Goal: Contribute content: Contribute content

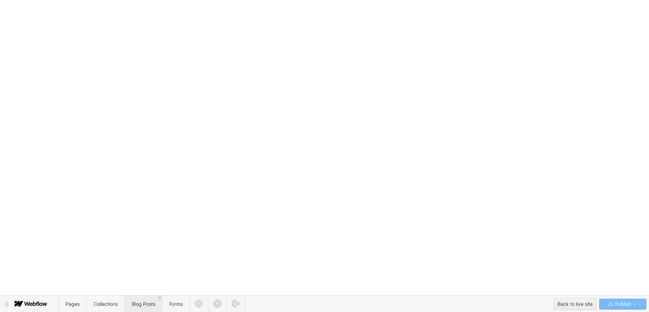
click at [143, 305] on span "Blog Posts" at bounding box center [144, 304] width 24 height 6
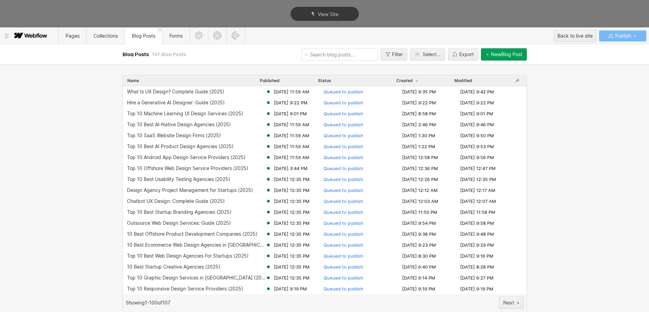
click at [497, 53] on div "New Blog Post" at bounding box center [506, 54] width 31 height 5
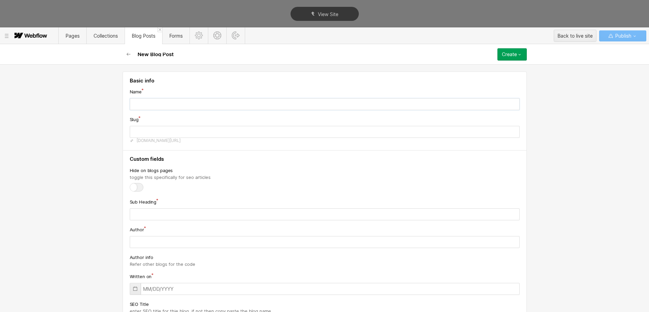
click at [146, 106] on input "text" at bounding box center [325, 104] width 390 height 12
paste input "What Is a Prototype? Guide (2025)"
type input "What Is a Prototype? Guide (2025)"
type input "what-is-a-prototype-guide-2025"
click at [146, 106] on input "What Is a Prototype? Guide (2025)" at bounding box center [325, 104] width 390 height 12
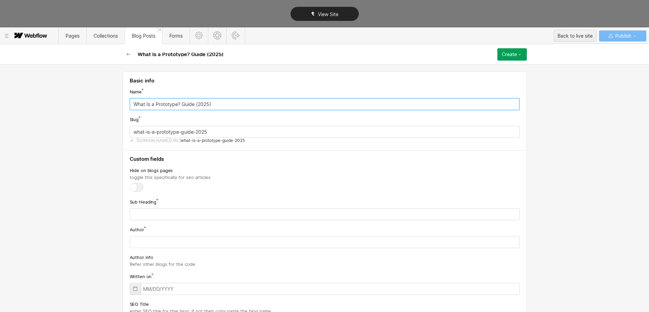
type input "What Is a Prototype? Guide (2025)"
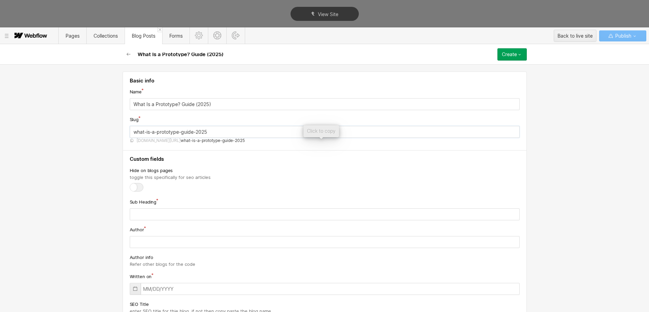
click at [163, 130] on input "what-is-a-prototype-guide-2025" at bounding box center [325, 132] width 390 height 12
paste input "prototype"
type input "what-prototype"
click at [133, 183] on div at bounding box center [137, 187] width 14 height 9
click at [0, 0] on input "checkbox" at bounding box center [0, 0] width 0 height 0
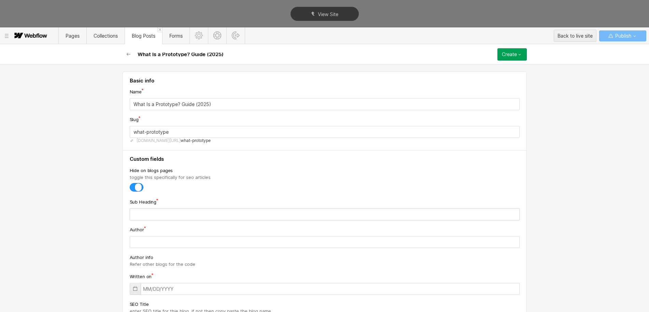
click at [138, 216] on input "text" at bounding box center [325, 214] width 390 height 12
paste input "Discover prototypes, interactive models of a product used to test design concep…"
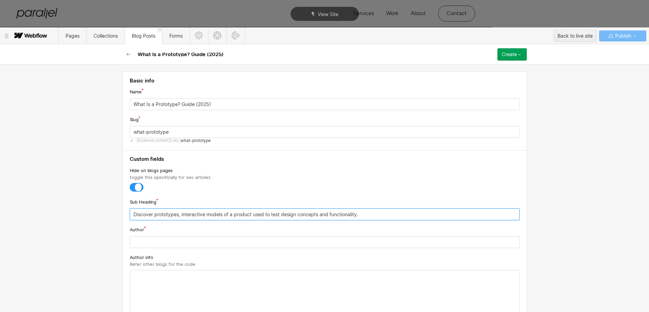
scroll to position [85, 0]
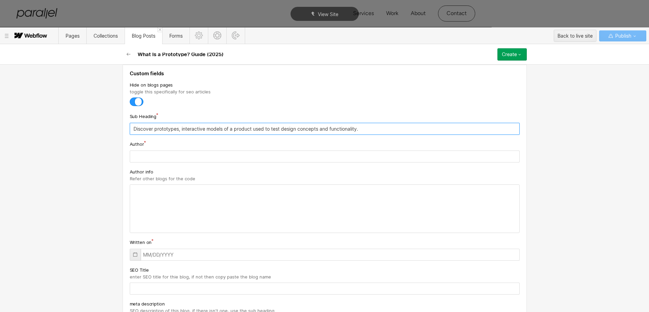
type input "Discover prototypes, interactive models of a product used to test design concep…"
click at [139, 157] on input "text" at bounding box center [325, 156] width 390 height 12
type input "[PERSON_NAME]"
click at [133, 252] on icon at bounding box center [135, 253] width 5 height 5
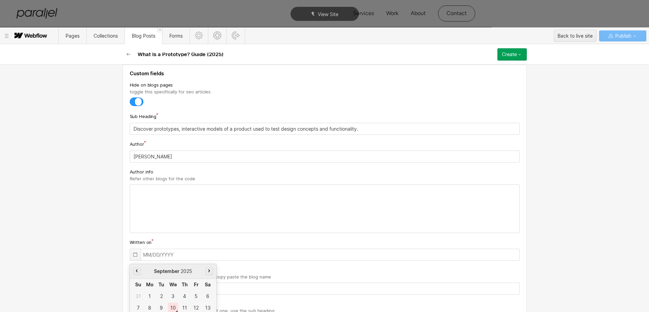
scroll to position [134, 0]
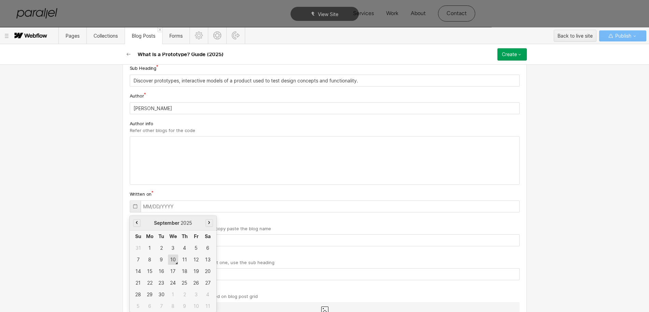
click at [172, 261] on div "10" at bounding box center [173, 259] width 10 height 10
type input "[DATE]"
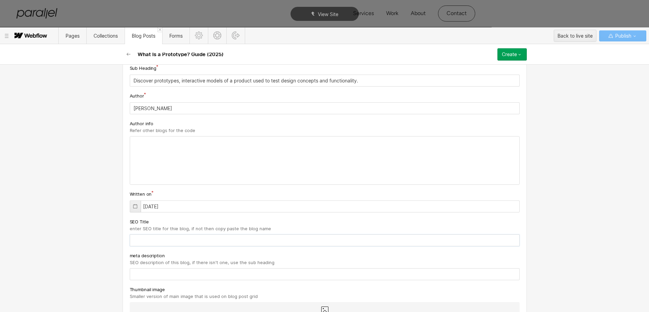
click at [157, 240] on input "text" at bounding box center [325, 240] width 390 height 12
paste input "What Is a Prototype? Guide (2025)"
type input "What Is a Prototype? Guide (2025)"
click at [151, 274] on input "text" at bounding box center [325, 274] width 390 height 12
paste input "Discover prototypes, interactive models of a product used to test design concep…"
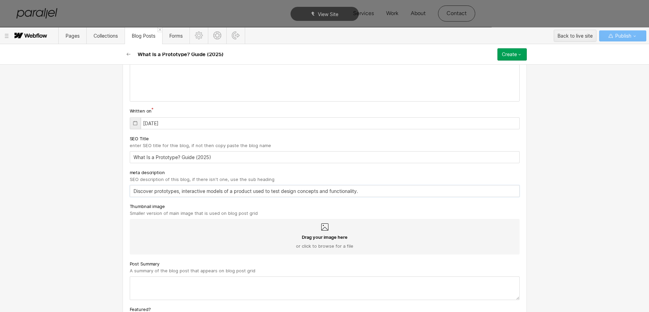
scroll to position [219, 0]
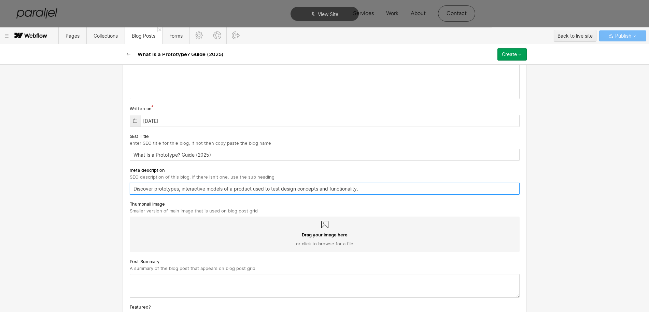
type input "Discover prototypes, interactive models of a product used to test design concep…"
click at [152, 281] on textarea at bounding box center [325, 286] width 390 height 24
paste textarea "Discover prototypes, interactive models of a product used to test design concep…"
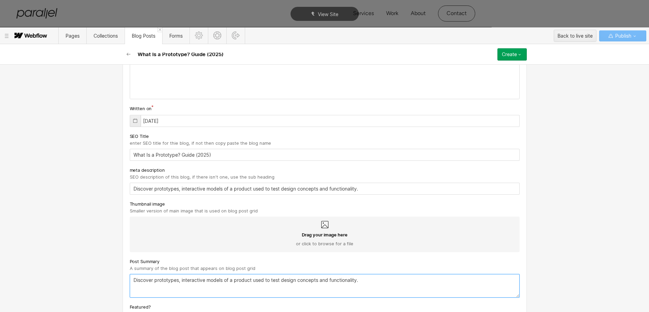
type textarea "Discover prototypes, interactive models of a product used to test design concep…"
click at [321, 225] on icon at bounding box center [325, 224] width 8 height 8
click at [0, 0] on input "Drag your image here or click to browse for a file" at bounding box center [0, 0] width 0 height 0
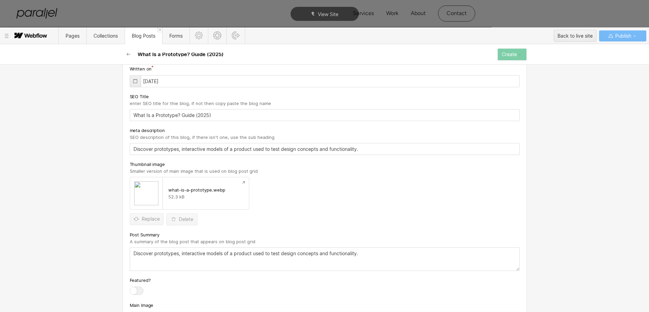
scroll to position [304, 0]
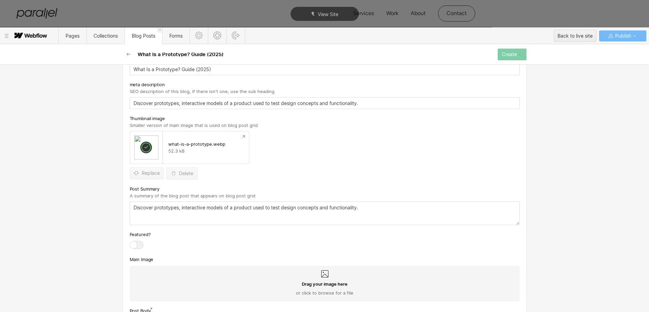
click at [321, 274] on icon at bounding box center [325, 274] width 8 height 8
click at [0, 0] on input "Drag your image here or click to browse for a file" at bounding box center [0, 0] width 0 height 0
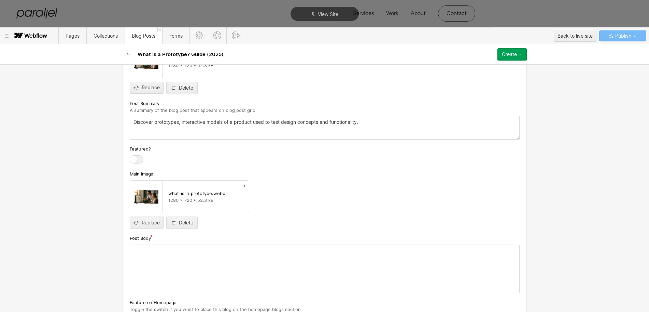
scroll to position [433, 0]
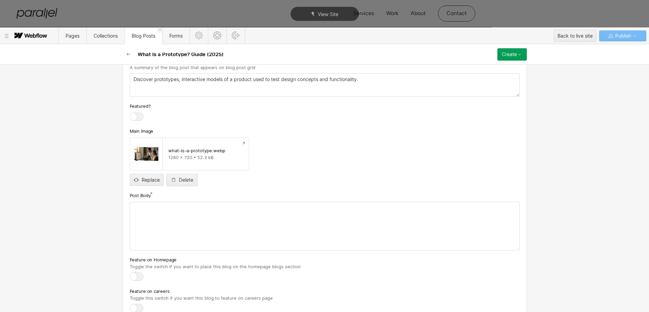
click at [183, 239] on div at bounding box center [324, 226] width 389 height 48
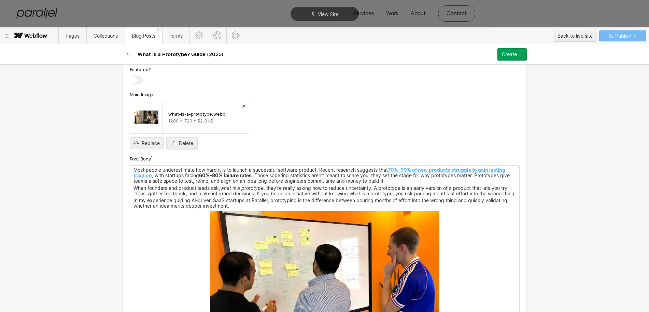
scroll to position [561, 0]
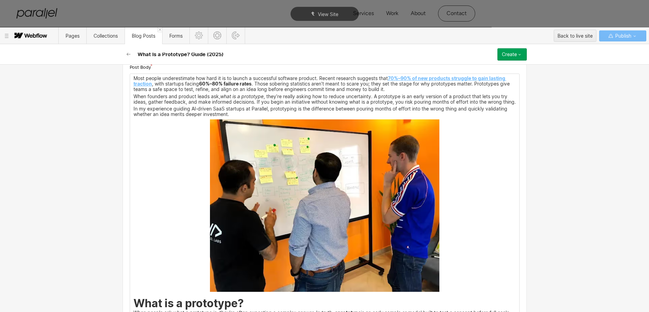
click at [276, 223] on img at bounding box center [325, 205] width 230 height 172
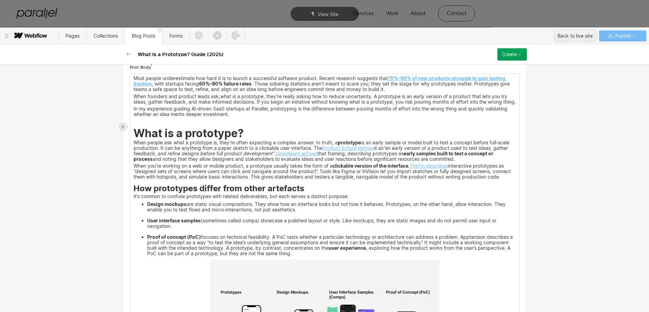
click at [124, 124] on icon at bounding box center [123, 126] width 4 height 4
click at [136, 127] on div at bounding box center [135, 126] width 13 height 11
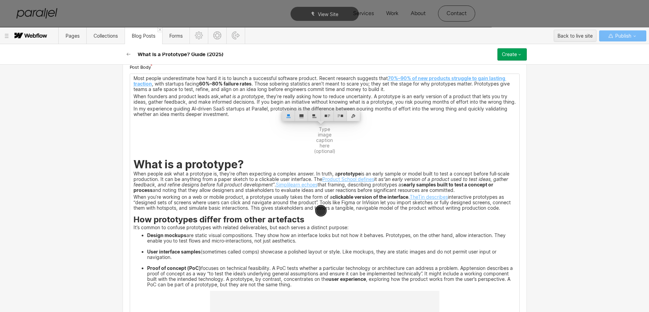
click at [354, 115] on div at bounding box center [353, 115] width 13 height 11
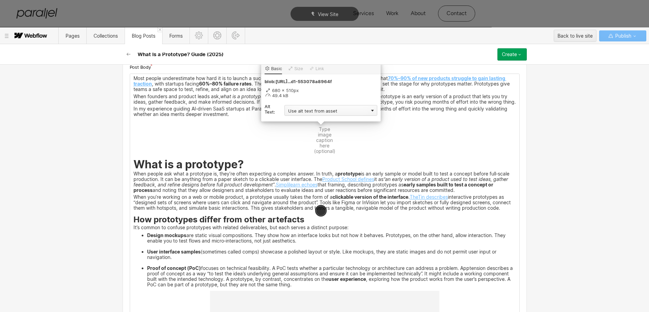
click at [310, 110] on div "Use alt text from asset" at bounding box center [331, 110] width 93 height 11
click at [299, 119] on div "Custom description" at bounding box center [331, 120] width 93 height 9
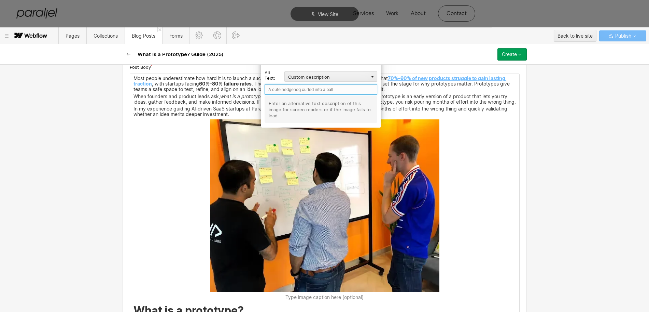
click at [287, 90] on input "text" at bounding box center [321, 89] width 113 height 11
type input "Parallel"
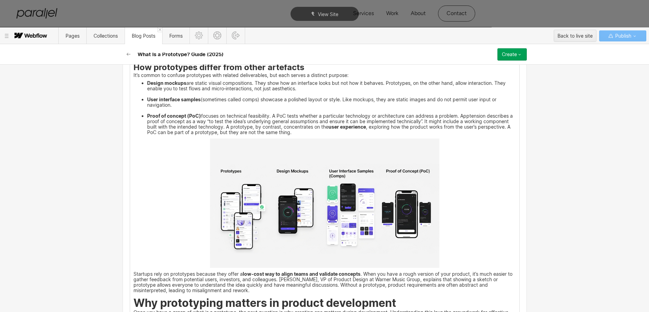
scroll to position [860, 0]
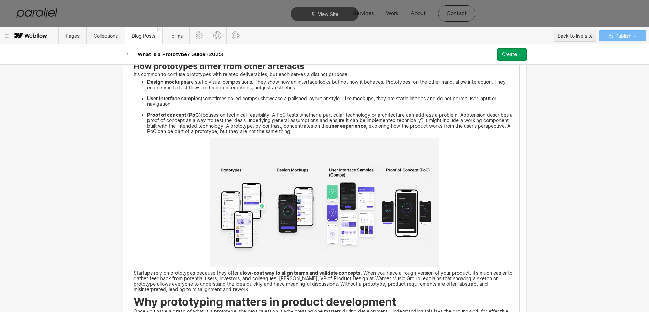
click at [334, 217] on img at bounding box center [325, 201] width 230 height 129
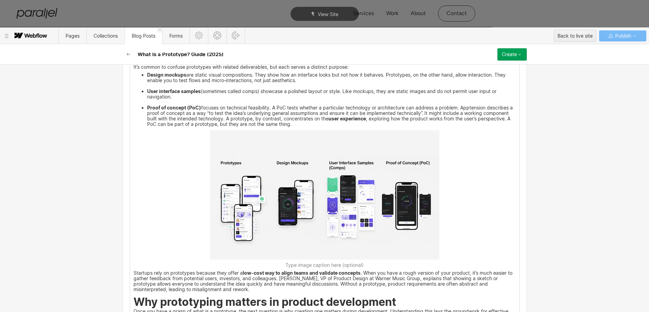
click at [328, 197] on img at bounding box center [325, 194] width 230 height 129
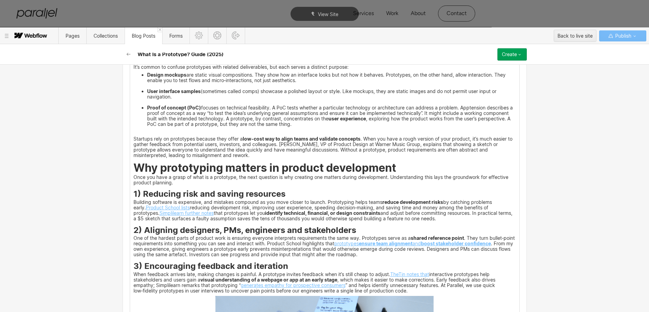
click at [123, 137] on icon at bounding box center [123, 137] width 4 height 4
click at [134, 136] on div at bounding box center [135, 137] width 13 height 11
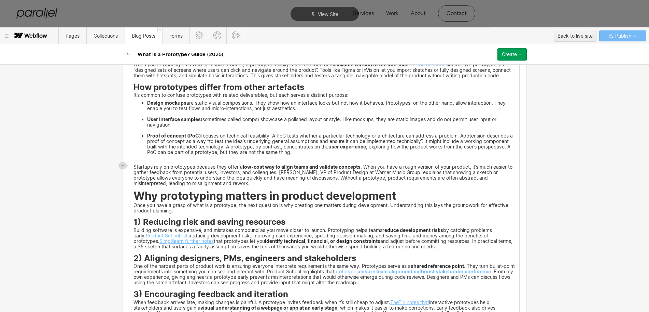
scroll to position [817, 0]
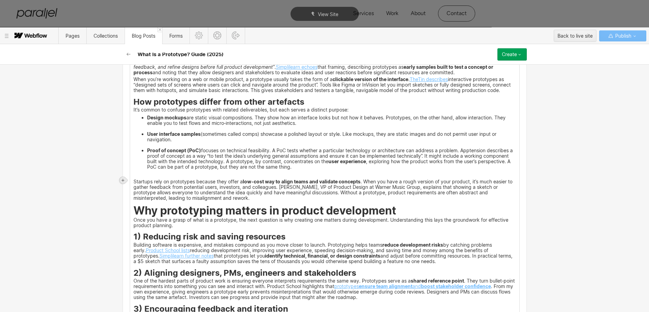
click at [123, 180] on icon at bounding box center [123, 180] width 3 height 3
click at [136, 179] on div at bounding box center [135, 180] width 13 height 11
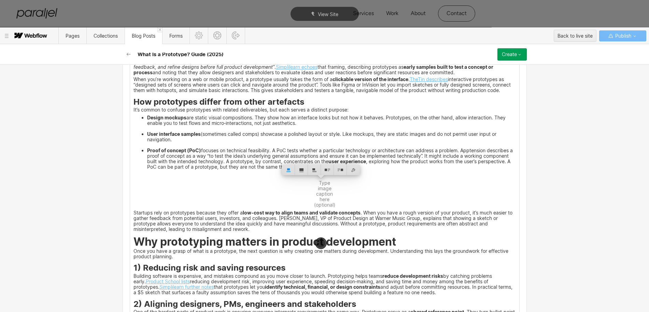
click at [134, 107] on strong "How prototypes differ from other artefacts" at bounding box center [219, 102] width 171 height 10
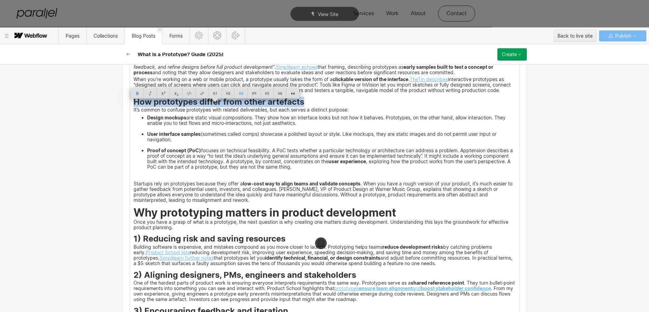
drag, startPoint x: 130, startPoint y: 107, endPoint x: 303, endPoint y: 108, distance: 173.6
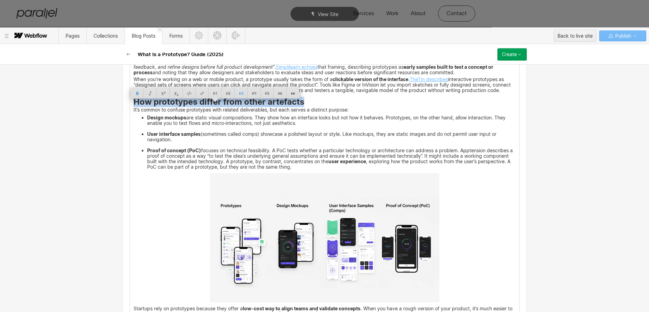
copy strong "How prototypes differ from other artefacts"
click at [396, 231] on img at bounding box center [325, 237] width 230 height 129
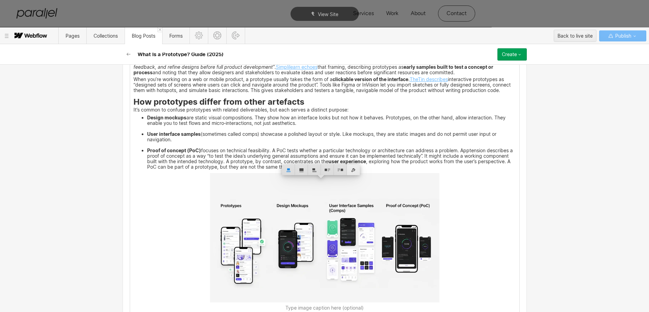
click at [354, 171] on div at bounding box center [353, 169] width 13 height 11
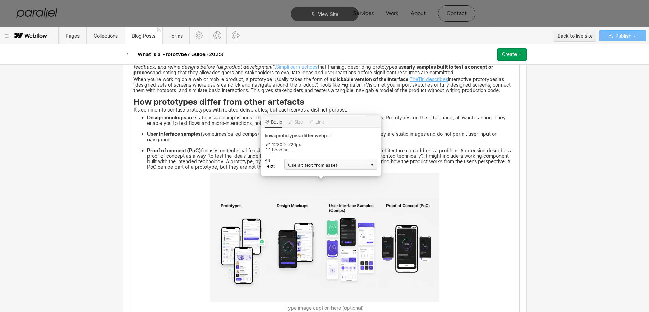
click at [294, 167] on div "Use alt text from asset" at bounding box center [331, 164] width 93 height 11
click at [293, 174] on div "Custom description" at bounding box center [331, 174] width 93 height 9
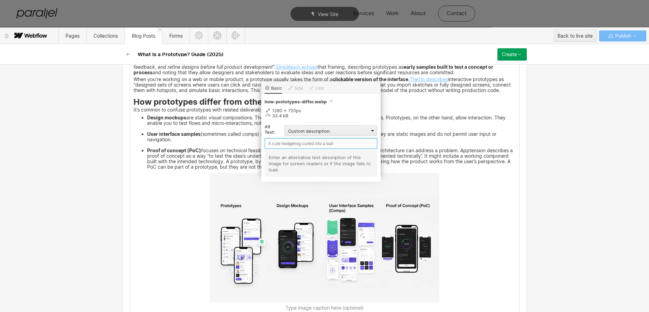
click at [276, 145] on input "text" at bounding box center [321, 143] width 113 height 11
paste input "How prototypes differ from other artefacts"
type input "How prototypes differ from other artefacts"
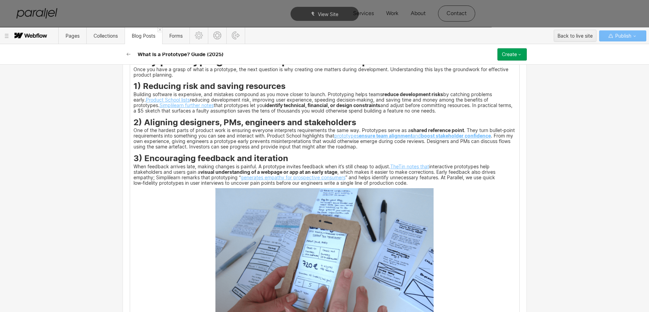
scroll to position [1116, 0]
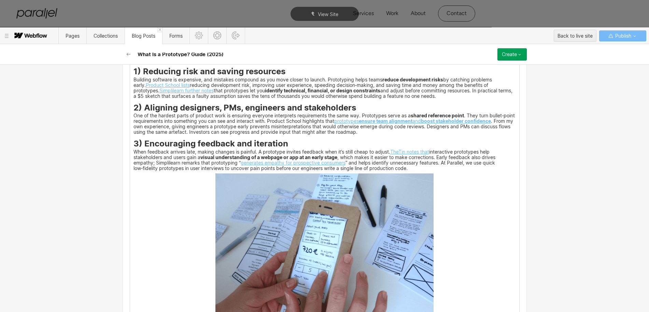
click at [253, 228] on img at bounding box center [325, 249] width 218 height 153
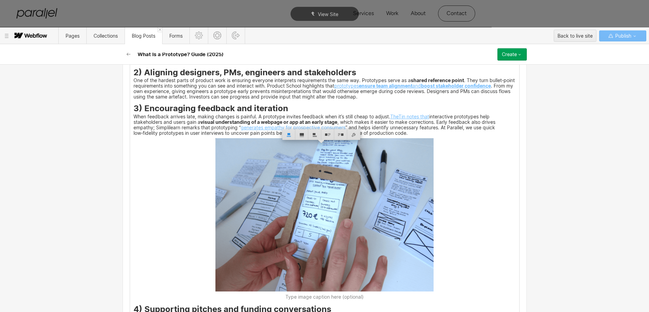
scroll to position [1159, 0]
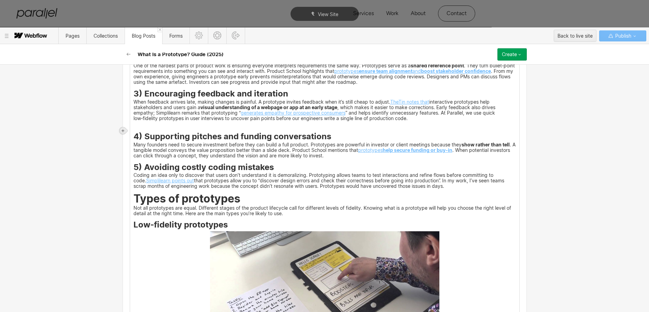
click at [122, 130] on icon at bounding box center [123, 130] width 4 height 4
click at [135, 132] on div at bounding box center [135, 130] width 13 height 11
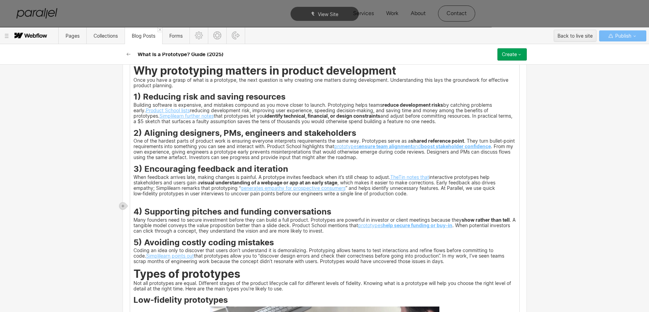
scroll to position [1073, 0]
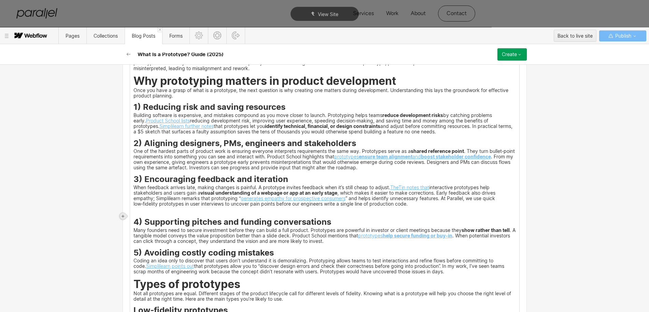
click at [122, 215] on icon at bounding box center [123, 216] width 4 height 4
click at [135, 218] on div at bounding box center [135, 215] width 13 height 11
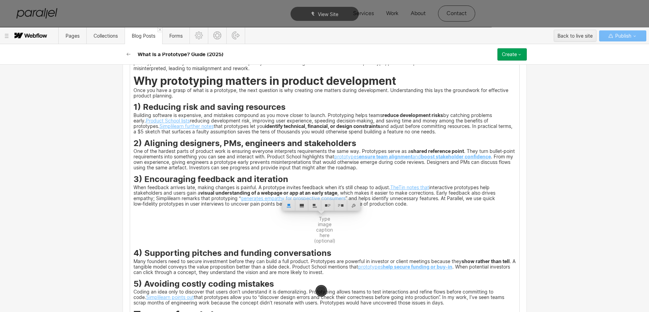
scroll to position [1030, 0]
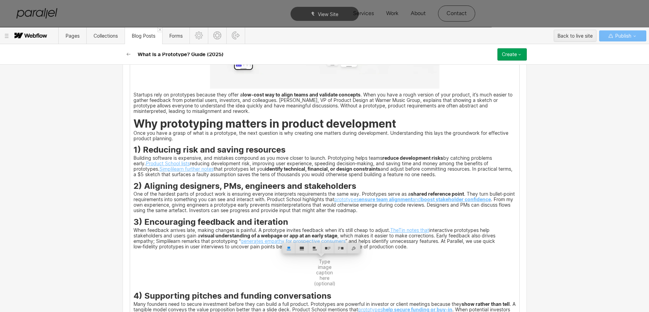
click at [134, 130] on strong "Why prototyping matters in product development" at bounding box center [265, 123] width 263 height 13
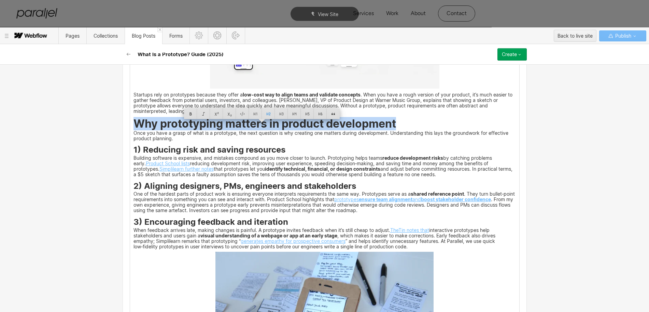
drag, startPoint x: 337, startPoint y: 144, endPoint x: 399, endPoint y: 131, distance: 63.5
copy strong "Why prototyping matters in product development"
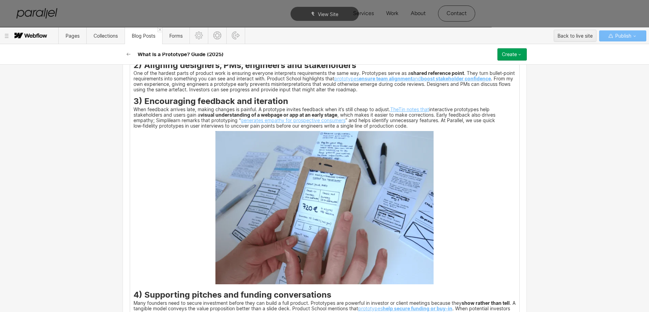
scroll to position [1159, 0]
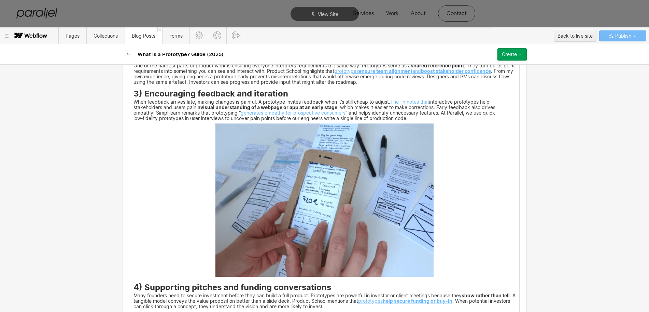
click at [373, 203] on img at bounding box center [325, 199] width 218 height 153
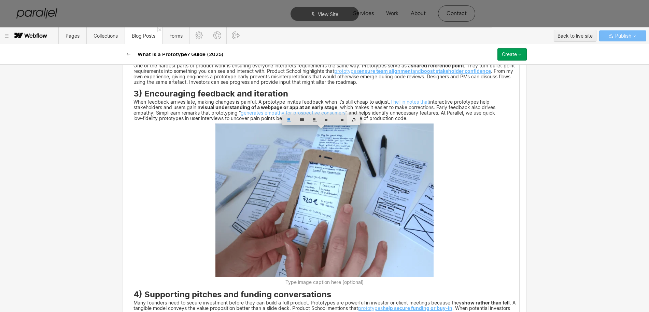
click at [351, 122] on div at bounding box center [353, 119] width 13 height 11
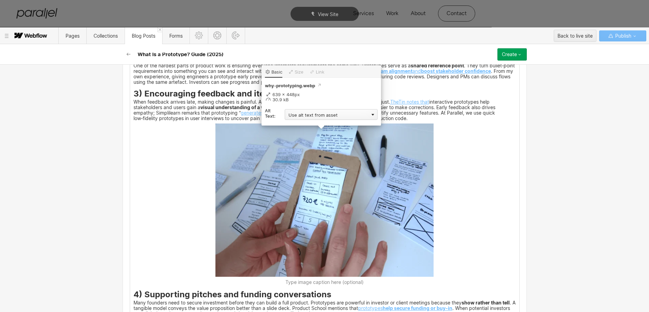
click at [309, 116] on div "Use alt text from asset" at bounding box center [331, 114] width 93 height 11
click at [305, 124] on div "Custom description" at bounding box center [331, 124] width 93 height 9
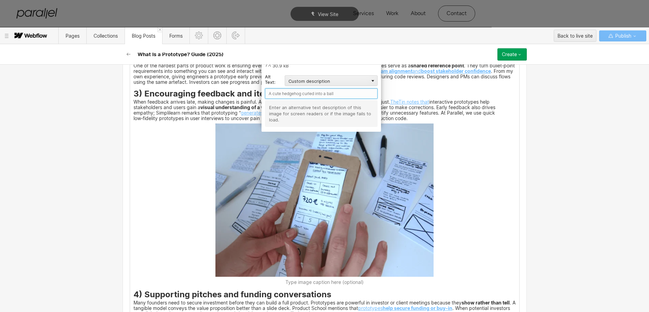
click at [280, 92] on input "text" at bounding box center [321, 93] width 113 height 11
paste input "Why prototyping matters in product development"
type input "Why prototyping matters in product development"
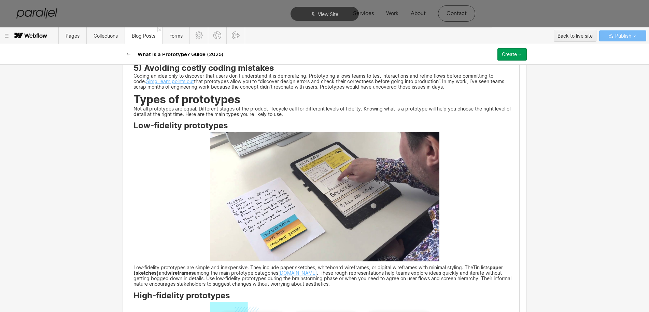
scroll to position [1457, 0]
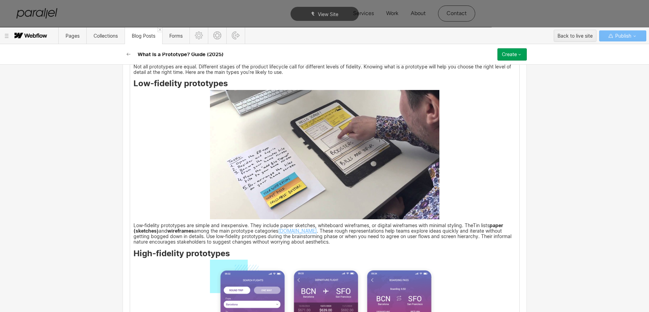
click at [304, 166] on img at bounding box center [325, 154] width 230 height 129
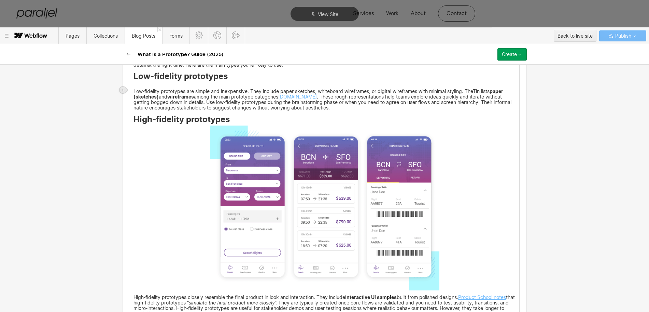
click at [123, 88] on icon at bounding box center [123, 90] width 4 height 4
click at [137, 91] on div at bounding box center [135, 89] width 13 height 11
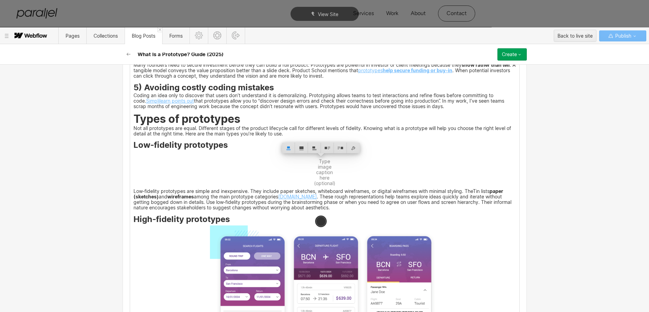
scroll to position [1372, 0]
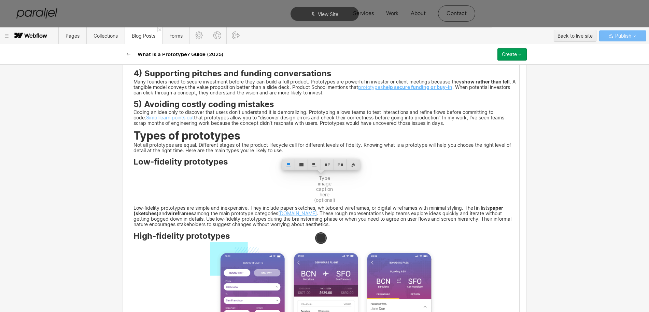
click at [134, 142] on strong "Types of prototypes" at bounding box center [187, 135] width 107 height 13
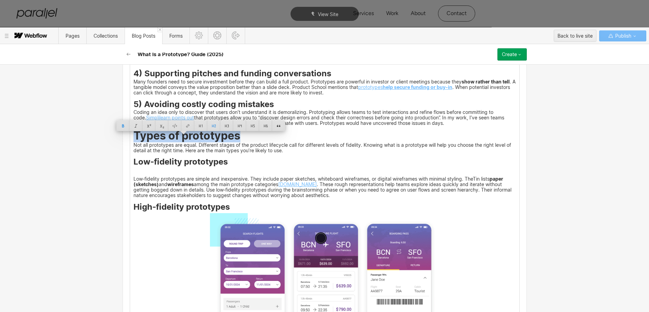
drag, startPoint x: 196, startPoint y: 140, endPoint x: 236, endPoint y: 140, distance: 40.3
copy strong "Types of prototypes"
click at [325, 173] on img at bounding box center [325, 173] width 0 height 0
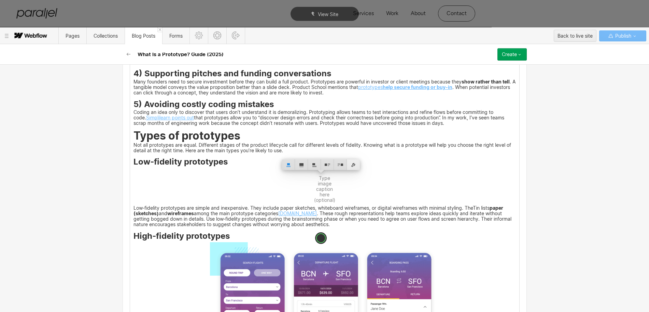
click at [353, 165] on div at bounding box center [353, 164] width 13 height 11
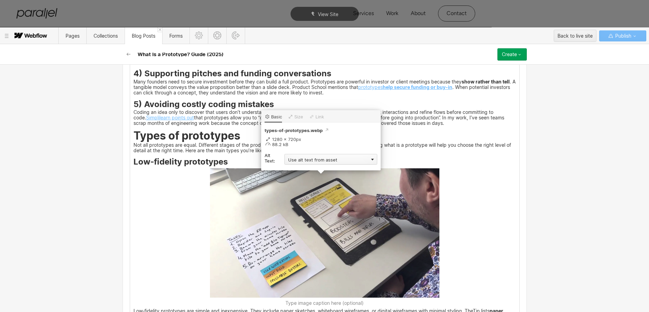
click at [298, 160] on div "Use alt text from asset" at bounding box center [331, 159] width 93 height 11
click at [298, 170] on div "Custom description" at bounding box center [331, 169] width 93 height 9
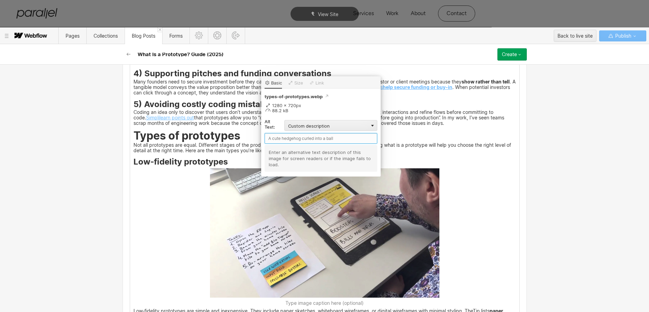
click at [273, 136] on input "text" at bounding box center [321, 138] width 113 height 11
paste input "Types of prototypes"
type input "Types of prototypes"
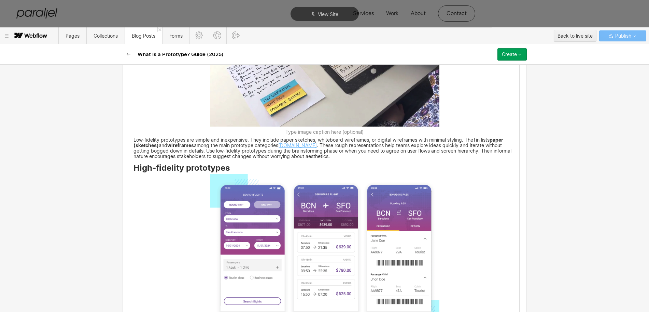
scroll to position [1586, 0]
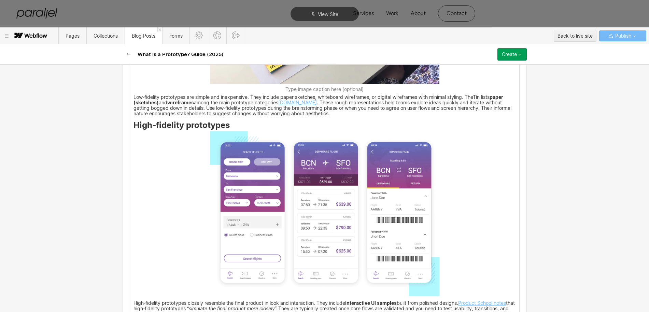
click at [298, 209] on img at bounding box center [325, 213] width 230 height 165
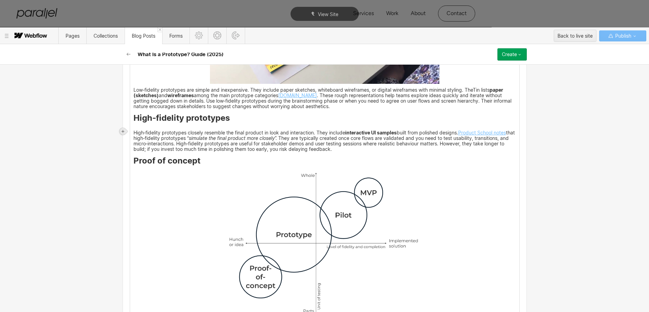
click at [123, 130] on icon at bounding box center [123, 131] width 4 height 4
click at [137, 132] on div at bounding box center [135, 131] width 13 height 11
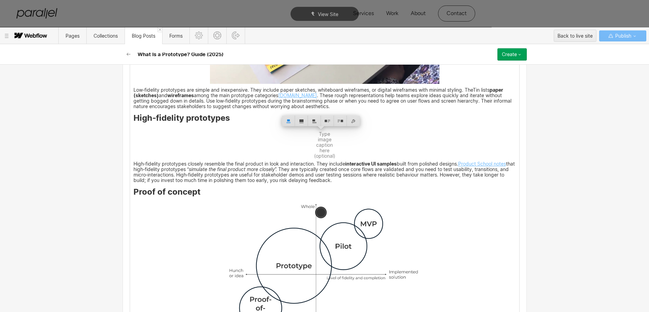
click at [134, 123] on strong "High‑fidelity prototypes" at bounding box center [182, 118] width 96 height 10
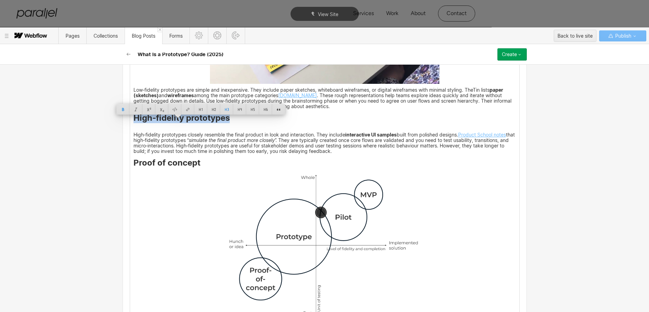
drag, startPoint x: 131, startPoint y: 123, endPoint x: 227, endPoint y: 125, distance: 96.4
click at [227, 123] on h3 "High‑fidelity prototypes" at bounding box center [325, 119] width 383 height 8
copy strong "High‑fidelity prototypes"
click at [325, 128] on img at bounding box center [325, 128] width 0 height 0
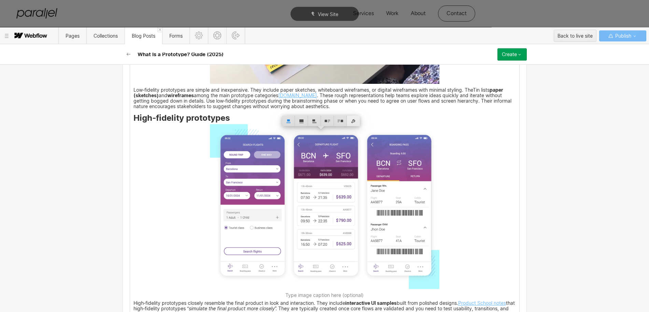
click at [356, 121] on div at bounding box center [353, 120] width 13 height 11
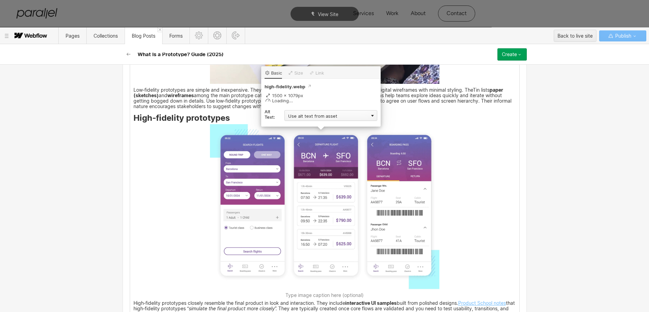
click at [300, 115] on div "Use alt text from asset" at bounding box center [331, 115] width 93 height 11
click at [294, 127] on div "Custom description" at bounding box center [331, 125] width 93 height 9
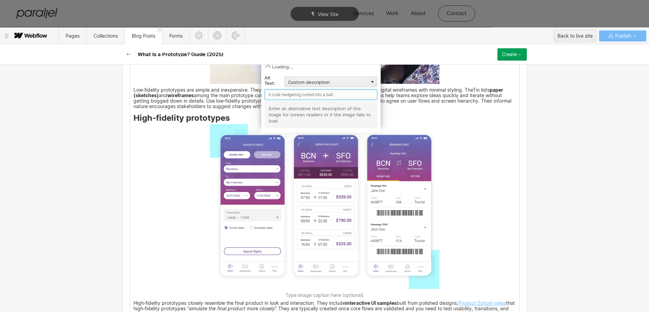
click at [275, 98] on input "text" at bounding box center [321, 94] width 113 height 11
paste input "High‑fidelity prototypes"
type input "High‑fidelity prototypes"
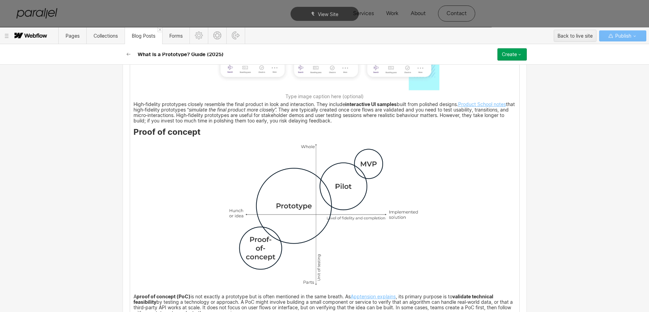
scroll to position [1799, 0]
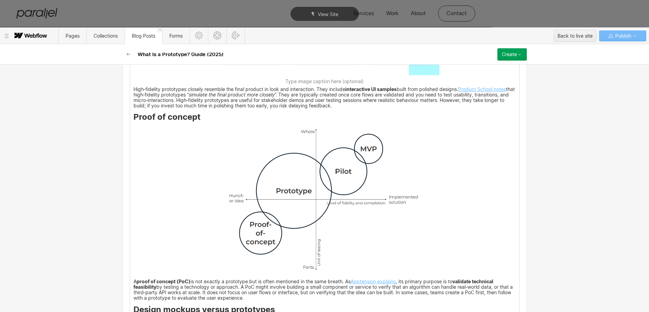
click at [271, 204] on img at bounding box center [325, 199] width 230 height 152
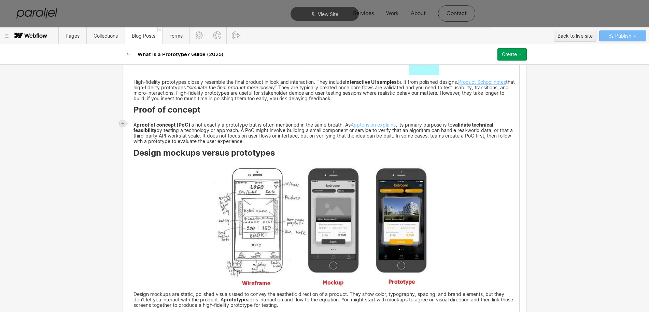
click at [124, 121] on icon at bounding box center [123, 123] width 4 height 4
click at [137, 122] on div at bounding box center [135, 123] width 13 height 11
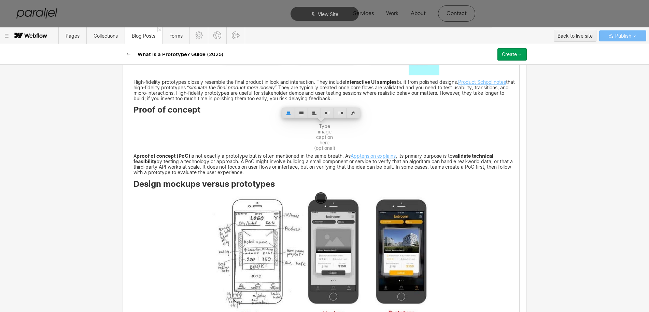
click at [134, 114] on strong "Proof of concept" at bounding box center [167, 110] width 67 height 10
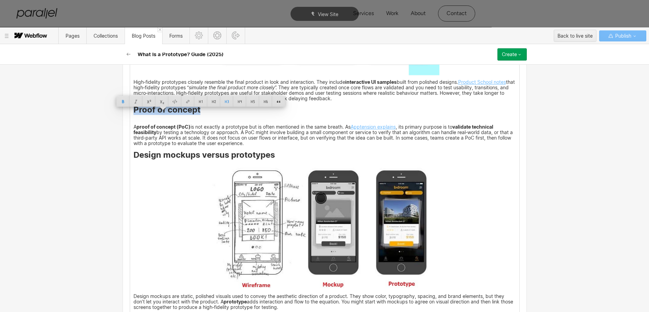
drag, startPoint x: 131, startPoint y: 115, endPoint x: 191, endPoint y: 113, distance: 60.5
click at [191, 113] on strong "Proof of concept" at bounding box center [167, 110] width 67 height 10
copy strong "Proof of concept"
click at [325, 121] on img at bounding box center [325, 121] width 0 height 0
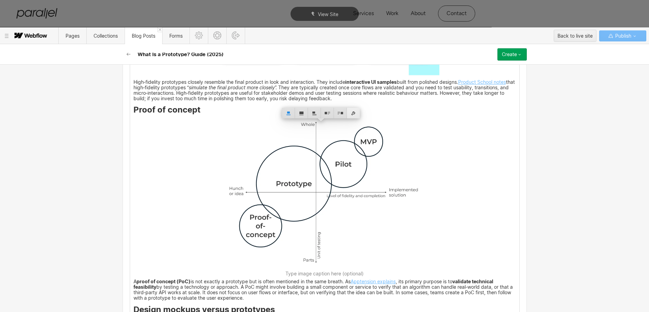
click at [354, 113] on div at bounding box center [353, 113] width 13 height 11
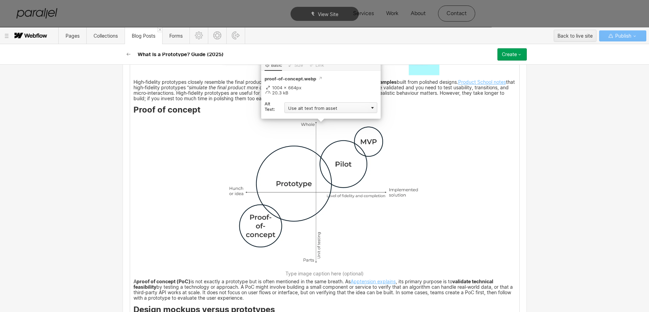
click at [301, 109] on div "Use alt text from asset" at bounding box center [331, 107] width 93 height 11
click at [300, 118] on div "Custom description" at bounding box center [331, 117] width 93 height 9
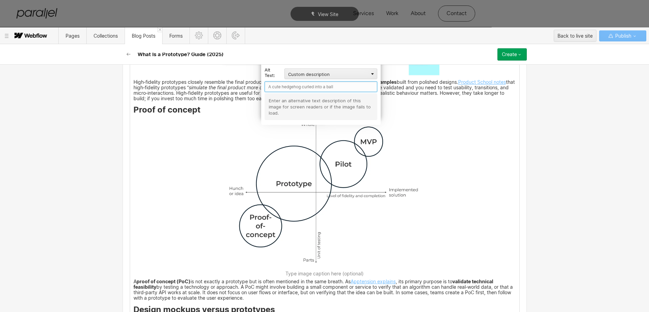
click at [278, 87] on input "text" at bounding box center [321, 86] width 113 height 11
paste input "Proof of concept"
type input "Proof of concept"
click at [153, 198] on div "Most people underestimate how hard it is to launch a successful software produc…" at bounding box center [324, 177] width 389 height 2684
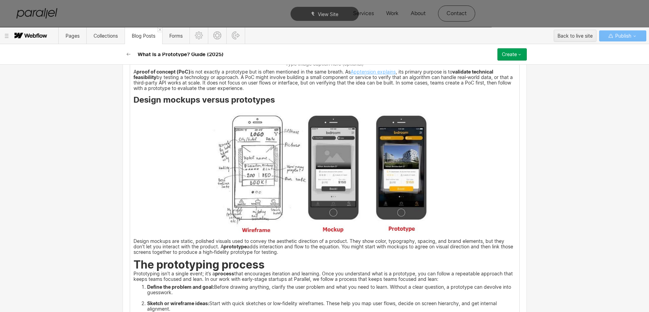
scroll to position [2013, 0]
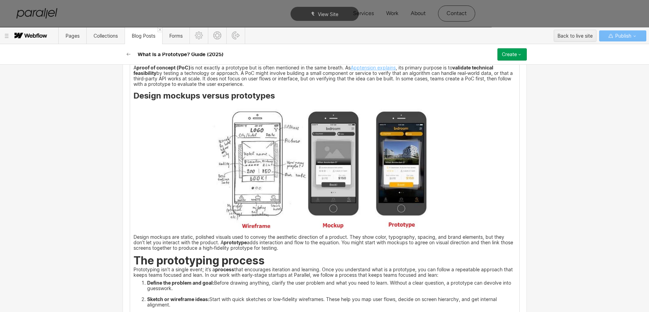
click at [330, 149] on img at bounding box center [325, 166] width 230 height 128
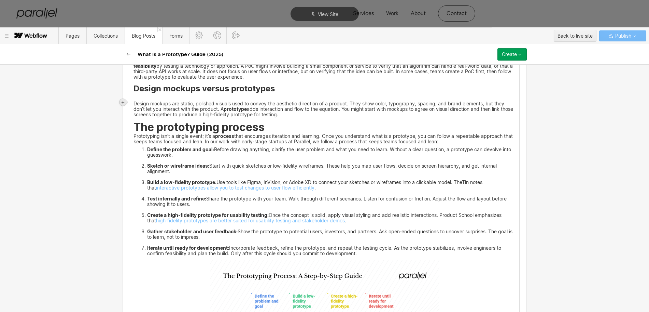
click at [123, 102] on icon at bounding box center [123, 102] width 3 height 3
click at [134, 104] on div at bounding box center [135, 102] width 13 height 11
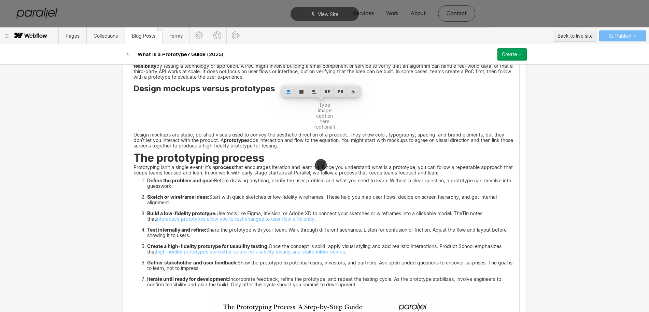
click at [134, 93] on strong "Design mockups versus prototypes" at bounding box center [204, 88] width 141 height 10
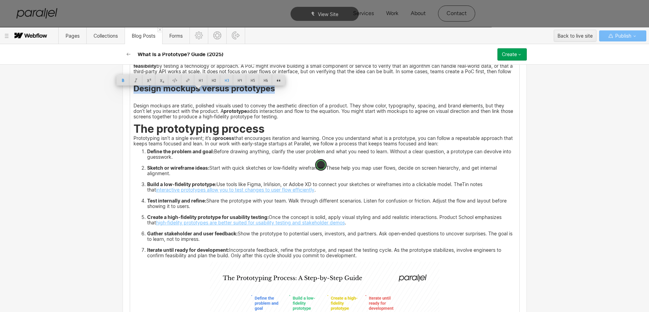
drag, startPoint x: 265, startPoint y: 94, endPoint x: 272, endPoint y: 96, distance: 6.5
click at [272, 93] on strong "Design mockups versus prototypes" at bounding box center [204, 88] width 141 height 10
copy strong "Design mockups versus prototypes"
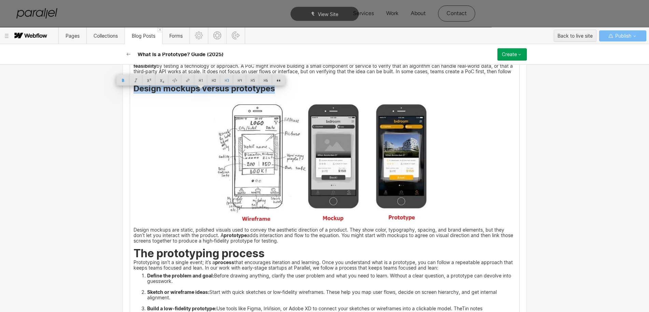
click at [335, 178] on img at bounding box center [325, 159] width 230 height 128
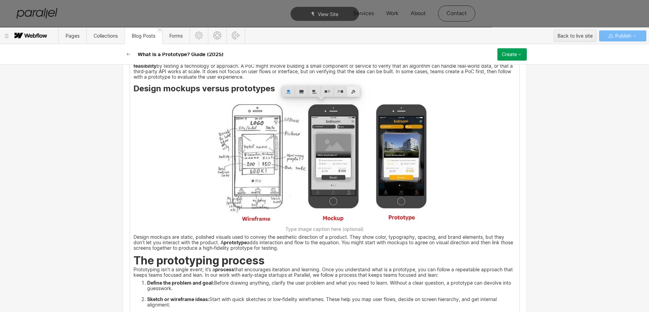
click at [352, 93] on div at bounding box center [353, 91] width 13 height 11
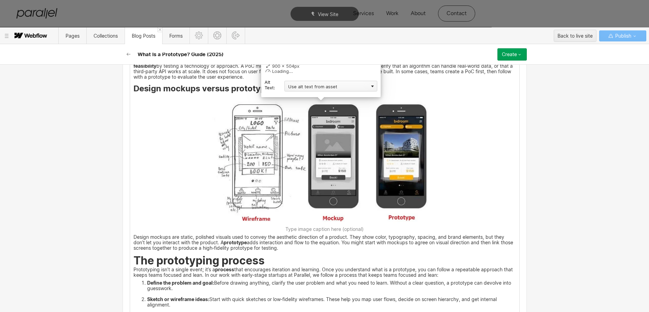
click at [303, 86] on div "Use alt text from asset" at bounding box center [331, 86] width 93 height 11
click at [302, 95] on div "Custom description" at bounding box center [331, 96] width 93 height 9
click at [274, 66] on input "text" at bounding box center [321, 65] width 113 height 11
paste input "Design mockups versus prototypes"
type input "Design mockups versus prototypes"
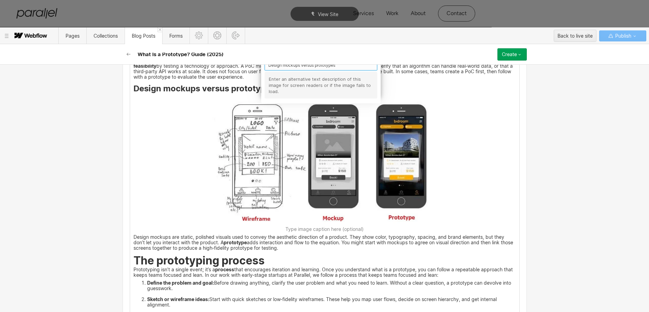
scroll to position [2011, 0]
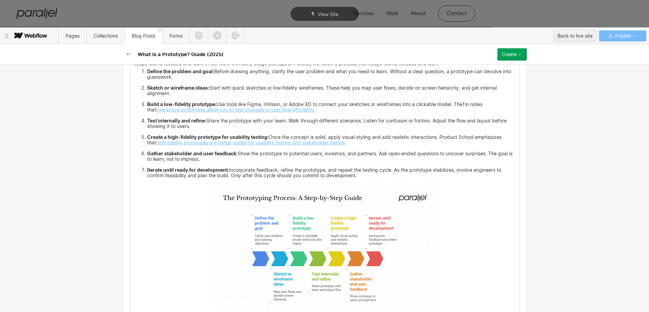
scroll to position [2224, 0]
click at [303, 274] on img at bounding box center [325, 245] width 230 height 129
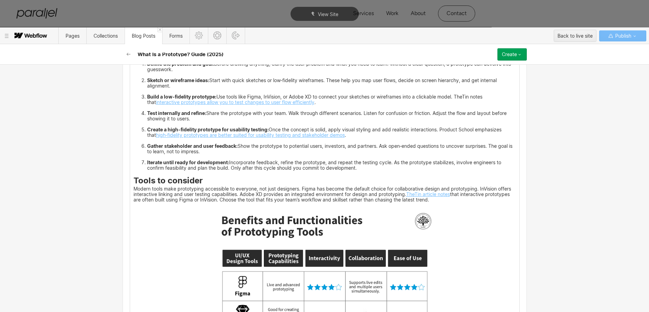
click at [134, 185] on strong "Tools to consider" at bounding box center [168, 180] width 69 height 10
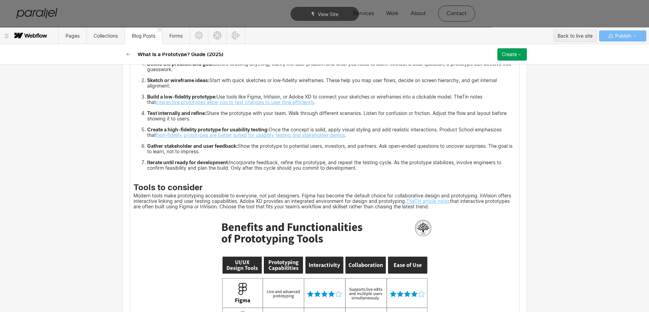
click at [134, 178] on p "‍" at bounding box center [325, 176] width 383 height 4
click at [125, 181] on div at bounding box center [123, 181] width 7 height 7
click at [135, 182] on div at bounding box center [135, 181] width 13 height 11
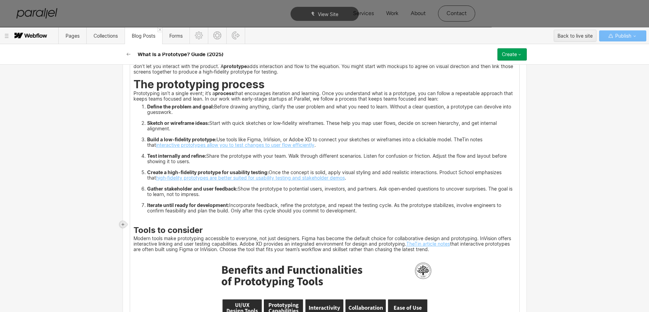
click at [125, 222] on div at bounding box center [123, 224] width 7 height 7
click at [134, 222] on div at bounding box center [135, 224] width 13 height 11
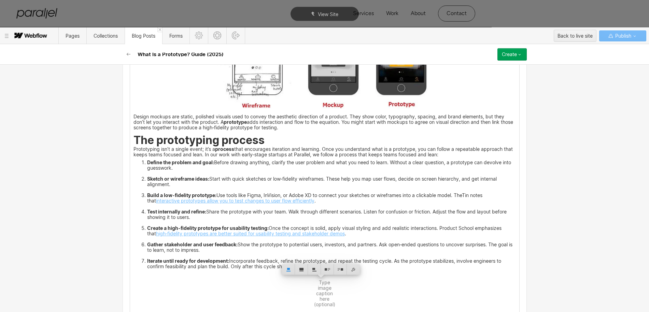
scroll to position [2096, 0]
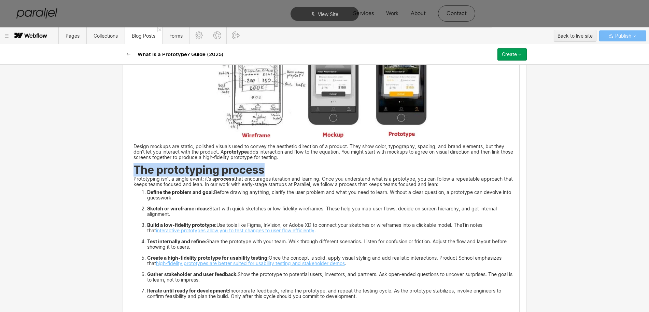
drag, startPoint x: 128, startPoint y: 175, endPoint x: 267, endPoint y: 178, distance: 138.7
copy strong "The prototyping process"
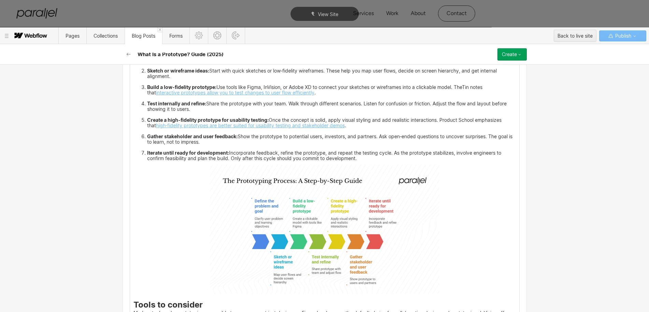
scroll to position [2267, 0]
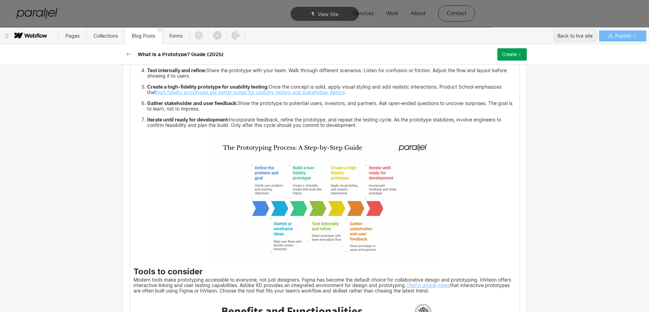
click at [325, 207] on img at bounding box center [325, 195] width 230 height 129
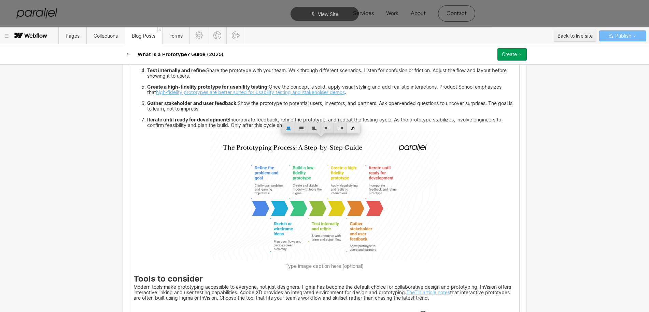
click at [352, 127] on div at bounding box center [353, 128] width 13 height 11
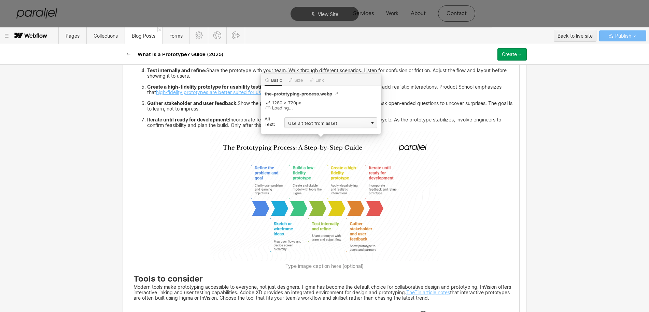
click at [305, 123] on div "Use alt text from asset" at bounding box center [331, 122] width 93 height 11
click at [300, 132] on div "Custom description" at bounding box center [331, 132] width 93 height 9
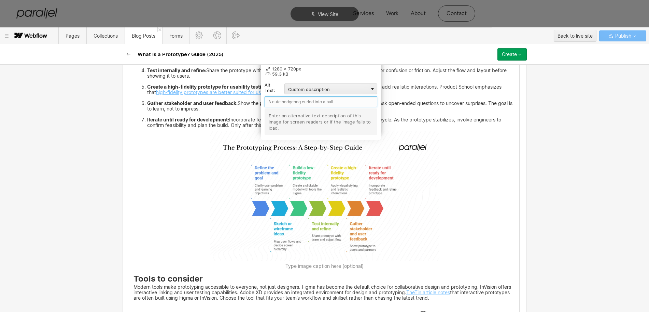
click at [281, 105] on input "text" at bounding box center [321, 101] width 113 height 11
paste input "The prototyping process"
type input "The prototyping process"
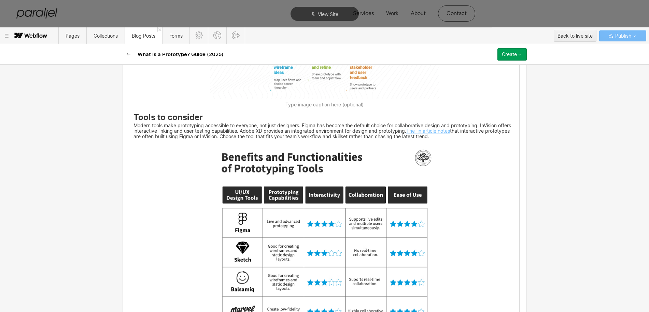
scroll to position [2438, 0]
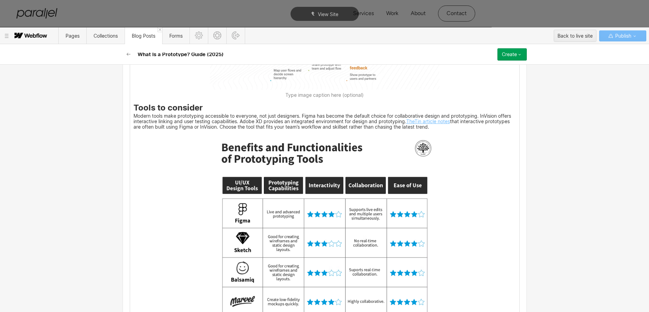
click at [274, 213] on img at bounding box center [325, 253] width 230 height 243
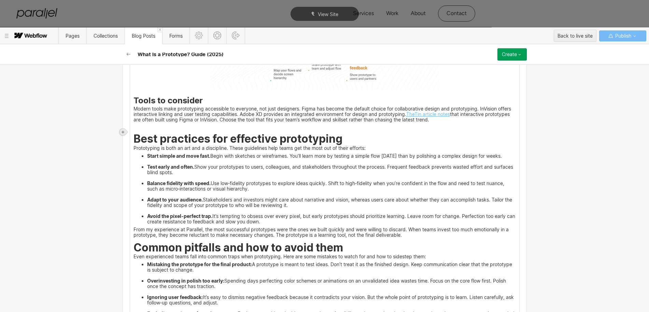
click at [125, 133] on icon at bounding box center [123, 132] width 4 height 4
click at [136, 134] on div at bounding box center [135, 131] width 13 height 11
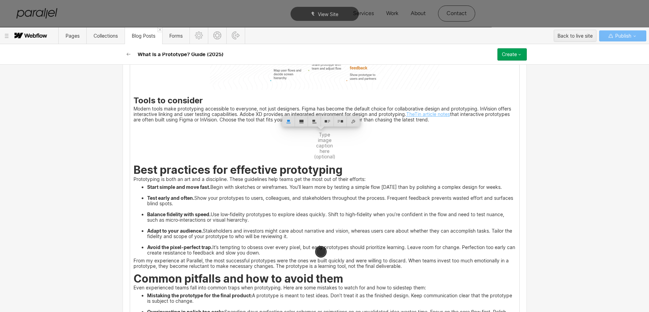
click at [134, 105] on strong "Tools to consider" at bounding box center [168, 100] width 69 height 10
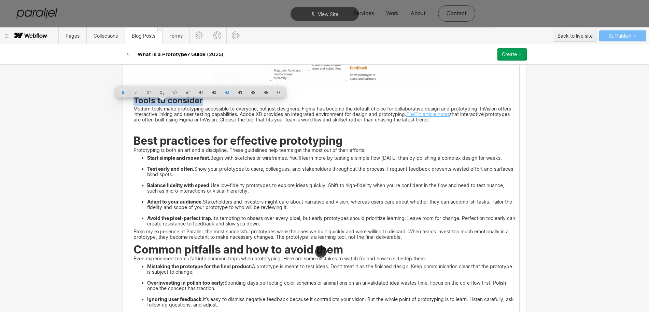
drag, startPoint x: 194, startPoint y: 106, endPoint x: 200, endPoint y: 106, distance: 5.8
click at [200, 106] on h3 "Tools to consider" at bounding box center [325, 101] width 383 height 8
copy strong "Tools to consider"
click at [325, 129] on img at bounding box center [325, 129] width 0 height 0
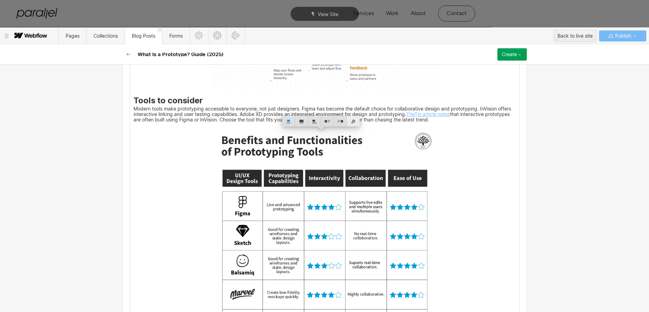
click at [353, 122] on div at bounding box center [353, 121] width 13 height 11
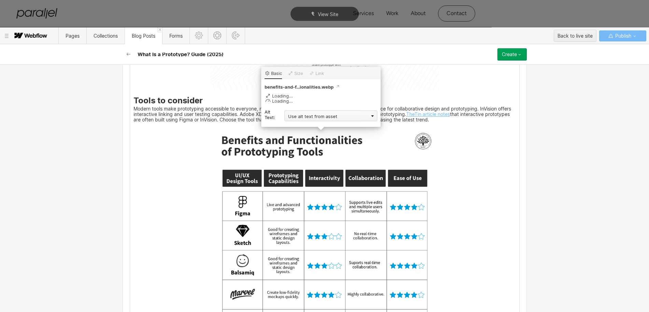
click at [303, 114] on div "Use alt text from asset" at bounding box center [331, 115] width 93 height 11
click at [298, 128] on div "Custom description" at bounding box center [331, 125] width 93 height 9
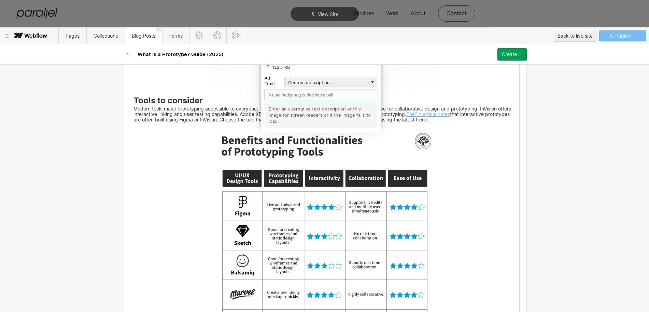
click at [281, 97] on input "text" at bounding box center [321, 95] width 113 height 11
paste input "Tools to consider"
type input "Tools to consider"
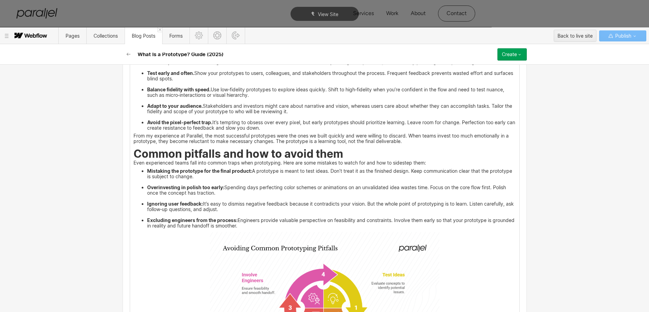
scroll to position [2822, 0]
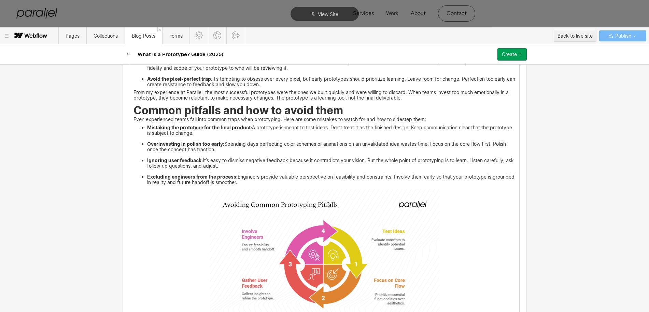
click at [301, 251] on img at bounding box center [325, 252] width 230 height 129
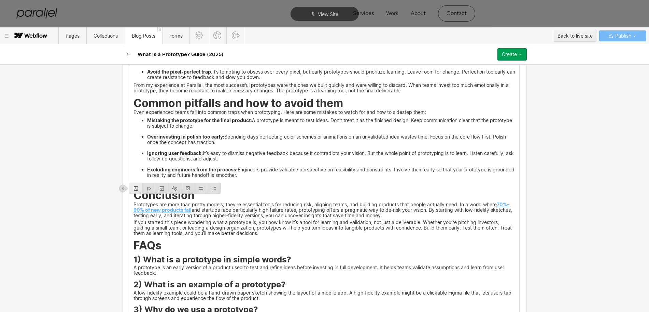
click at [135, 190] on div at bounding box center [135, 188] width 13 height 11
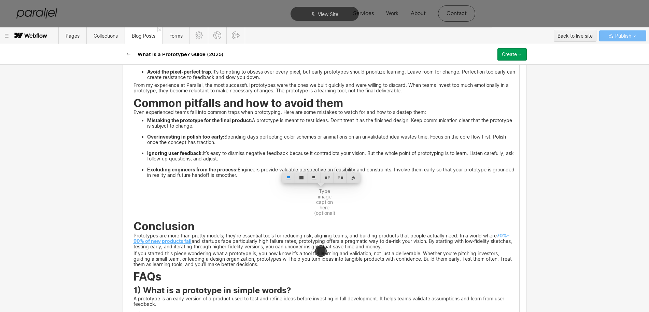
click at [134, 110] on strong "Common pitfalls and how to avoid them" at bounding box center [239, 102] width 210 height 13
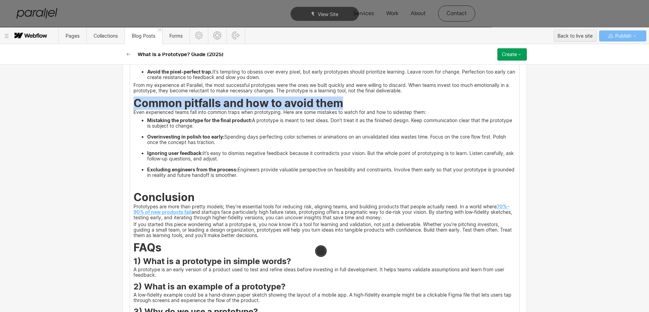
drag, startPoint x: 132, startPoint y: 110, endPoint x: 367, endPoint y: 110, distance: 234.7
click at [367, 109] on h2 "Common pitfalls and how to avoid them" at bounding box center [325, 104] width 383 height 10
copy strong "Common pitfalls and how to avoid them"
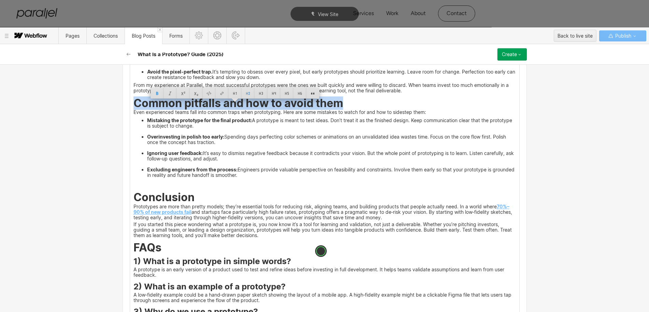
click at [325, 186] on img at bounding box center [325, 186] width 0 height 0
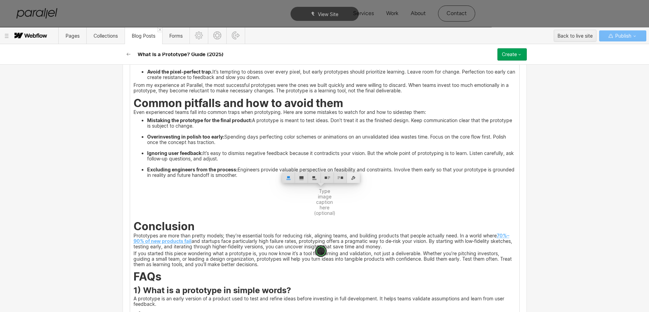
click at [353, 174] on div at bounding box center [353, 177] width 13 height 11
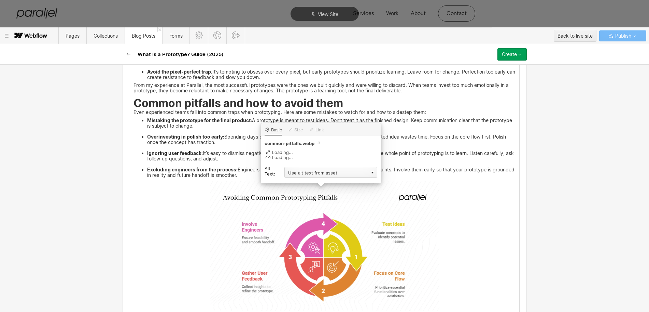
click at [306, 174] on div "Use alt text from asset" at bounding box center [331, 172] width 93 height 11
click at [303, 180] on div "Custom description" at bounding box center [331, 182] width 93 height 9
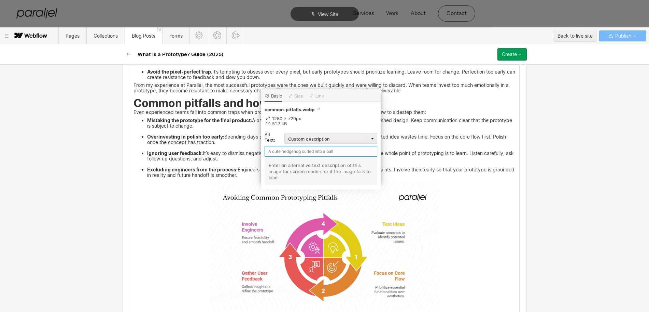
click at [294, 153] on input "text" at bounding box center [321, 151] width 113 height 11
paste input "Common pitfalls and how to avoid them"
type input "Common pitfalls and how to avoid them"
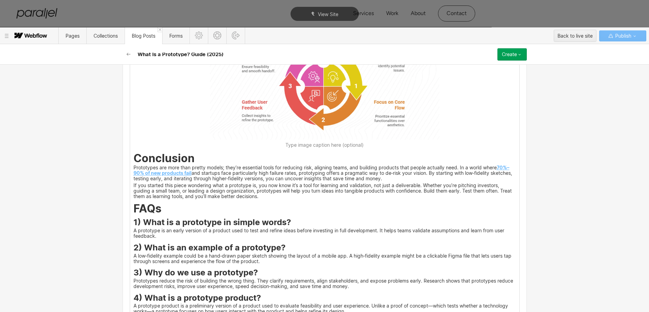
scroll to position [3121, 0]
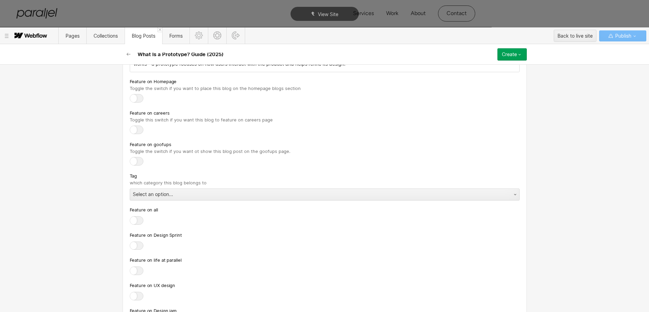
scroll to position [3249, 0]
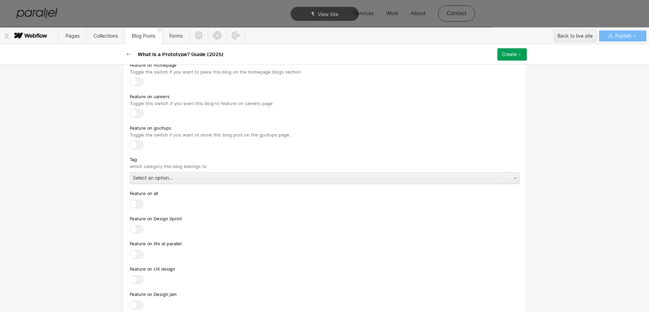
click at [138, 176] on div "Tag which category this blog belongs to Select an option..." at bounding box center [325, 169] width 390 height 28
click at [146, 181] on div "Select an option..." at bounding box center [318, 177] width 376 height 11
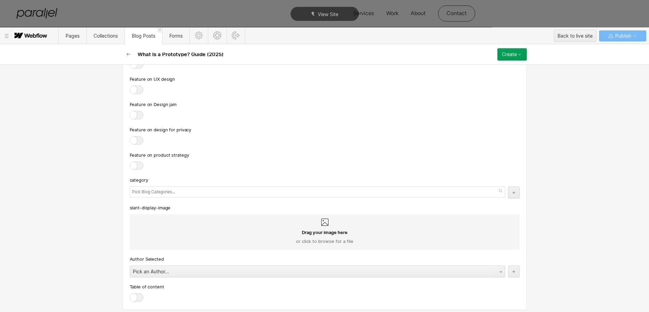
scroll to position [3449, 0]
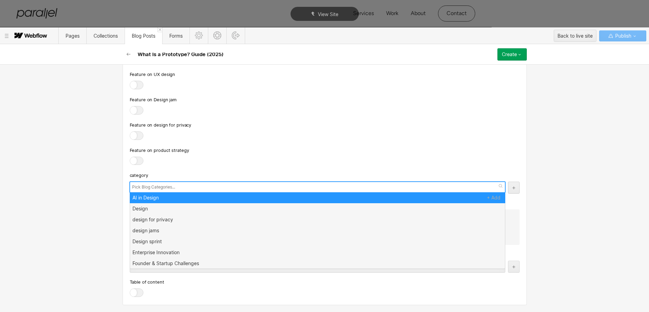
click at [143, 188] on input "text" at bounding box center [154, 187] width 45 height 10
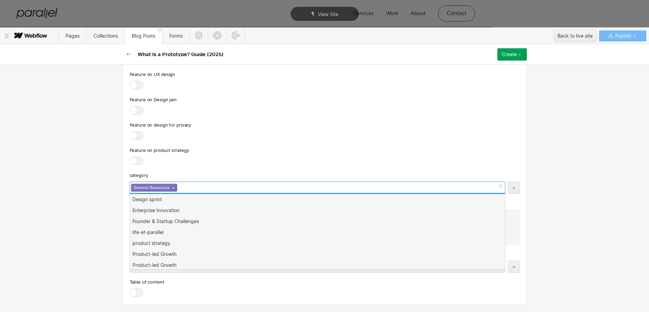
scroll to position [0, 0]
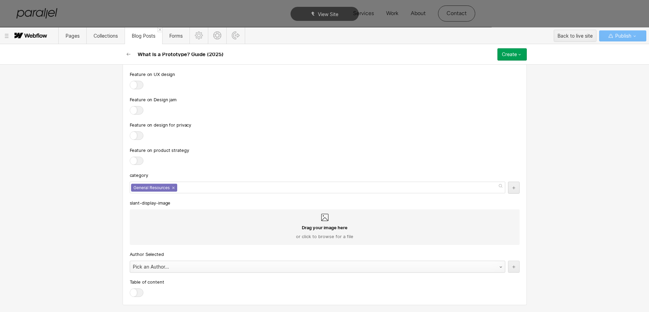
click at [163, 267] on div "Pick an Author..." at bounding box center [310, 266] width 361 height 11
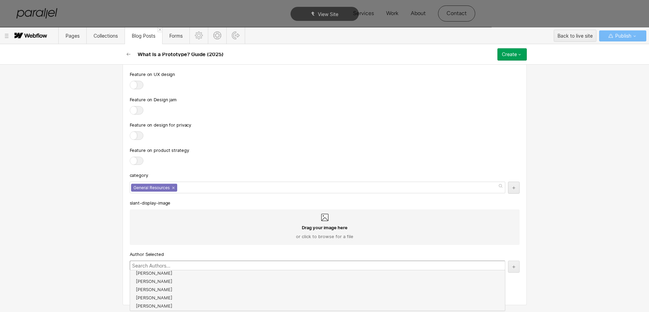
scroll to position [123, 0]
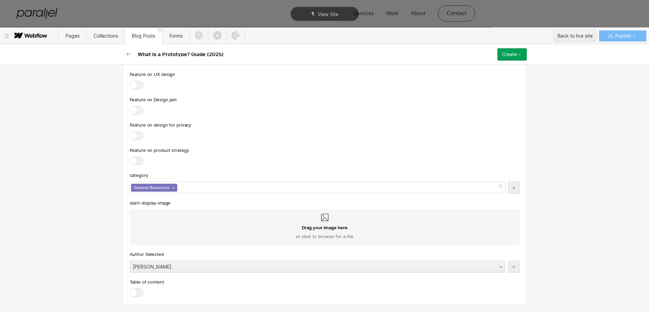
click at [132, 293] on div at bounding box center [137, 292] width 14 height 9
click at [0, 0] on input "checkbox" at bounding box center [0, 0] width 0 height 0
click at [513, 58] on button "Create" at bounding box center [512, 54] width 29 height 12
click at [478, 79] on span "Publish now" at bounding box center [475, 77] width 23 height 6
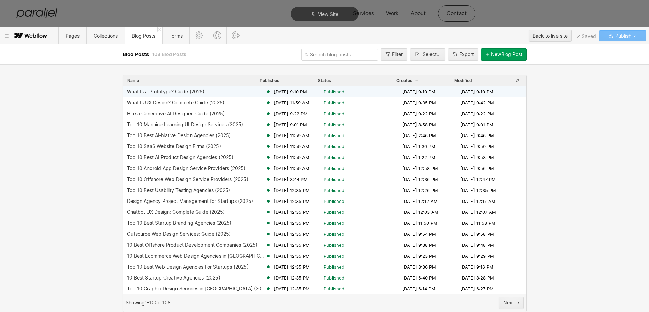
click at [185, 93] on div "What Is a Prototype? Guide (2025)" at bounding box center [166, 91] width 78 height 5
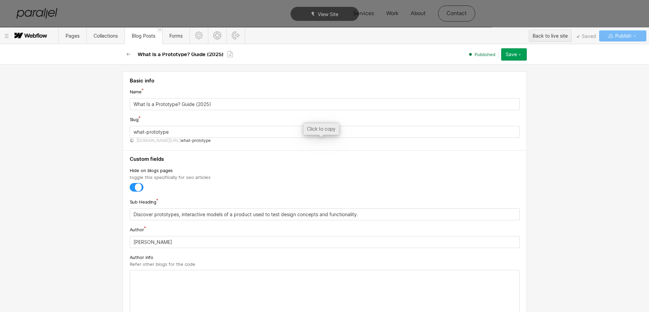
click at [156, 140] on span "[DOMAIN_NAME][URL]" at bounding box center [159, 140] width 44 height 5
click at [127, 55] on icon "button" at bounding box center [128, 54] width 5 height 5
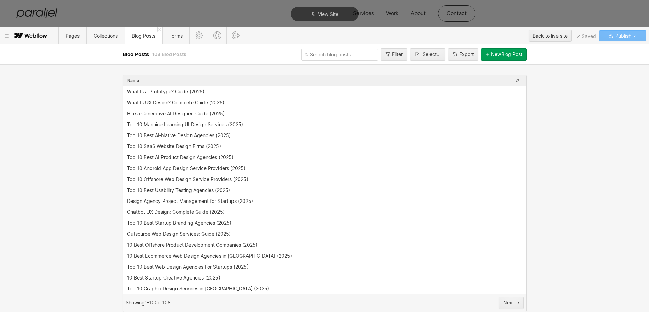
click at [507, 57] on div "New Blog Post" at bounding box center [506, 54] width 31 height 5
click at [494, 57] on button "New Blog Post" at bounding box center [504, 54] width 46 height 12
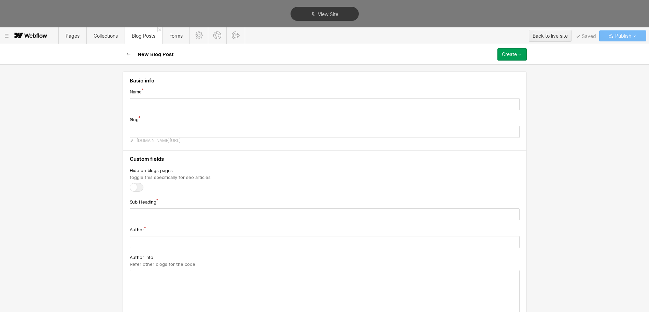
click at [155, 101] on input "text" at bounding box center [325, 104] width 390 height 12
type input "What Is a Persona? Guide (2025)"
type input "what-is-a-persona-guide-2025"
type input "What Is a Persona? Guide (2025)"
click at [157, 134] on input "what-is-a-persona-guide-2025" at bounding box center [325, 132] width 390 height 12
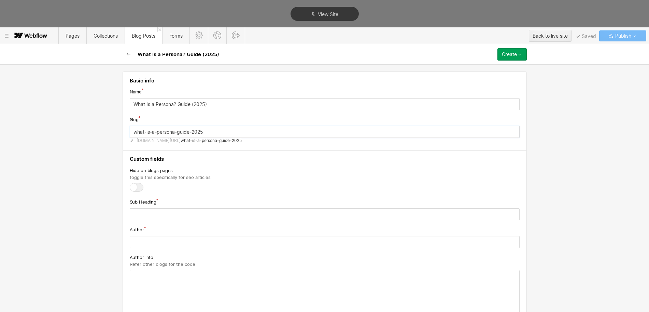
click at [157, 133] on input "what-is-a-persona-guide-2025" at bounding box center [325, 132] width 390 height 12
paste input "persona"
type input "what-persona"
click at [136, 189] on div at bounding box center [137, 187] width 14 height 9
click at [0, 0] on input "checkbox" at bounding box center [0, 0] width 0 height 0
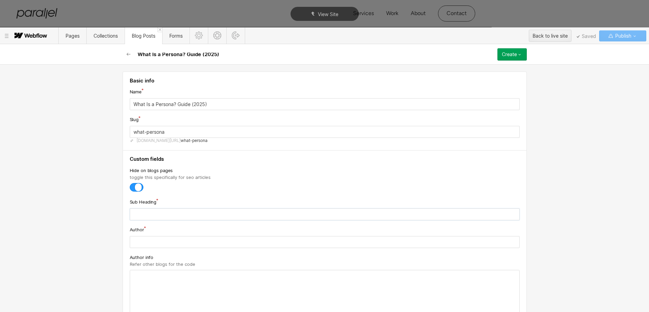
click at [157, 211] on input "text" at bounding box center [325, 214] width 390 height 12
paste input "Learn what a persona is—a fictional representation of your target user—and how …"
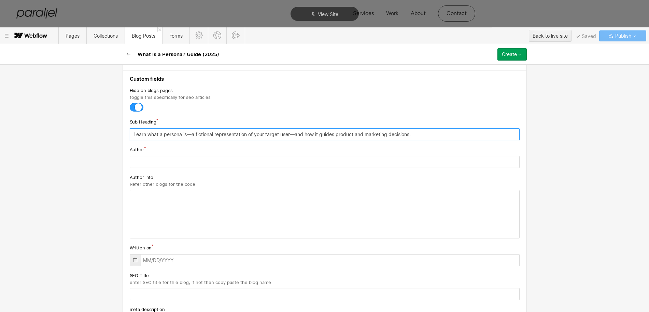
scroll to position [85, 0]
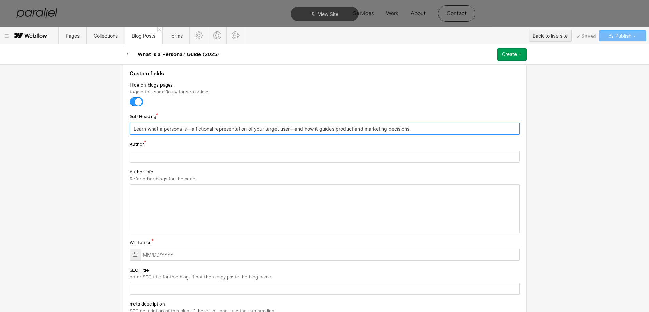
type input "Learn what a persona is—a fictional representation of your target user—and how …"
click at [134, 155] on input "text" at bounding box center [325, 156] width 390 height 12
type input "Robin Dhanwani"
click at [134, 257] on icon at bounding box center [135, 253] width 5 height 5
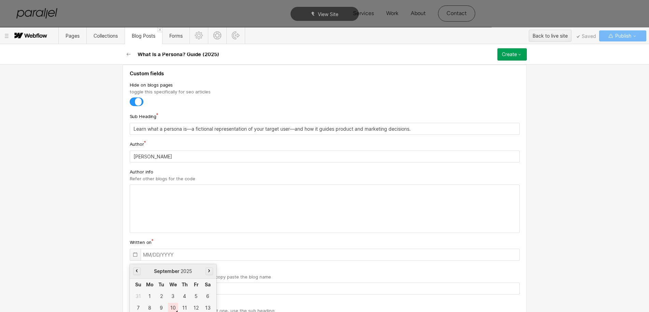
scroll to position [134, 0]
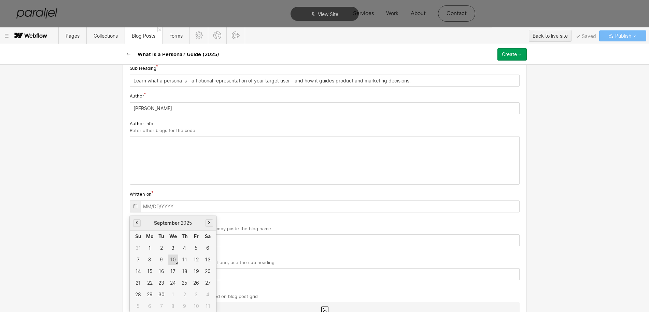
click at [170, 260] on div "10" at bounding box center [173, 259] width 10 height 10
type input "09/10/2025"
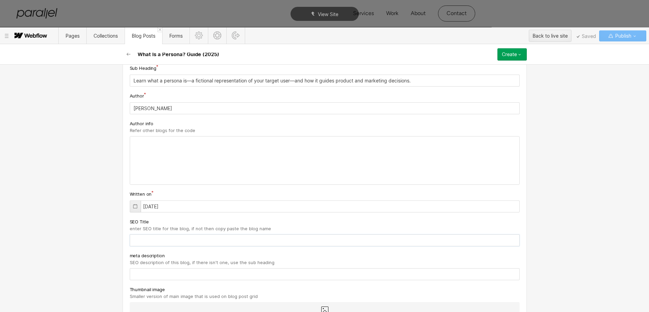
click at [148, 238] on input "text" at bounding box center [325, 240] width 390 height 12
paste input "What Is a Persona? Guide (2025)"
type input "What Is a Persona? Guide (2025)"
click at [161, 277] on input "text" at bounding box center [325, 274] width 390 height 12
paste input "Learn what a persona is—a fictional representation of your target user—and how …"
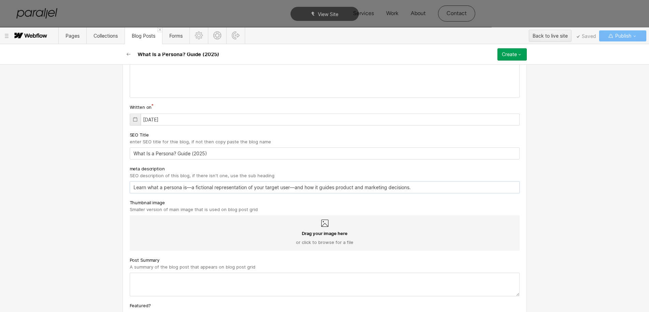
scroll to position [262, 0]
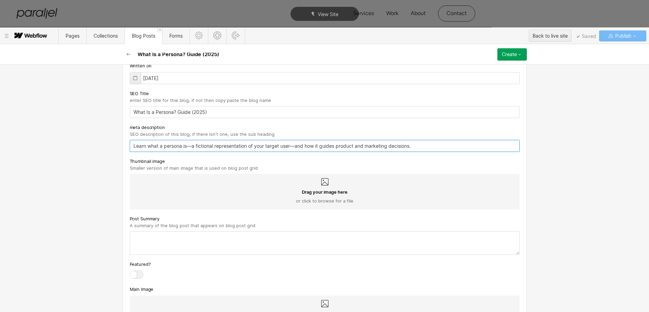
type input "Learn what a persona is—a fictional representation of your target user—and how …"
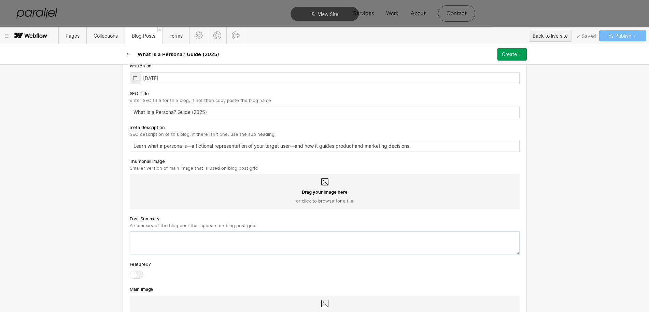
click at [146, 245] on textarea at bounding box center [325, 243] width 390 height 24
paste textarea "Learn what a persona is—a fictional representation of your target user—and how …"
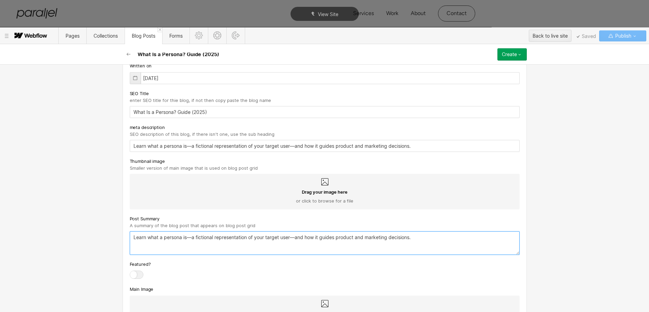
type textarea "Learn what a persona is—a fictional representation of your target user—and how …"
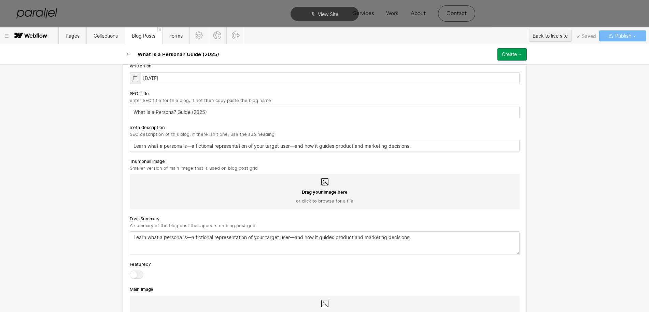
click at [324, 183] on icon at bounding box center [324, 181] width 7 height 7
click at [0, 0] on input "Drag your image here or click to browse for a file" at bounding box center [0, 0] width 0 height 0
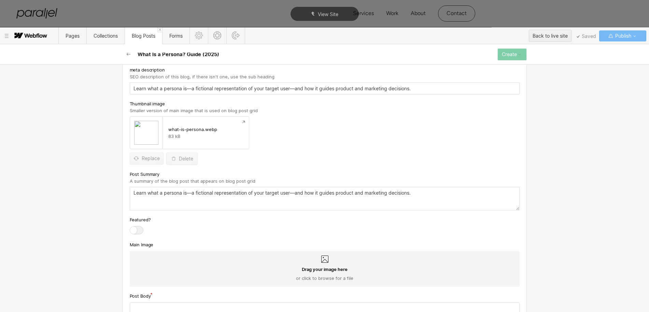
scroll to position [347, 0]
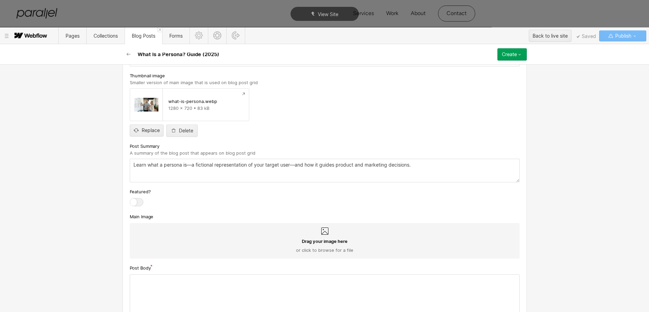
click at [321, 231] on icon at bounding box center [325, 231] width 8 height 8
click at [0, 0] on input "Drag your image here or click to browse for a file" at bounding box center [0, 0] width 0 height 0
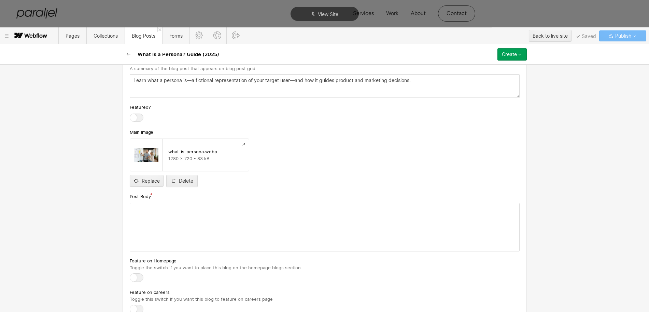
scroll to position [433, 0]
click at [162, 226] on div at bounding box center [324, 226] width 389 height 48
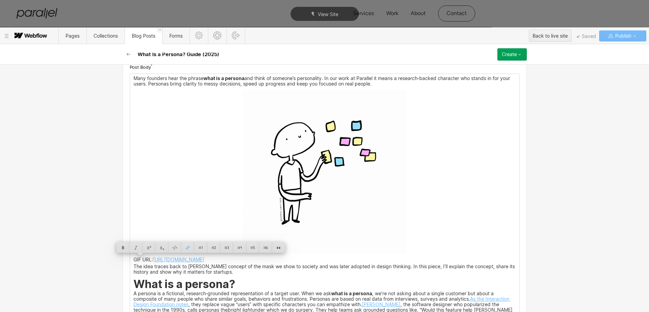
scroll to position [0, 93]
drag, startPoint x: 131, startPoint y: 259, endPoint x: 531, endPoint y: 262, distance: 400.1
click at [531, 262] on div "Basic info Name What Is a Persona? Guide (2025) Slug what-persona www.parallelh…" at bounding box center [324, 188] width 649 height 247
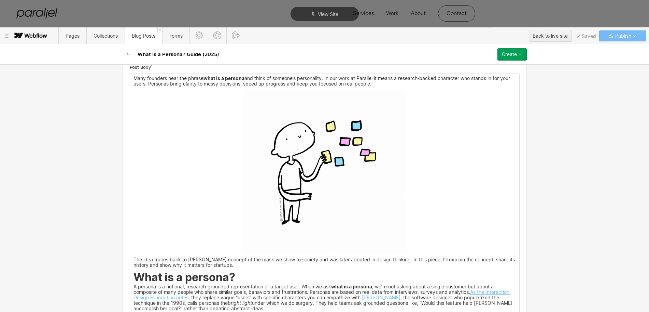
scroll to position [0, 0]
click at [320, 145] on img at bounding box center [325, 171] width 164 height 164
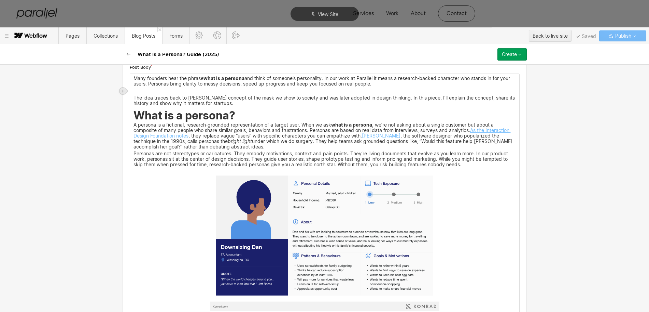
click at [120, 88] on div at bounding box center [123, 90] width 7 height 7
click at [135, 92] on div at bounding box center [135, 90] width 13 height 11
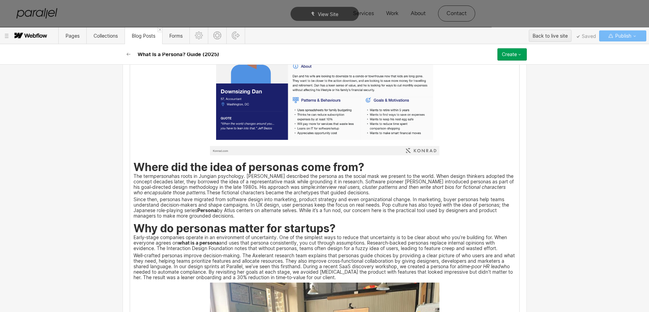
scroll to position [774, 0]
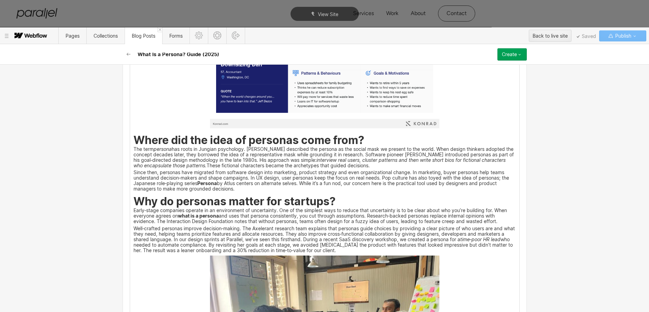
click at [268, 128] on img at bounding box center [325, 57] width 230 height 141
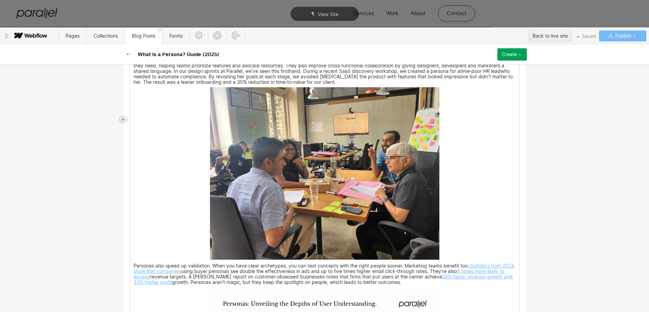
click at [120, 117] on div at bounding box center [123, 119] width 7 height 7
click at [136, 119] on div at bounding box center [135, 119] width 13 height 11
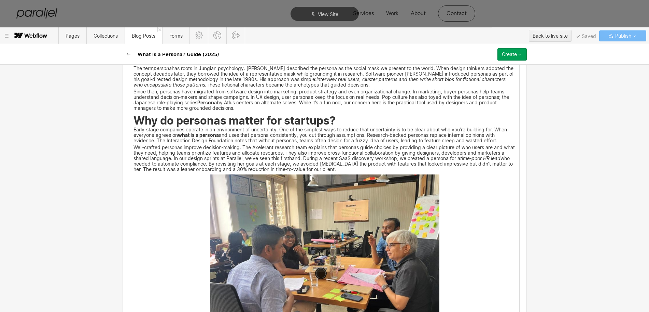
scroll to position [689, 0]
drag, startPoint x: 131, startPoint y: 150, endPoint x: 234, endPoint y: 149, distance: 103.5
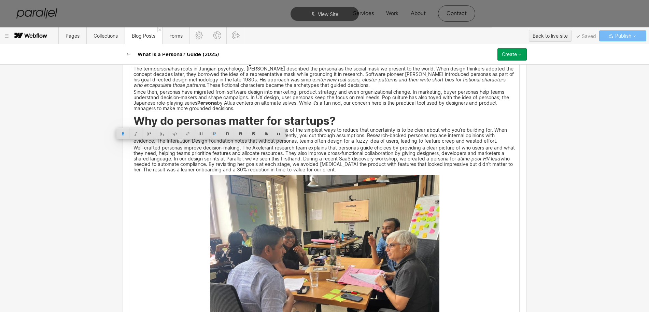
copy strong "What is a persona?"
click at [325, 48] on img at bounding box center [325, 48] width 0 height 0
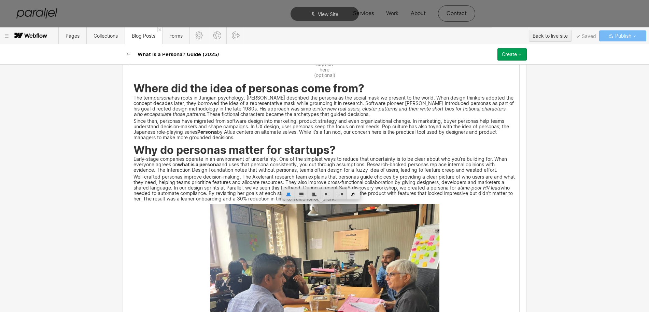
click at [354, 191] on div at bounding box center [353, 194] width 13 height 11
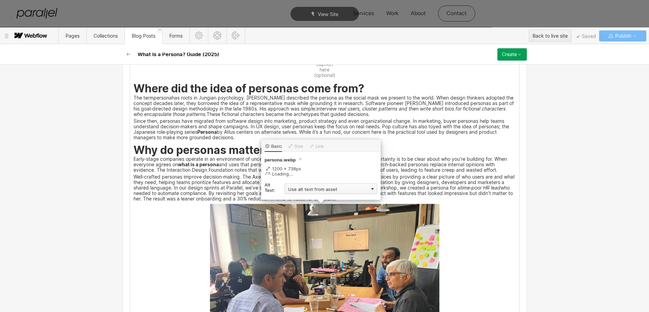
click at [308, 190] on div "Use alt text from asset" at bounding box center [331, 188] width 93 height 11
click at [300, 200] on div "Custom description" at bounding box center [331, 198] width 93 height 9
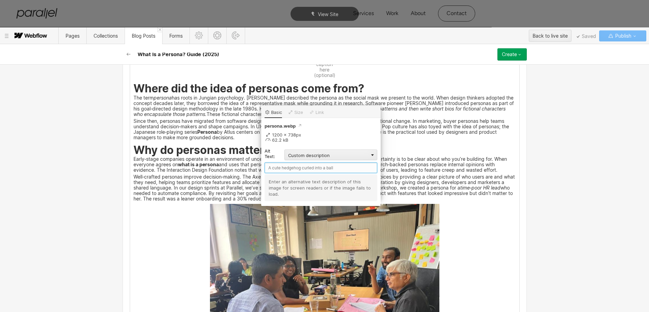
click at [278, 168] on input "text" at bounding box center [321, 167] width 113 height 11
paste input "What is a persona?"
type input "What is a persona?"
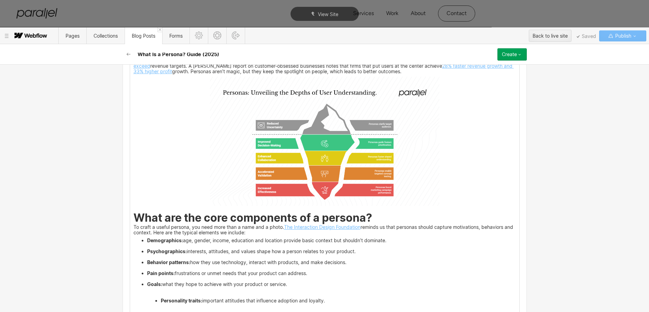
scroll to position [1030, 0]
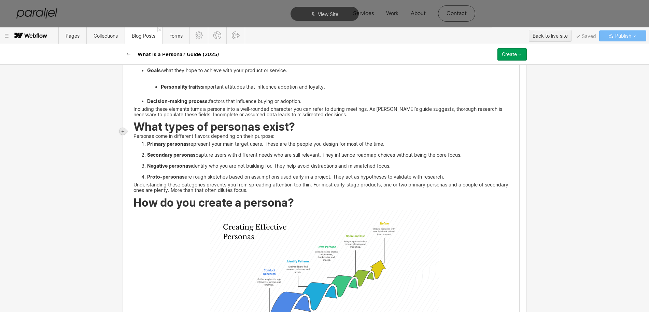
click at [123, 130] on icon at bounding box center [123, 131] width 4 height 4
click at [136, 132] on div at bounding box center [135, 131] width 13 height 11
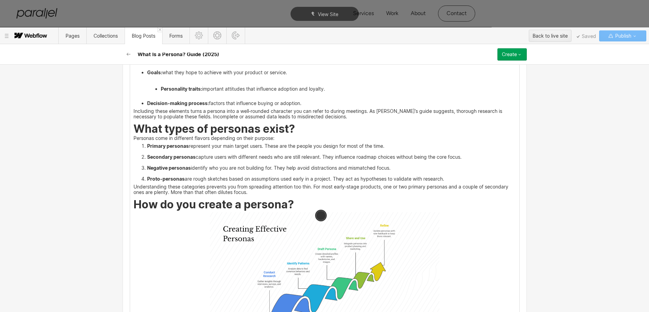
drag, startPoint x: 132, startPoint y: 77, endPoint x: 339, endPoint y: 74, distance: 207.7
copy strong "Why do personas matter for startups?"
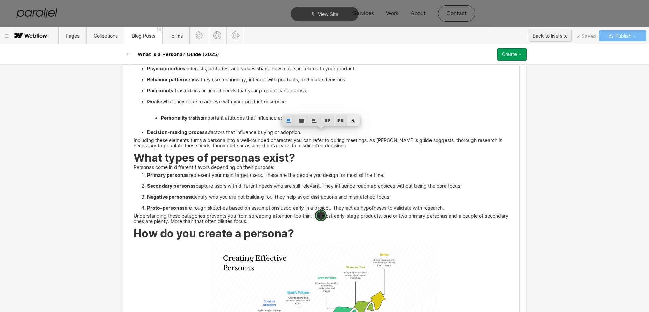
click at [352, 124] on div at bounding box center [353, 120] width 13 height 11
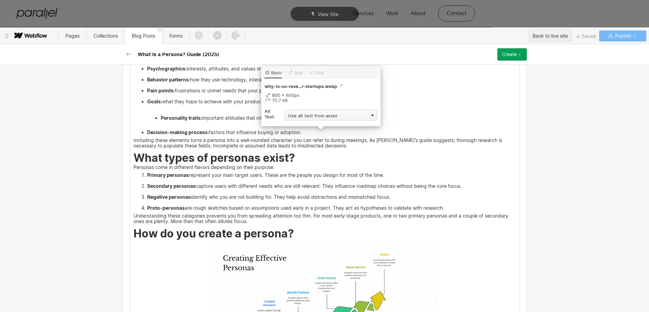
click at [301, 116] on div "Use alt text from asset" at bounding box center [331, 115] width 93 height 11
click at [297, 124] on div "Custom description" at bounding box center [331, 125] width 93 height 9
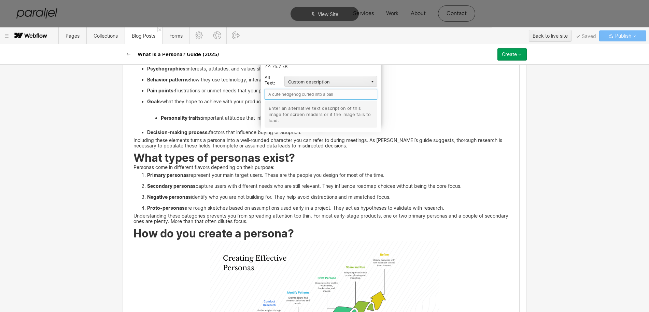
click at [268, 93] on input "text" at bounding box center [321, 94] width 113 height 11
paste input "Why do personas matter for startups?"
type input "Why do personas matter for startups?"
click at [180, 200] on div "Many founders hear the phrase what is a persona and think of someone’s personal…" at bounding box center [324, 267] width 389 height 1327
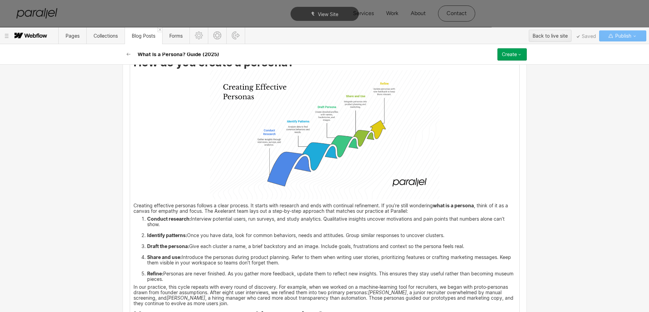
scroll to position [1244, 0]
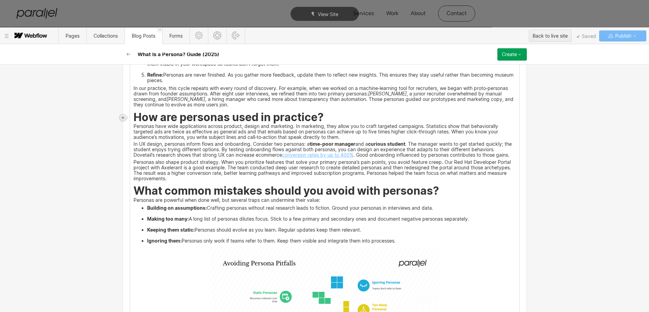
click at [123, 117] on icon at bounding box center [123, 117] width 3 height 3
click at [134, 119] on div at bounding box center [135, 117] width 13 height 11
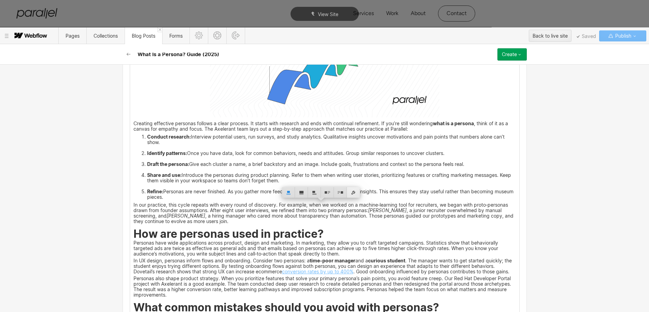
click at [352, 192] on div at bounding box center [353, 192] width 13 height 11
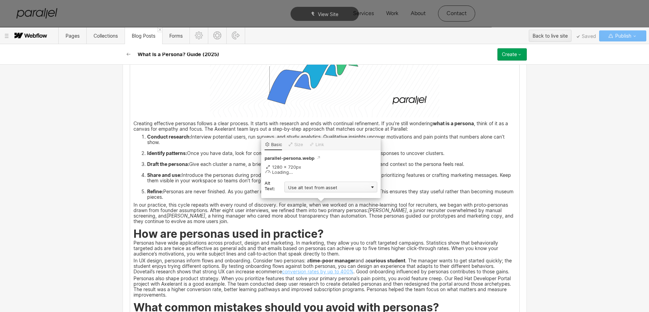
click at [301, 187] on div "Use alt text from asset" at bounding box center [331, 186] width 93 height 11
click at [298, 196] on div "Custom description" at bounding box center [331, 196] width 93 height 9
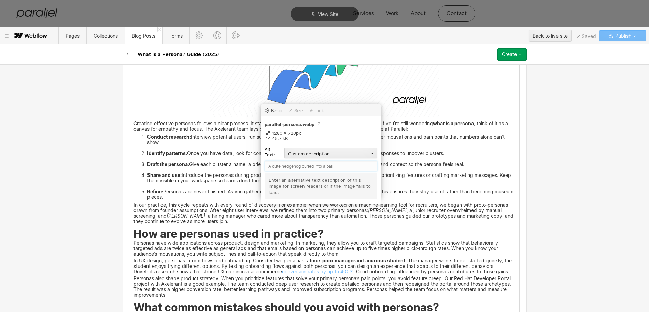
click at [283, 167] on input "text" at bounding box center [321, 166] width 113 height 11
paste input "Why do personas matter for startups?"
type input "Why do personas matter for startups?"
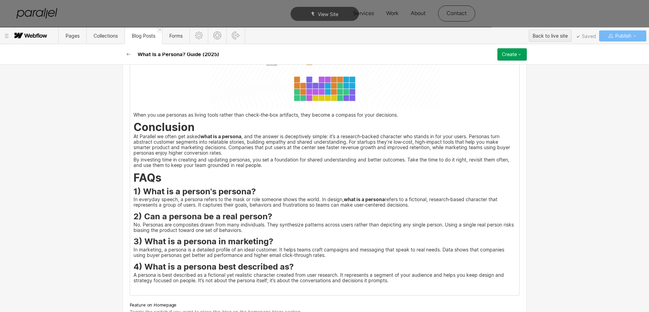
scroll to position [1543, 0]
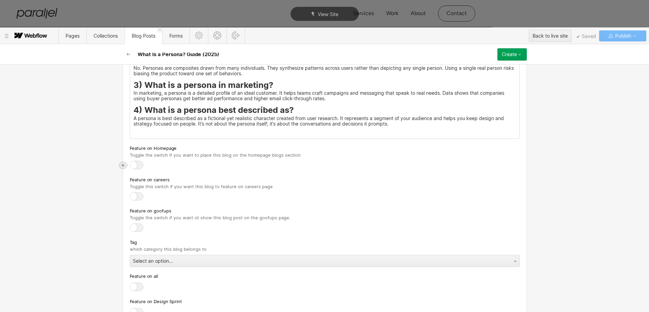
click at [123, 163] on icon at bounding box center [123, 165] width 4 height 4
click at [134, 167] on div at bounding box center [135, 165] width 13 height 11
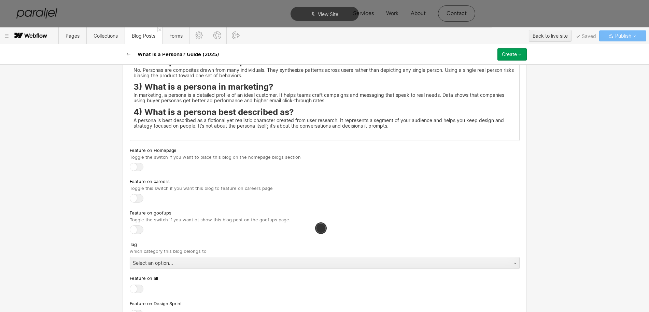
drag, startPoint x: 130, startPoint y: 156, endPoint x: 295, endPoint y: 154, distance: 164.7
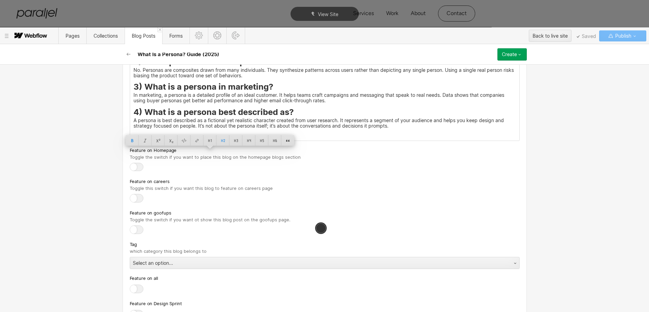
copy strong "How do you create a persona?"
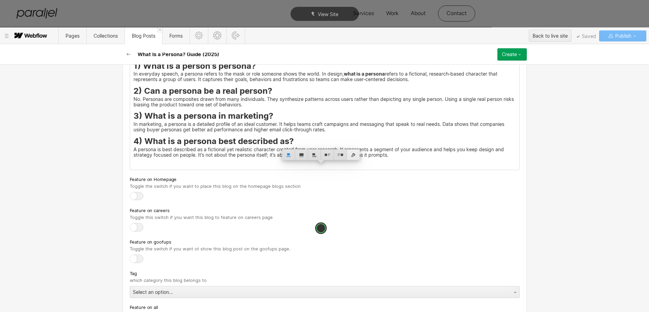
click at [354, 155] on div at bounding box center [353, 154] width 13 height 11
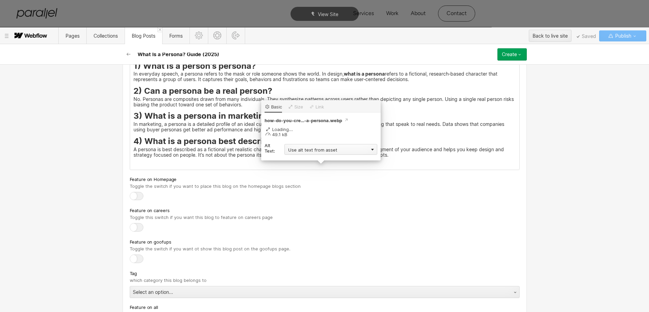
click at [303, 151] on div "Use alt text from asset" at bounding box center [331, 149] width 93 height 11
click at [300, 158] on div "Custom description" at bounding box center [331, 159] width 93 height 9
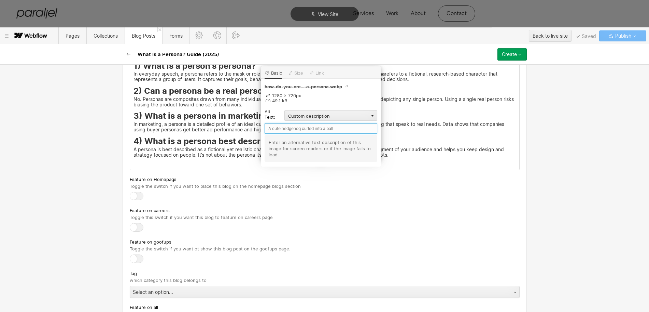
click at [276, 127] on input "text" at bounding box center [321, 128] width 113 height 11
paste input "How do you create a persona?"
type input "How do you create a persona?"
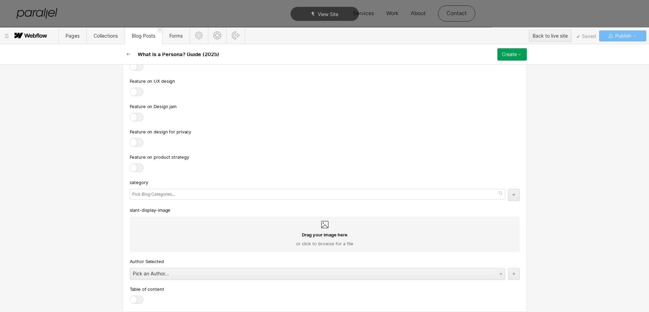
scroll to position [1927, 0]
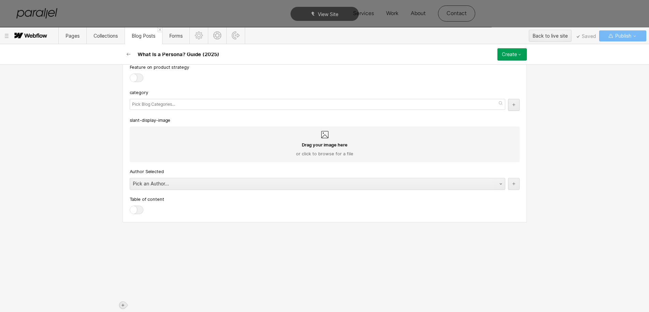
click at [124, 303] on icon at bounding box center [123, 304] width 3 height 3
click at [136, 301] on div at bounding box center [135, 306] width 13 height 11
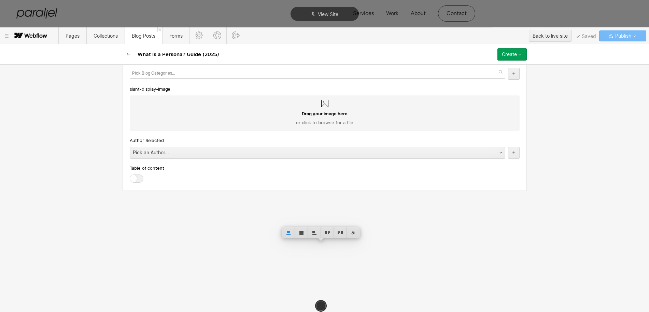
scroll to position [1885, 0]
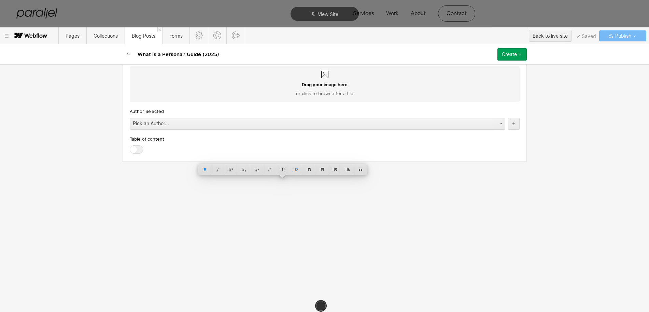
drag, startPoint x: 130, startPoint y: 141, endPoint x: 448, endPoint y: 141, distance: 317.7
copy strong "What common mistakes should you avoid with personas?"
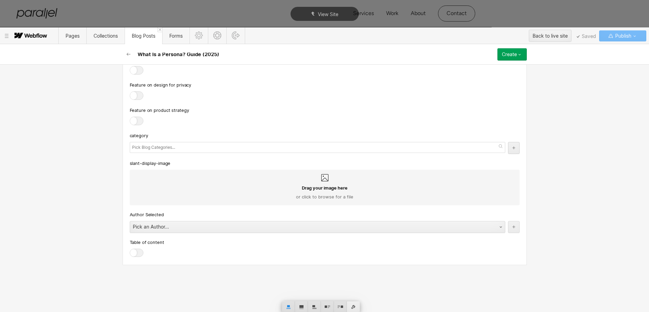
click at [354, 301] on div at bounding box center [353, 306] width 13 height 11
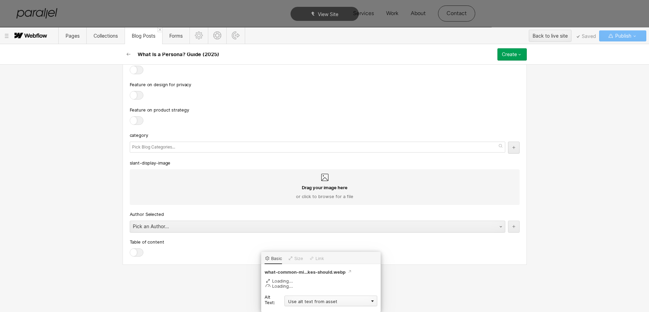
click at [302, 295] on div "Use alt text from asset" at bounding box center [331, 300] width 93 height 11
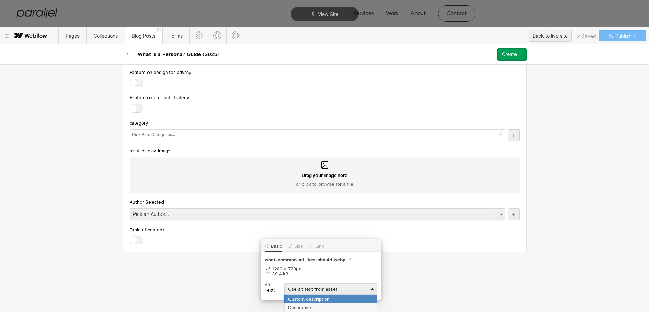
click at [294, 294] on div "Custom description" at bounding box center [331, 298] width 93 height 9
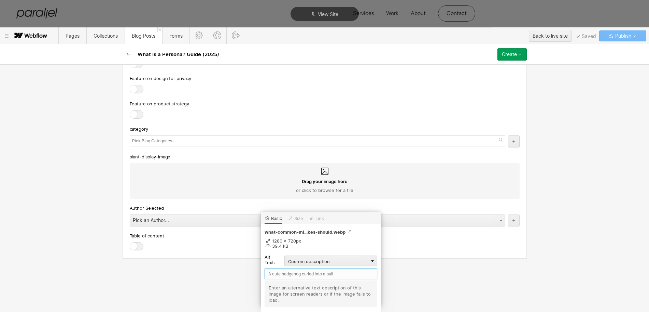
click at [274, 268] on input "text" at bounding box center [321, 273] width 113 height 11
paste input "What common mistakes should you avoid with personas?"
type input "What common mistakes should you avoid with personas?"
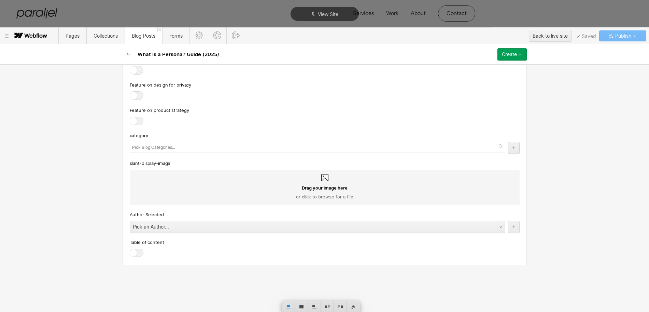
scroll to position [2072, 0]
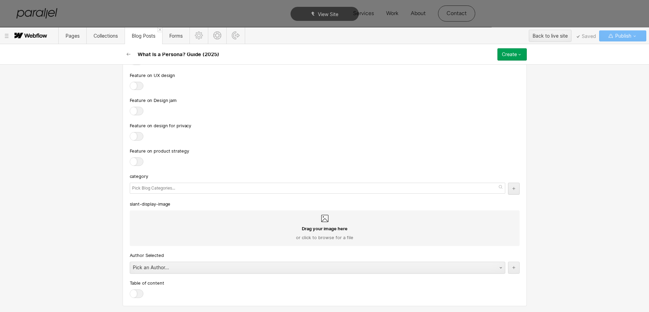
scroll to position [2529, 0]
click at [172, 269] on div "Pick an Author..." at bounding box center [310, 266] width 361 height 11
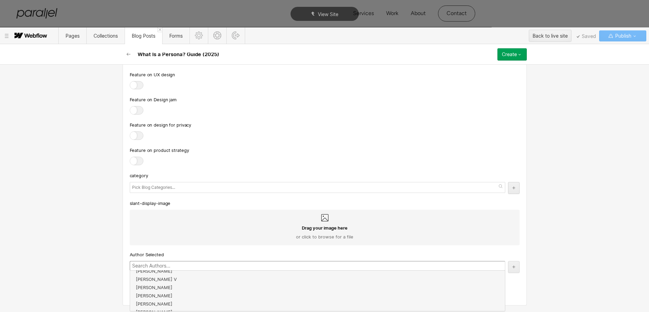
scroll to position [123, 0]
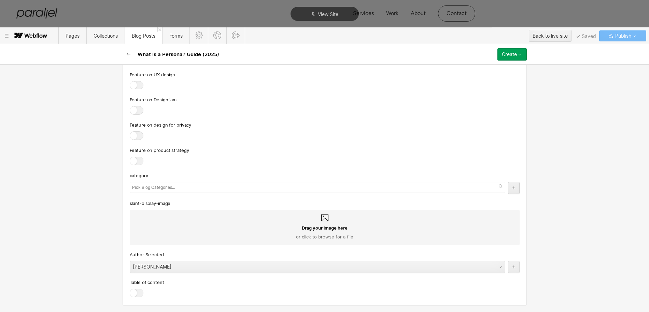
click at [133, 292] on div at bounding box center [137, 292] width 14 height 9
click at [0, 0] on input "checkbox" at bounding box center [0, 0] width 0 height 0
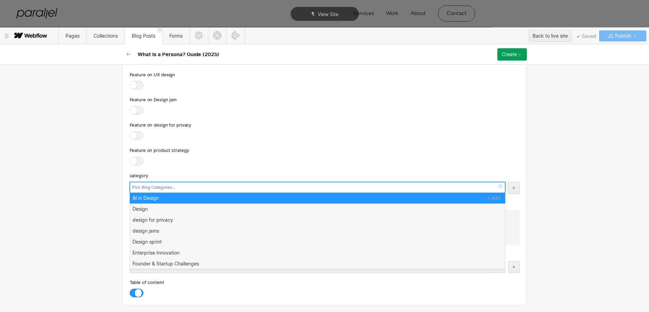
click at [147, 189] on input "text" at bounding box center [154, 187] width 45 height 10
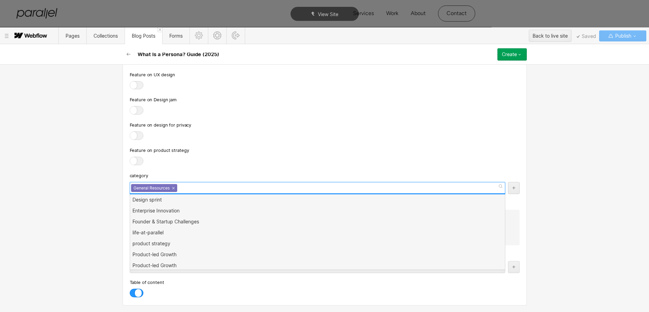
scroll to position [0, 0]
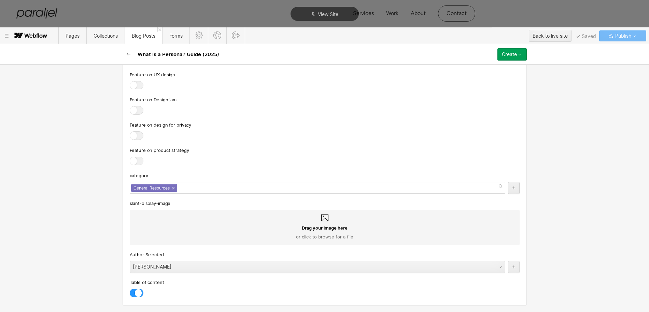
click at [245, 138] on div at bounding box center [325, 136] width 390 height 10
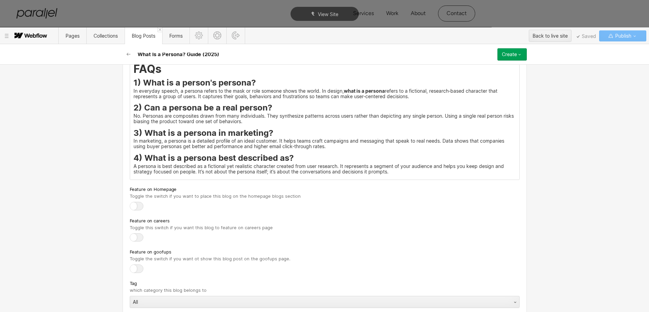
scroll to position [2529, 0]
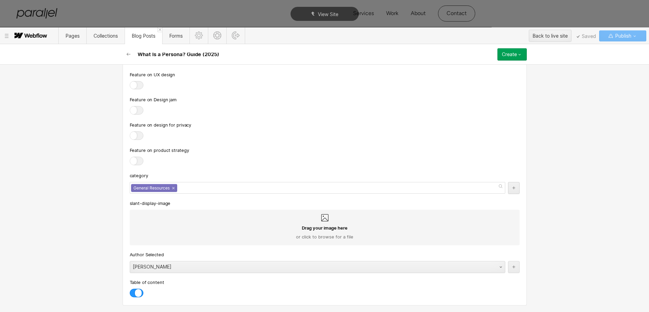
click at [507, 54] on div "Create" at bounding box center [509, 54] width 15 height 5
click at [472, 77] on span "Publish now" at bounding box center [475, 77] width 23 height 6
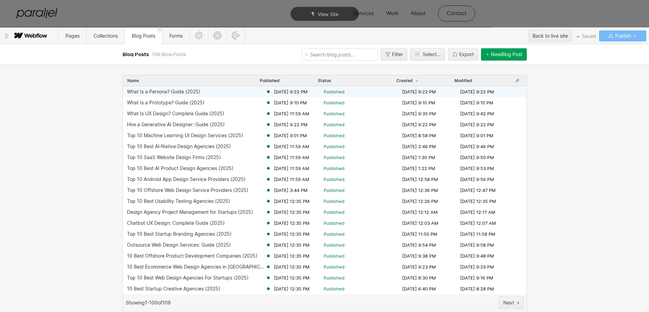
click at [187, 93] on div "What Is a Persona? Guide (2025)" at bounding box center [163, 91] width 73 height 5
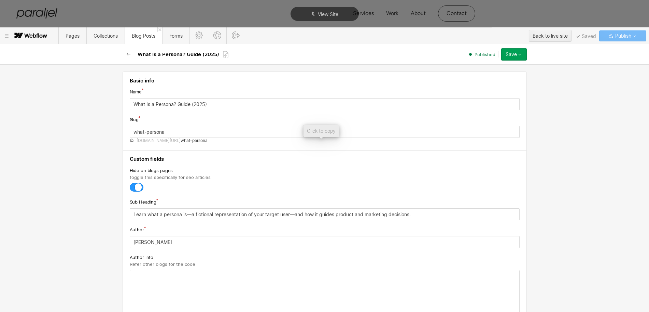
click at [165, 143] on span "[DOMAIN_NAME][URL]" at bounding box center [159, 140] width 44 height 5
click at [128, 53] on icon "button" at bounding box center [128, 54] width 5 height 5
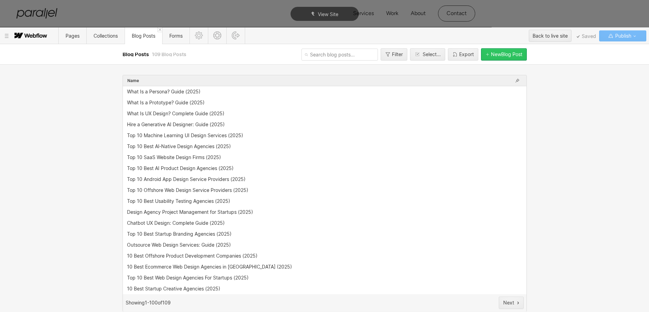
click at [508, 55] on div "New Blog Post" at bounding box center [506, 54] width 31 height 5
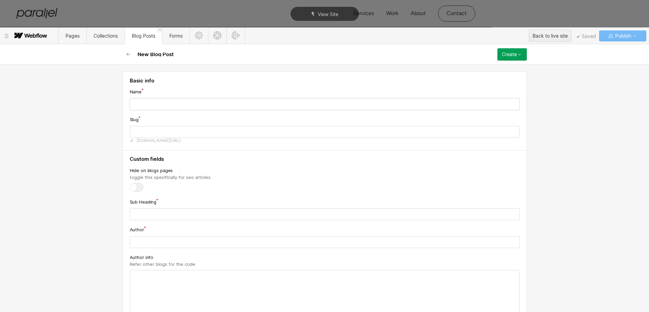
click at [142, 101] on input "text" at bounding box center [325, 104] width 390 height 12
paste input "What Is a Wireframe? Guide (2025)"
type input "What Is a Wireframe? Guide (2025)"
type input "what-is-a-wireframe-guide-2025"
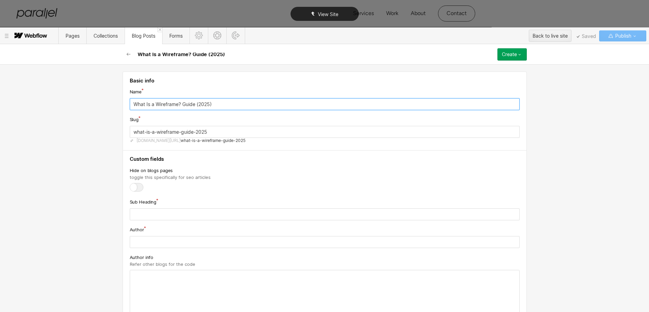
type input "What Is a Wireframe? Guide (2025)"
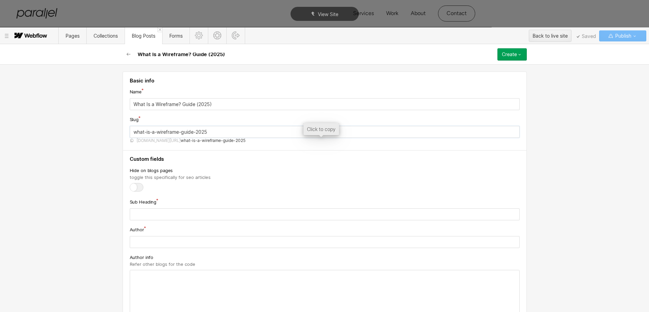
click at [157, 133] on input "what-is-a-wireframe-guide-2025" at bounding box center [325, 132] width 390 height 12
paste input "wireframe"
type input "what-wireframe"
click at [134, 188] on div at bounding box center [137, 187] width 14 height 9
click at [0, 0] on input "checkbox" at bounding box center [0, 0] width 0 height 0
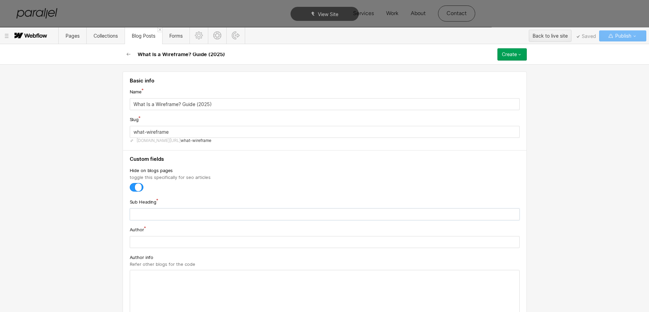
click at [134, 215] on input "text" at bounding box center [325, 214] width 390 height 12
paste input "Understand wireframes, low‑fidelity layouts that outline structure and function…"
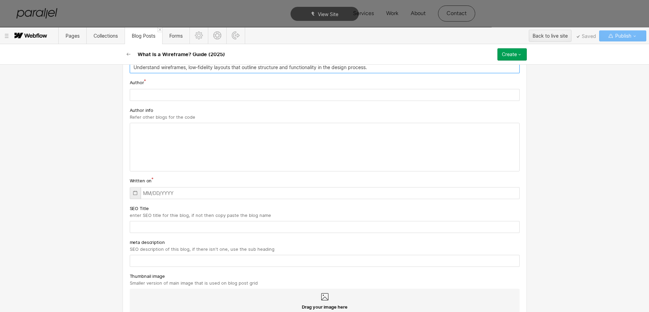
scroll to position [171, 0]
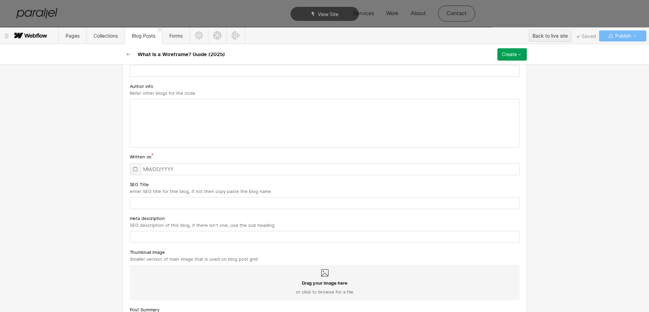
type input "Understand wireframes, low‑fidelity layouts that outline structure and function…"
click at [133, 169] on icon at bounding box center [135, 168] width 5 height 5
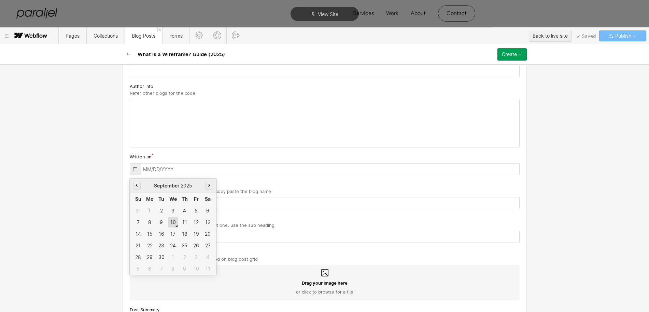
click at [170, 221] on div "10" at bounding box center [173, 222] width 10 height 10
type input "[DATE]"
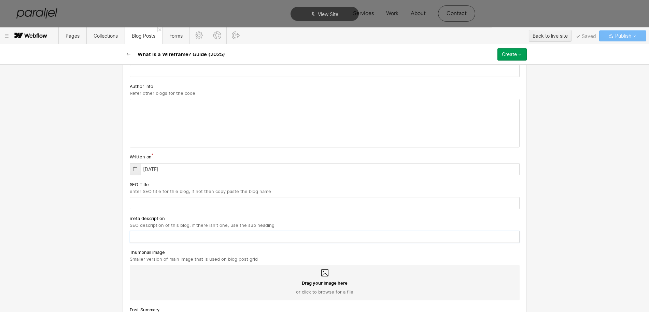
click at [135, 237] on input "text" at bounding box center [325, 237] width 390 height 12
paste input "Understand wireframes, low‑fidelity layouts that outline structure and function…"
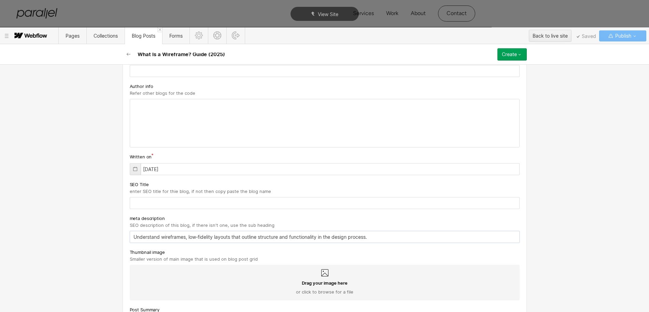
scroll to position [256, 0]
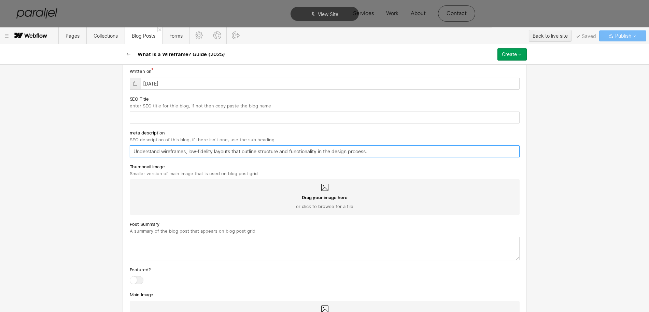
type input "Understand wireframes, low‑fidelity layouts that outline structure and function…"
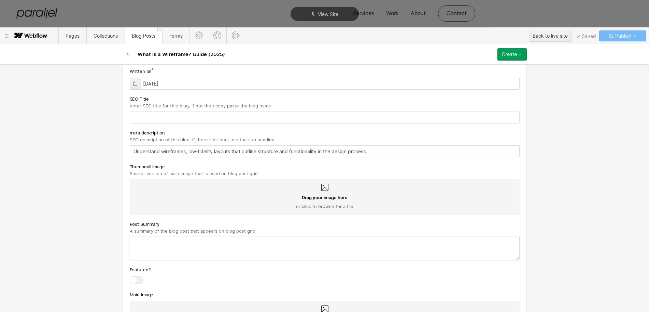
click at [166, 252] on textarea at bounding box center [325, 248] width 390 height 24
paste textarea "Understand wireframes, low‑fidelity layouts that outline structure and function…"
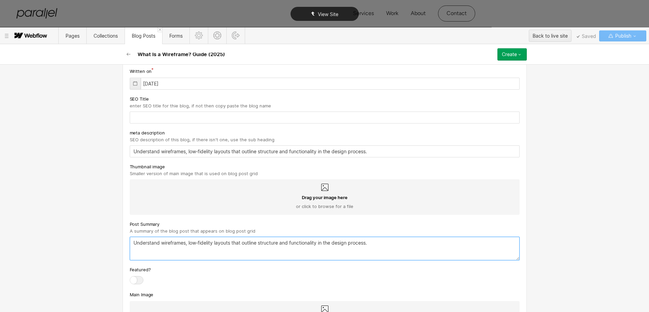
type textarea "Understand wireframes, low‑fidelity layouts that outline structure and function…"
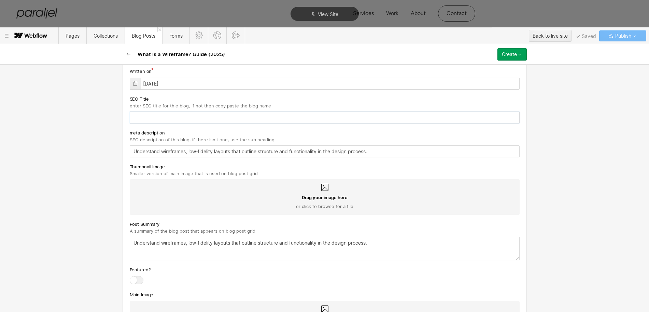
click at [143, 117] on input "text" at bounding box center [325, 117] width 390 height 12
paste input "What Is a Wireframe? Guide (2025)"
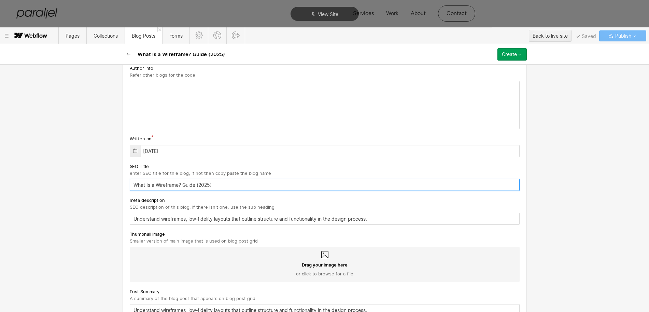
scroll to position [128, 0]
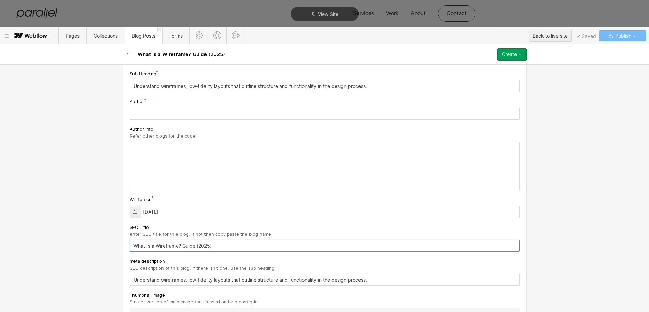
type input "What Is a Wireframe? Guide (2025)"
click at [141, 108] on input "text" at bounding box center [325, 114] width 390 height 12
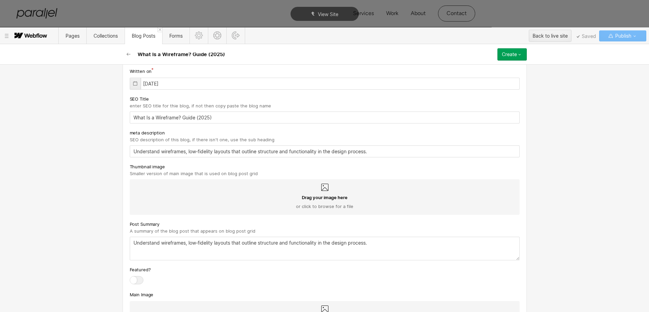
scroll to position [299, 0]
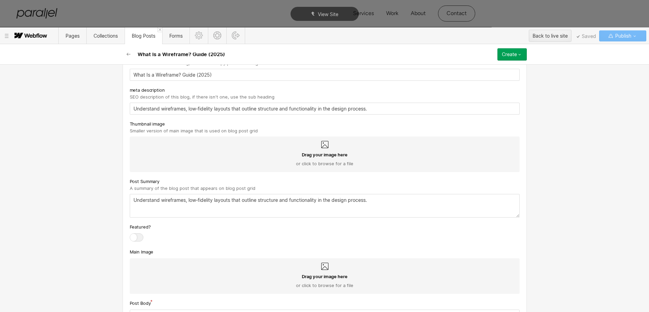
type input "[PERSON_NAME]"
click at [322, 145] on icon at bounding box center [325, 144] width 8 height 8
click at [0, 0] on input "Drag your image here or click to browse for a file" at bounding box center [0, 0] width 0 height 0
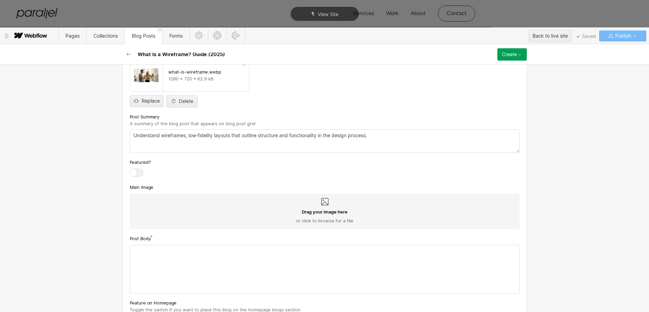
scroll to position [384, 0]
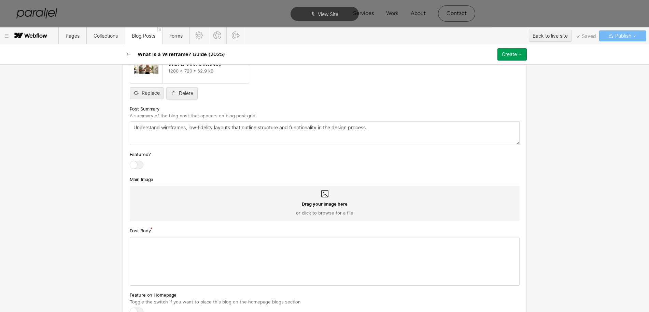
click at [321, 192] on icon at bounding box center [325, 194] width 8 height 8
click at [0, 0] on input "Drag your image here or click to browse for a file" at bounding box center [0, 0] width 0 height 0
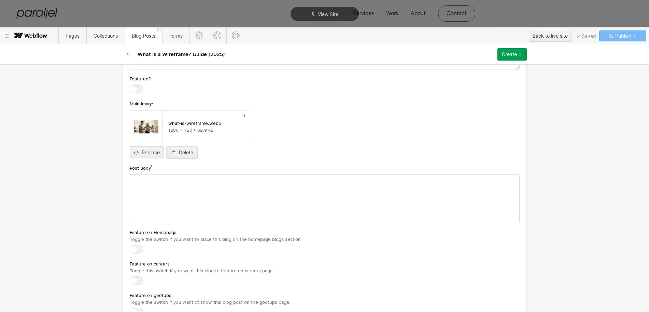
scroll to position [470, 0]
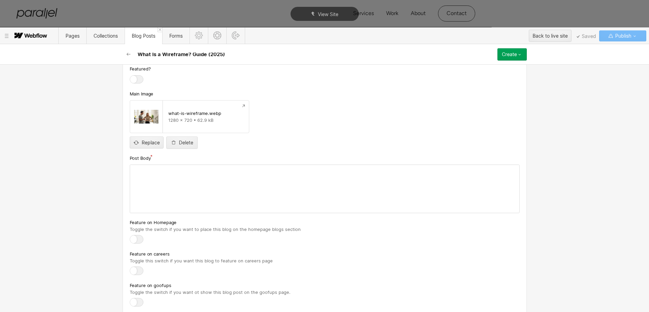
click at [188, 204] on div at bounding box center [324, 189] width 389 height 48
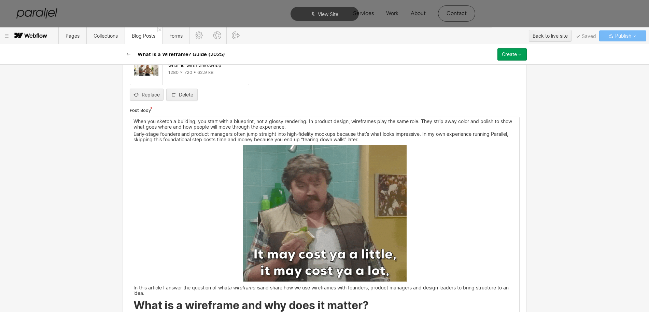
scroll to position [555, 0]
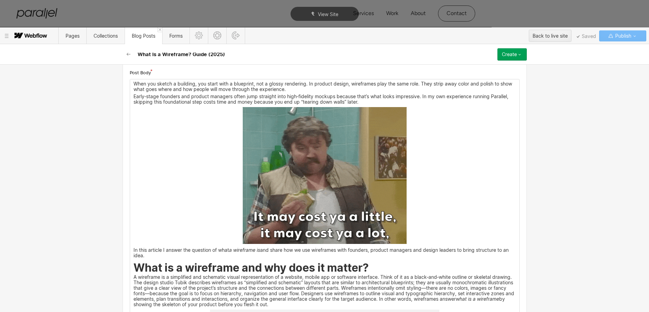
click at [314, 203] on img at bounding box center [325, 175] width 164 height 137
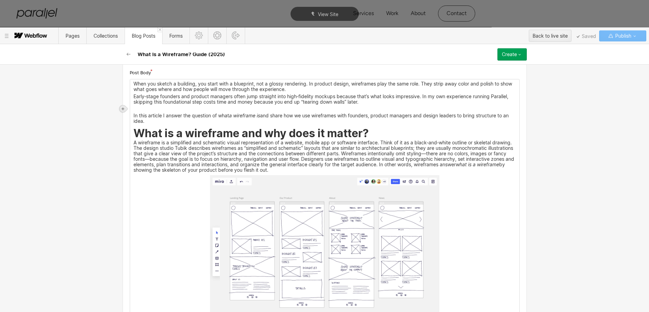
click at [123, 107] on icon at bounding box center [123, 109] width 4 height 4
click at [136, 108] on div at bounding box center [135, 108] width 13 height 11
click at [124, 108] on icon at bounding box center [123, 108] width 3 height 3
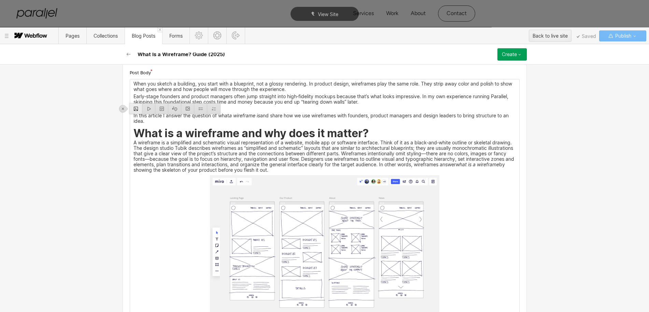
click at [135, 109] on div at bounding box center [135, 108] width 13 height 11
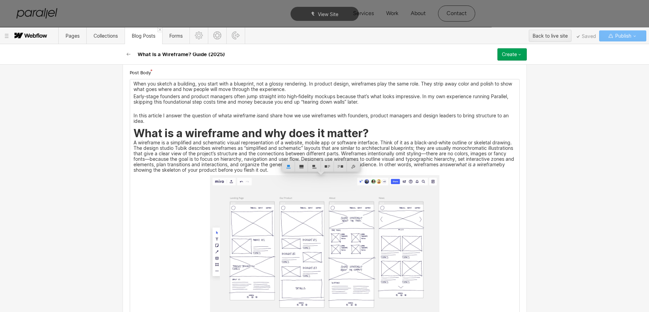
click at [261, 233] on img at bounding box center [325, 251] width 230 height 153
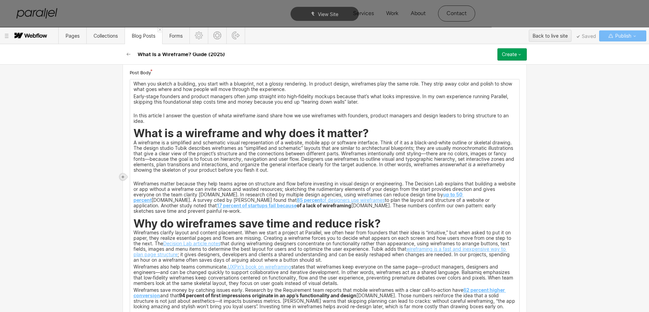
click at [124, 176] on icon at bounding box center [123, 177] width 4 height 4
click at [135, 177] on div at bounding box center [135, 176] width 13 height 11
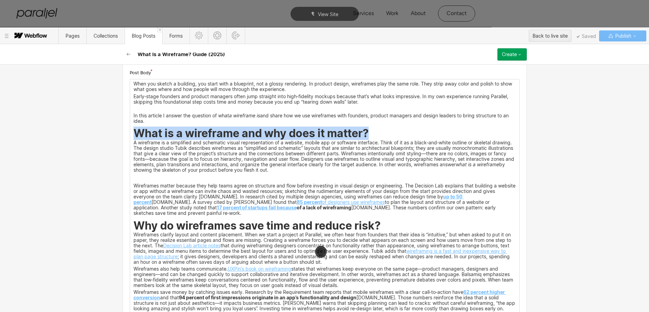
drag, startPoint x: 130, startPoint y: 132, endPoint x: 369, endPoint y: 129, distance: 238.5
click at [369, 129] on h2 "What is a wireframe and why does it matter?" at bounding box center [325, 134] width 383 height 10
copy strong "What is a wireframe and why does it matter?"
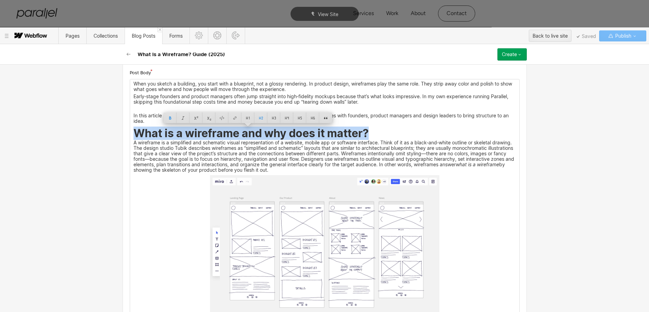
click at [361, 238] on img at bounding box center [325, 251] width 230 height 153
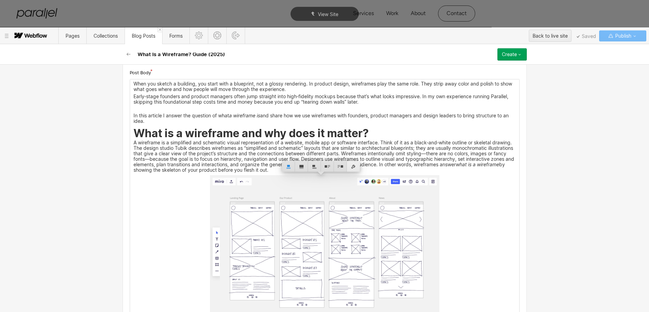
click at [355, 166] on div at bounding box center [353, 166] width 13 height 11
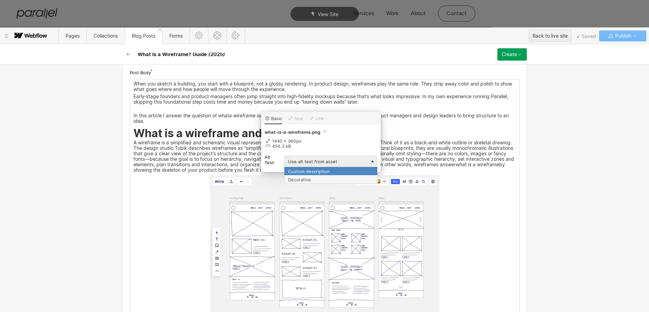
click at [307, 172] on div "Custom description" at bounding box center [331, 170] width 93 height 9
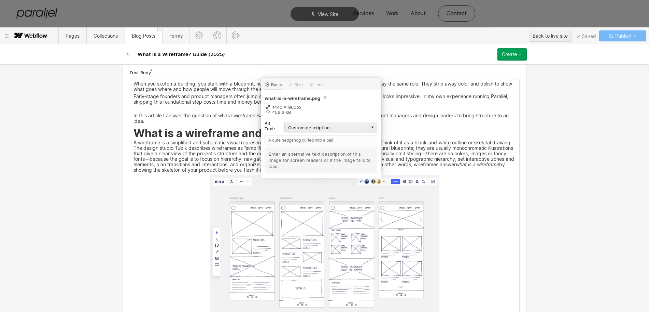
scroll to position [555, 0]
click at [281, 140] on input "text" at bounding box center [321, 140] width 113 height 11
paste input "What is a wireframe and why does it matter?"
type input "What is a wireframe and why does it matter?"
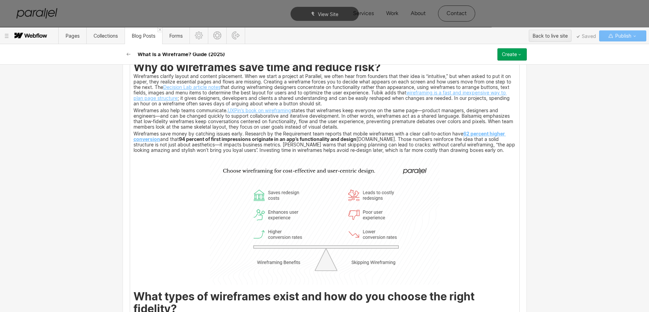
scroll to position [854, 0]
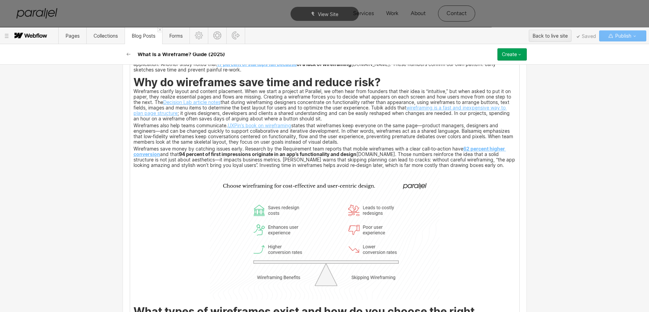
click at [337, 248] on img at bounding box center [325, 234] width 230 height 129
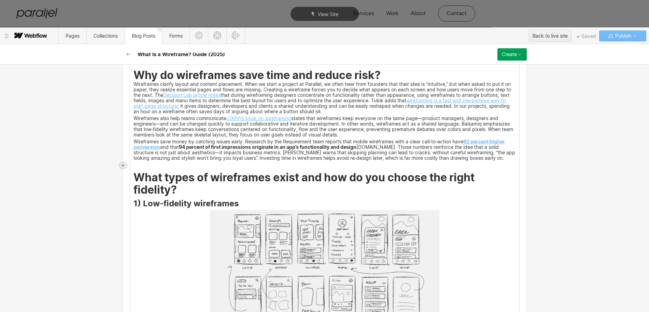
click at [125, 163] on icon at bounding box center [123, 165] width 4 height 4
click at [137, 166] on div at bounding box center [135, 165] width 13 height 11
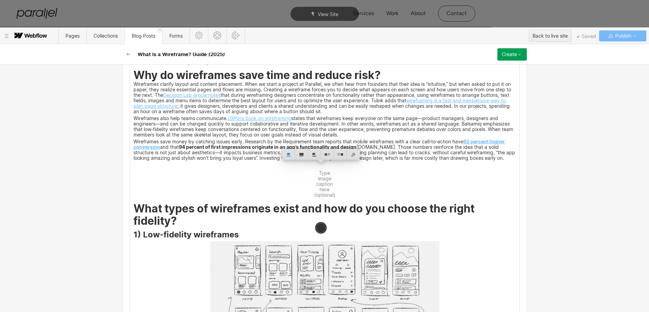
click at [134, 72] on strong "Why do wireframes save time and reduce risk?" at bounding box center [257, 74] width 247 height 13
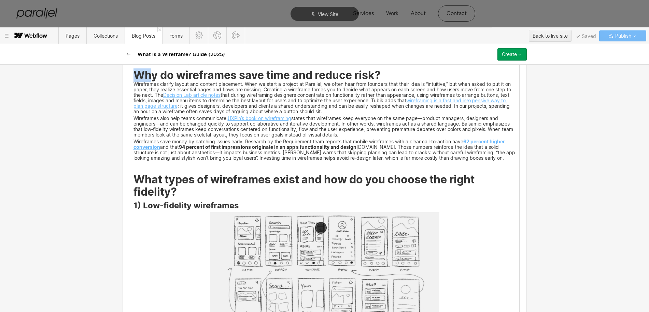
drag, startPoint x: 131, startPoint y: 74, endPoint x: 383, endPoint y: 74, distance: 252.1
click at [383, 74] on h2 "Why do wireframes save time and reduce risk?" at bounding box center [325, 76] width 383 height 10
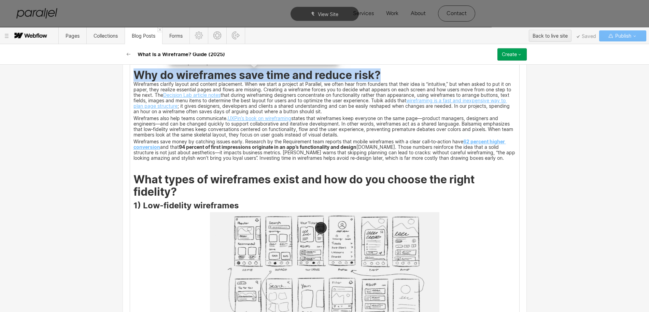
copy strong "Why do wireframes save time and reduce risk?"
click at [325, 167] on img at bounding box center [325, 167] width 0 height 0
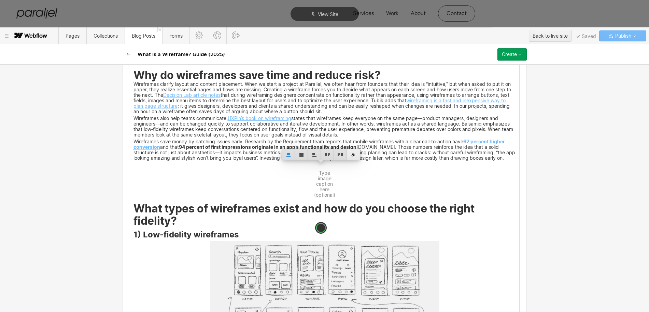
click at [352, 155] on div at bounding box center [353, 154] width 13 height 11
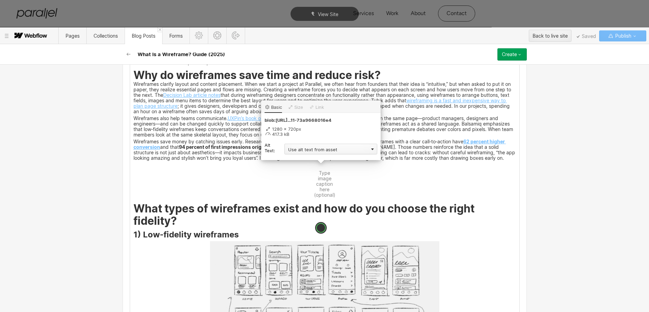
click at [302, 149] on div "Use alt text from asset" at bounding box center [331, 148] width 93 height 11
click at [297, 159] on div "Custom description" at bounding box center [331, 158] width 93 height 9
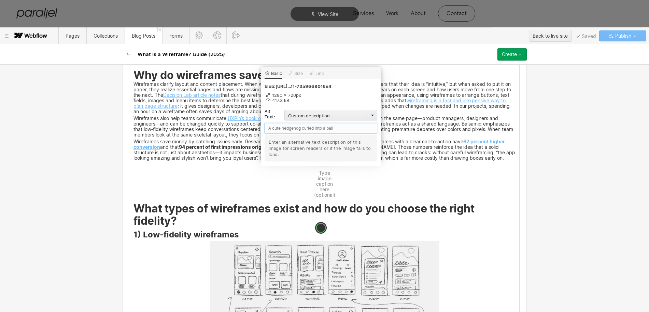
click at [284, 132] on input "text" at bounding box center [321, 128] width 113 height 11
paste input "Why do wireframes save time and reduce risk?"
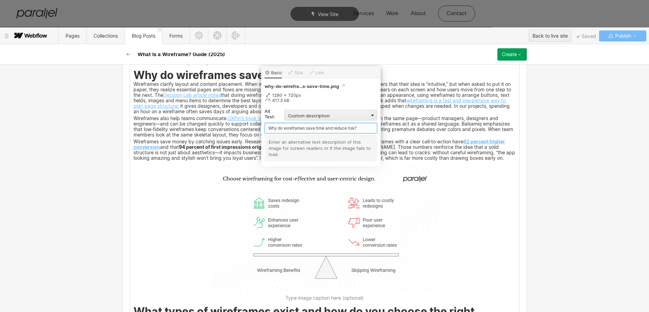
type input "Why do wireframes save time and reduce risk?"
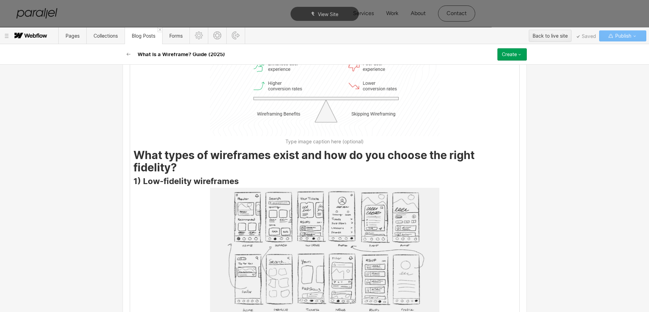
scroll to position [1025, 0]
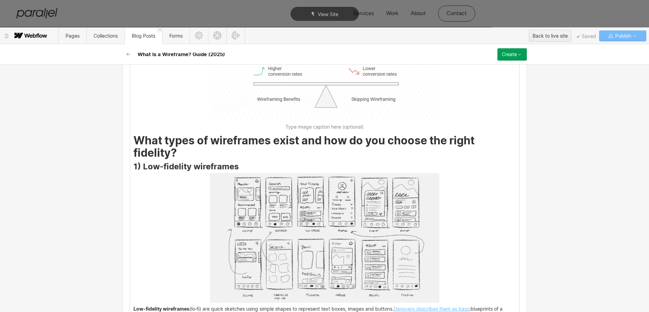
click at [339, 228] on img at bounding box center [325, 237] width 230 height 129
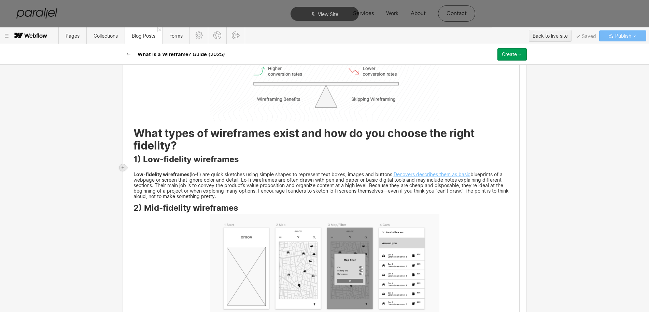
click at [122, 165] on icon at bounding box center [123, 167] width 4 height 4
click at [135, 166] on div at bounding box center [135, 167] width 13 height 11
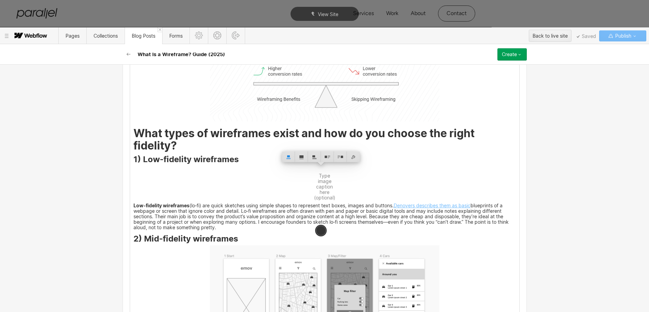
click at [134, 133] on strong "What types of wireframes exist and how do you choose the right fidelity?" at bounding box center [306, 139] width 344 height 26
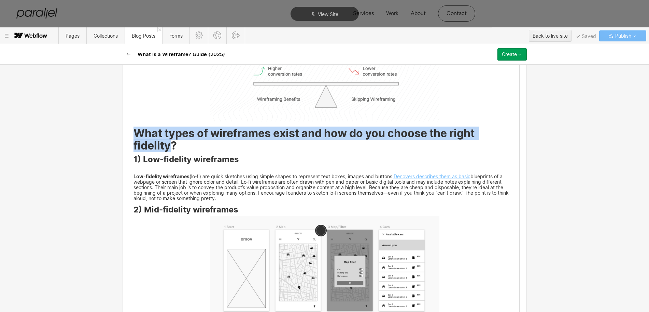
drag, startPoint x: 131, startPoint y: 132, endPoint x: 170, endPoint y: 146, distance: 41.6
click at [170, 146] on strong "What types of wireframes exist and how do you choose the right fidelity?" at bounding box center [306, 139] width 344 height 26
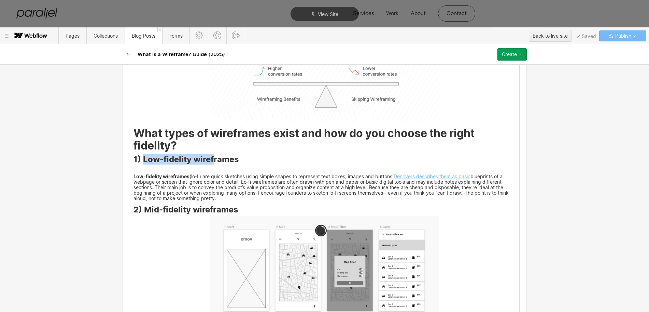
drag, startPoint x: 139, startPoint y: 161, endPoint x: 237, endPoint y: 161, distance: 97.4
click at [237, 161] on h3 "1) Low-fidelity wireframes" at bounding box center [325, 160] width 383 height 8
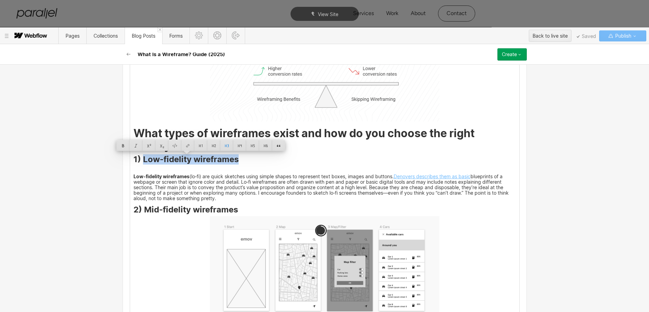
copy h3 "Low-fidelity wireframes"
click at [325, 170] on img at bounding box center [325, 170] width 0 height 0
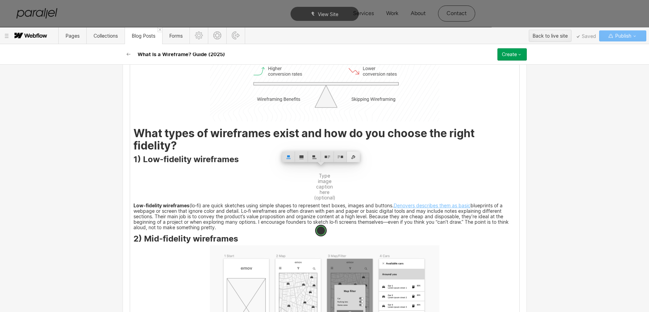
click at [357, 157] on div at bounding box center [353, 156] width 13 height 11
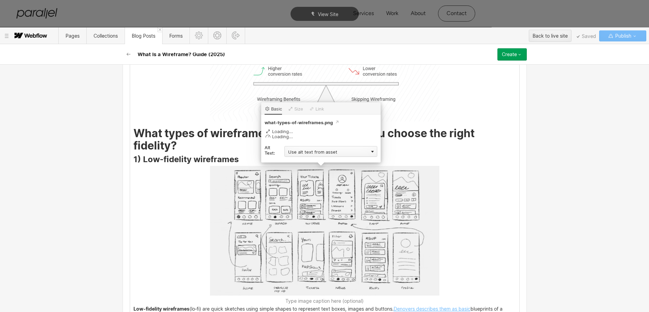
click at [307, 154] on div "Use alt text from asset" at bounding box center [331, 151] width 93 height 11
click at [301, 162] on div "Custom description" at bounding box center [331, 161] width 93 height 9
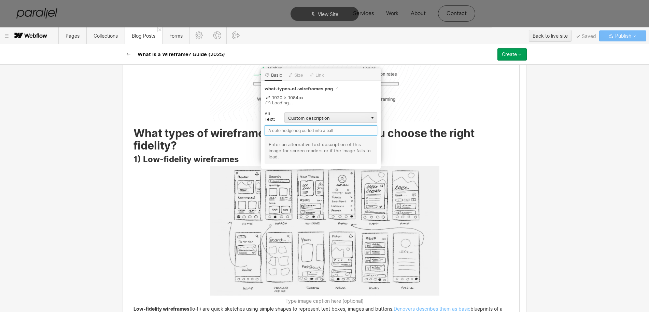
click at [290, 130] on input "text" at bounding box center [321, 130] width 113 height 11
paste input "Low-fidelity wireframes"
type input "Low-fidelity wireframes"
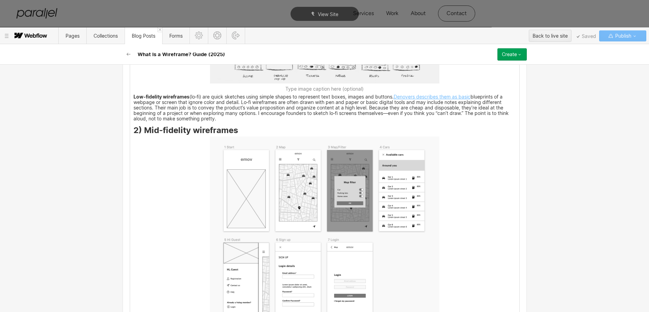
scroll to position [1238, 0]
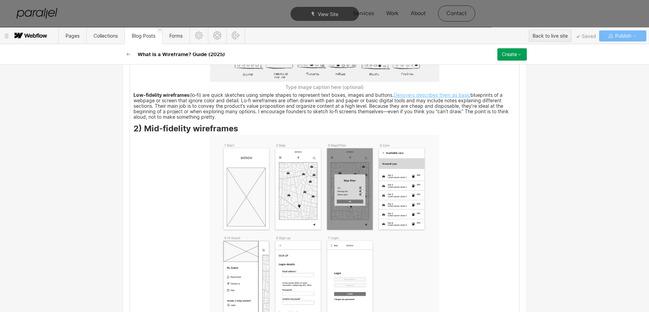
click at [320, 205] on img at bounding box center [325, 234] width 230 height 198
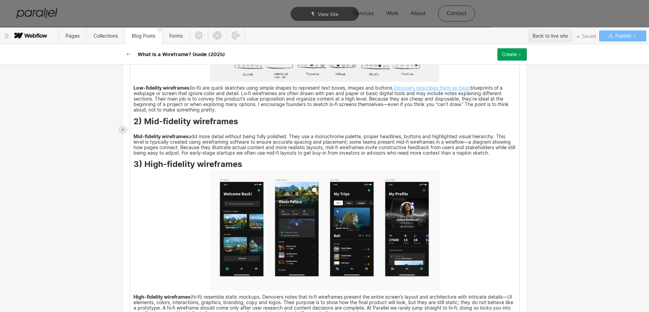
click at [124, 128] on icon at bounding box center [123, 129] width 4 height 4
click at [135, 128] on div at bounding box center [135, 129] width 13 height 11
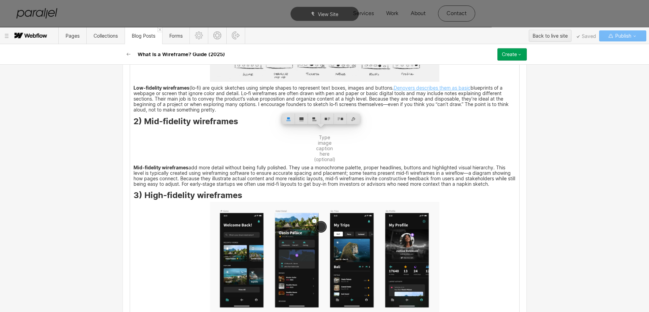
click at [140, 121] on h3 "2) Mid-fidelity wireframes" at bounding box center [325, 122] width 383 height 8
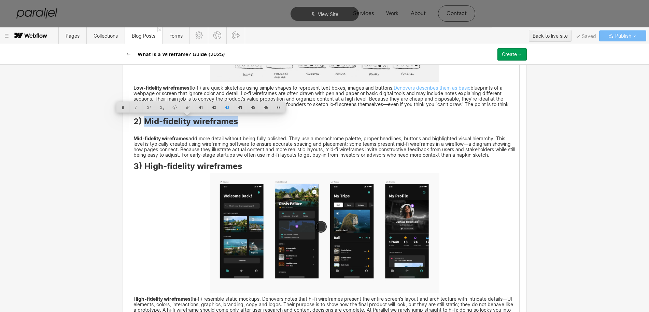
drag, startPoint x: 140, startPoint y: 122, endPoint x: 238, endPoint y: 121, distance: 97.7
click at [238, 121] on h3 "2) Mid-fidelity wireframes" at bounding box center [325, 122] width 383 height 8
copy h3 "Mid-fidelity wireframes"
click at [325, 132] on img at bounding box center [325, 132] width 0 height 0
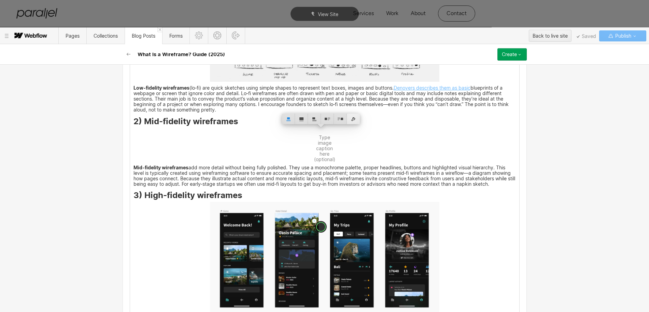
click at [351, 119] on div at bounding box center [353, 118] width 13 height 11
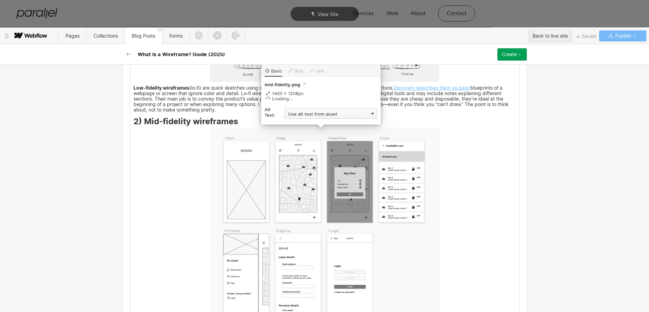
click at [313, 115] on div "Use alt text from asset" at bounding box center [331, 113] width 93 height 11
click at [306, 120] on div "Custom description" at bounding box center [331, 123] width 93 height 9
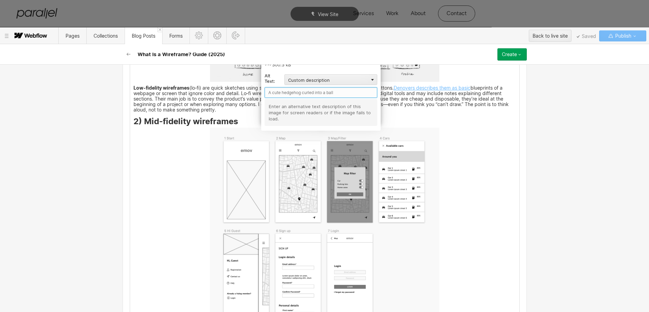
click at [282, 96] on input "text" at bounding box center [321, 92] width 113 height 11
paste input "Mid-fidelity wireframes"
type input "Mid-fidelity wireframes"
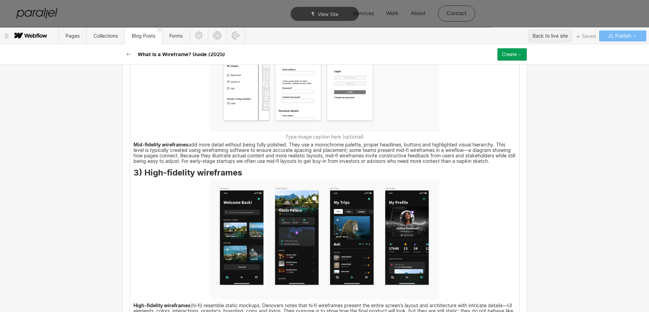
scroll to position [1452, 0]
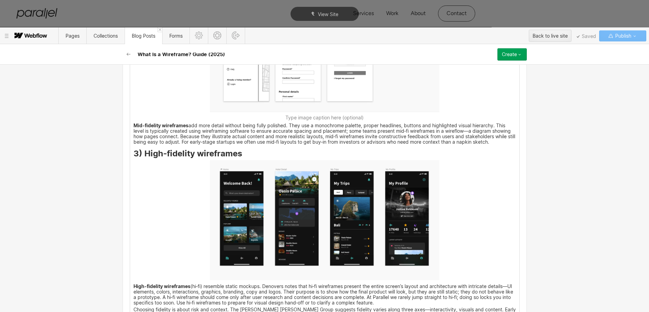
click at [271, 215] on img at bounding box center [325, 220] width 230 height 120
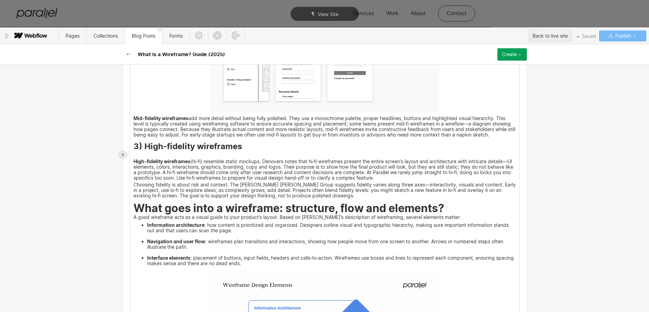
click at [124, 153] on icon at bounding box center [123, 154] width 4 height 4
click at [136, 155] on div at bounding box center [135, 154] width 13 height 11
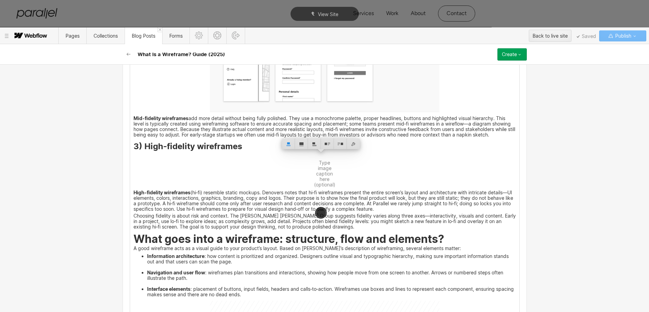
click at [140, 146] on h3 "3) High-fidelity wireframes" at bounding box center [325, 147] width 383 height 8
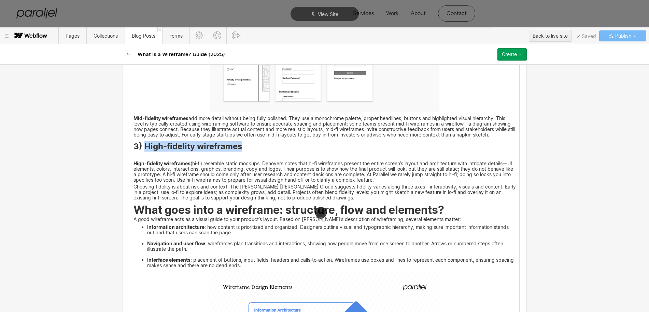
drag, startPoint x: 140, startPoint y: 146, endPoint x: 243, endPoint y: 146, distance: 102.8
click at [243, 146] on h3 "3) High-fidelity wireframes" at bounding box center [325, 147] width 383 height 8
copy h3 "High-fidelity wireframes"
click at [325, 157] on img at bounding box center [325, 157] width 0 height 0
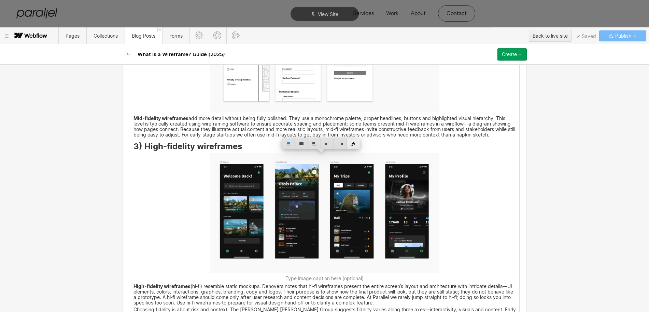
click at [353, 144] on div at bounding box center [353, 143] width 13 height 11
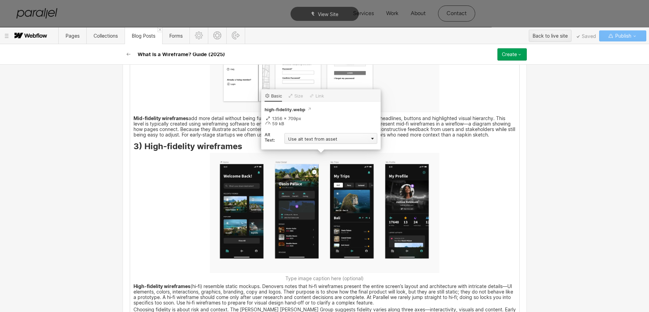
click at [302, 141] on div "Use alt text from asset" at bounding box center [331, 138] width 93 height 11
click at [298, 148] on div "Custom description" at bounding box center [331, 148] width 93 height 9
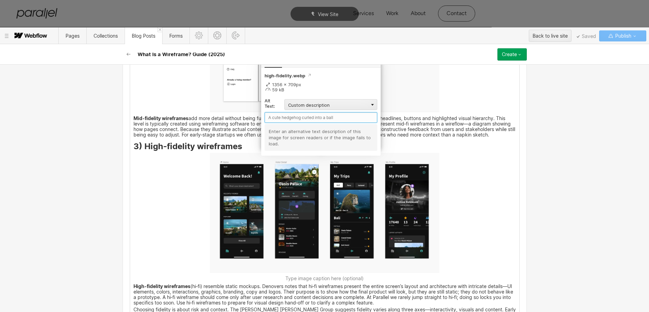
click at [286, 121] on input "text" at bounding box center [321, 117] width 113 height 11
paste input "High-fidelity wireframes"
type input "High-fidelity wireframes"
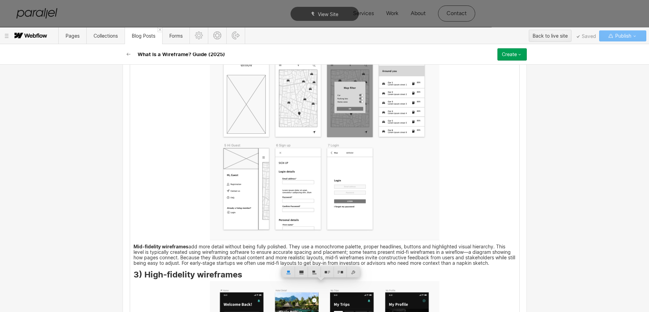
scroll to position [1238, 0]
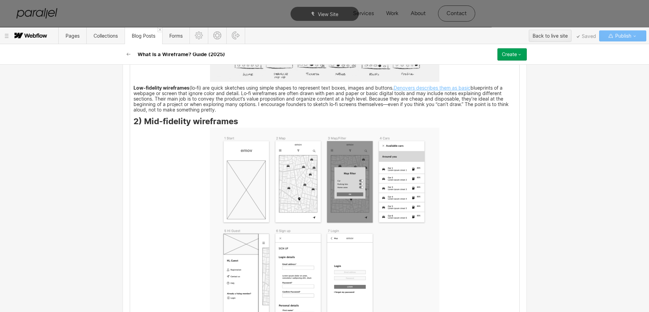
click at [270, 226] on img at bounding box center [325, 226] width 230 height 198
click at [344, 186] on img at bounding box center [325, 226] width 230 height 198
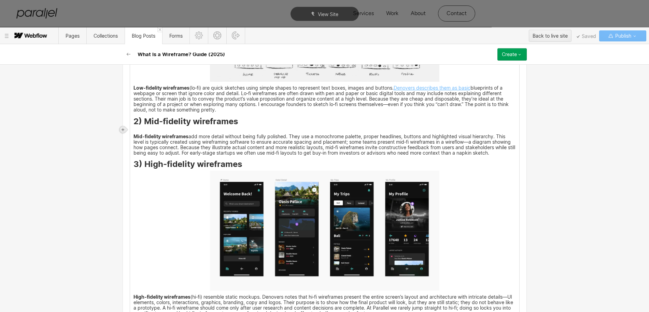
click at [123, 131] on icon at bounding box center [123, 129] width 4 height 4
click at [134, 131] on div at bounding box center [135, 129] width 13 height 11
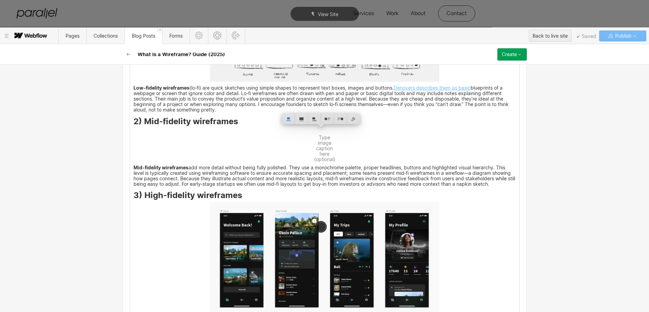
click at [140, 121] on h3 "2) Mid-fidelity wireframes" at bounding box center [325, 122] width 383 height 8
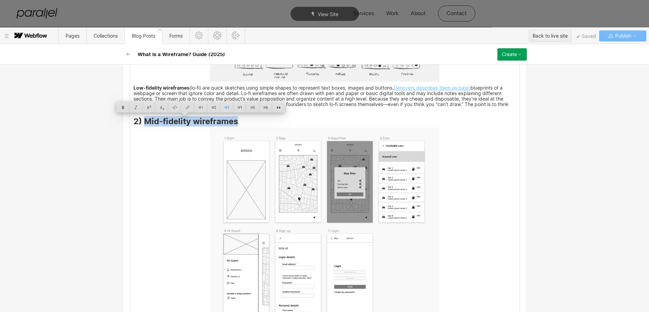
drag, startPoint x: 141, startPoint y: 122, endPoint x: 233, endPoint y: 120, distance: 91.9
click at [233, 120] on h3 "2) Mid-fidelity wireframes" at bounding box center [325, 122] width 383 height 8
copy h3 "Mid-fidelity wireframes"
click at [292, 187] on img at bounding box center [325, 226] width 230 height 198
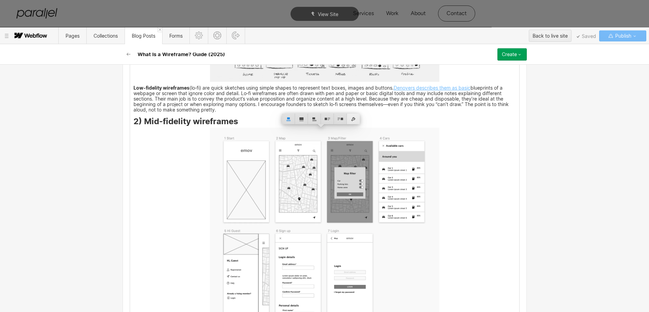
click at [351, 118] on div at bounding box center [353, 118] width 13 height 11
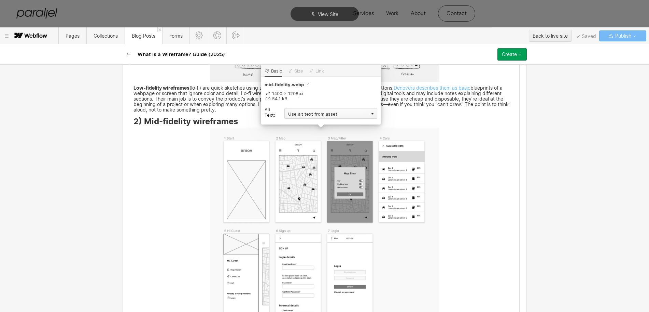
click at [308, 114] on div "Use alt text from asset" at bounding box center [331, 113] width 93 height 11
click at [304, 120] on div "Custom description" at bounding box center [331, 123] width 93 height 9
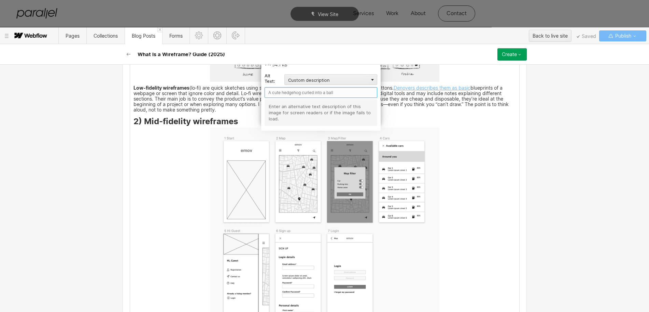
click at [285, 95] on input "text" at bounding box center [321, 92] width 113 height 11
paste input "Mid-fidelity wireframes"
type input "Mid-fidelity wireframes"
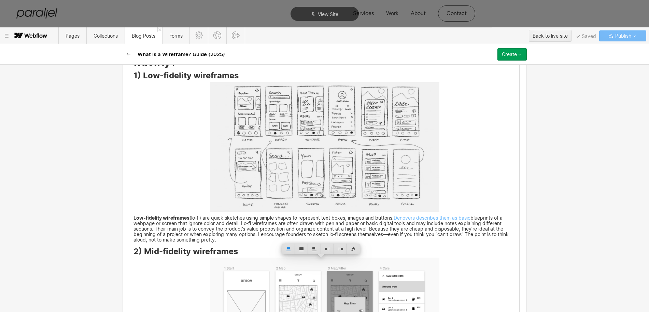
scroll to position [1068, 0]
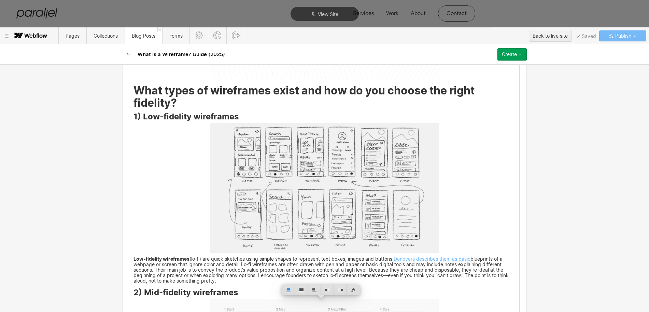
click at [274, 196] on img at bounding box center [325, 187] width 230 height 129
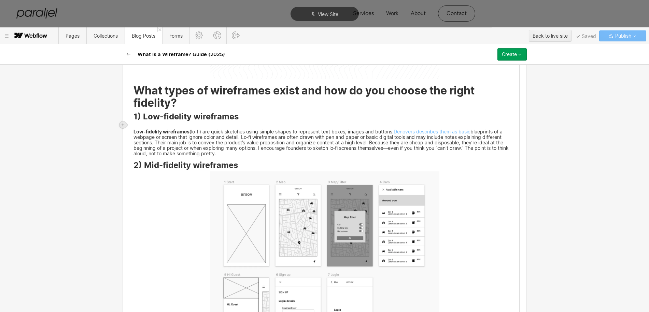
click at [122, 124] on icon at bounding box center [123, 125] width 4 height 4
click at [136, 126] on div at bounding box center [135, 124] width 13 height 11
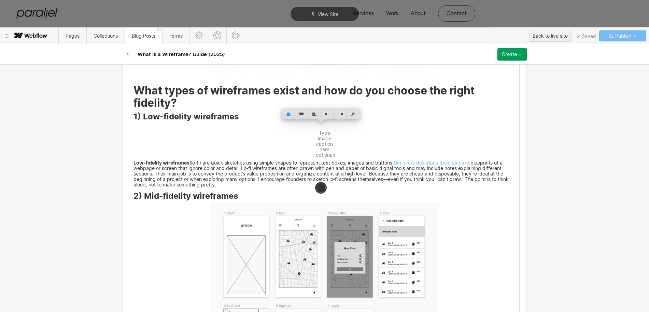
click at [142, 117] on h3 "1) Low-fidelity wireframes" at bounding box center [325, 117] width 383 height 8
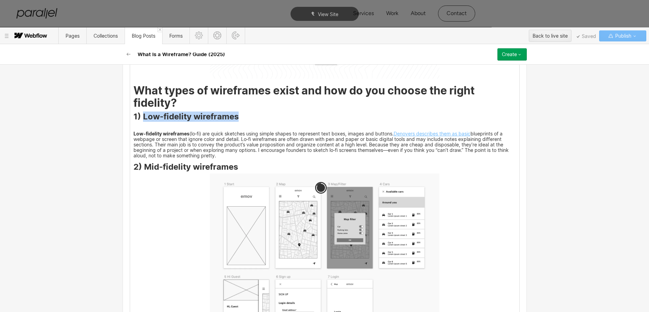
drag, startPoint x: 141, startPoint y: 117, endPoint x: 235, endPoint y: 116, distance: 94.3
click at [235, 116] on h3 "1) Low-fidelity wireframes" at bounding box center [325, 117] width 383 height 8
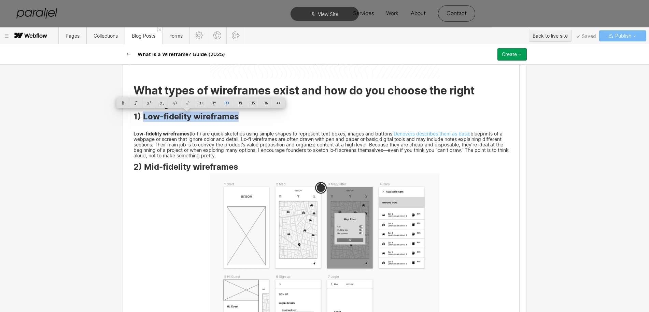
copy h3 "Low-fidelity wireframes"
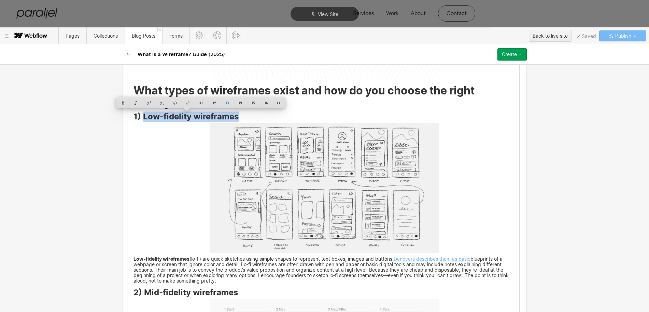
click at [278, 172] on img at bounding box center [325, 187] width 230 height 129
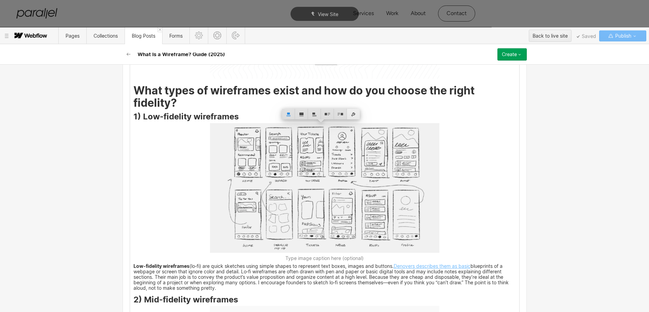
click at [356, 115] on div at bounding box center [353, 114] width 13 height 11
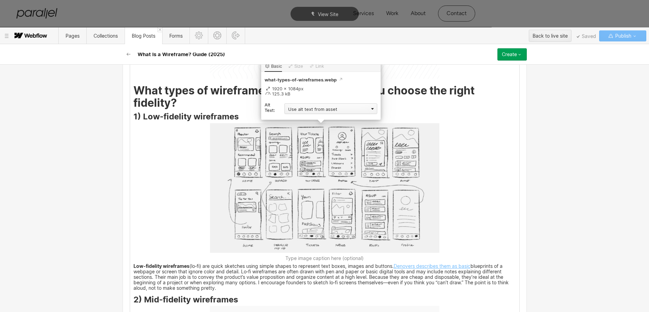
click at [295, 108] on div "Use alt text from asset" at bounding box center [331, 108] width 93 height 11
click at [294, 116] on div "Custom description" at bounding box center [331, 118] width 93 height 9
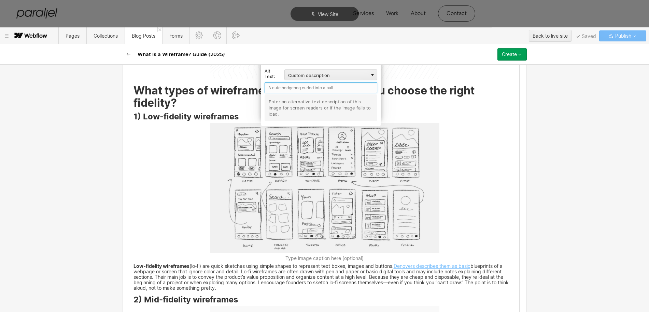
click at [278, 89] on input "text" at bounding box center [321, 87] width 113 height 11
paste input "Low-fidelity wireframes"
type input "Low-fidelity wireframes"
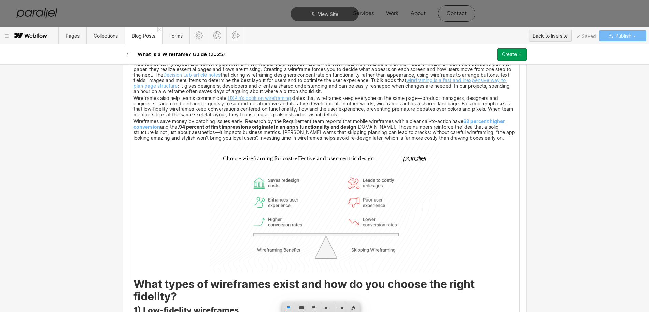
scroll to position [854, 0]
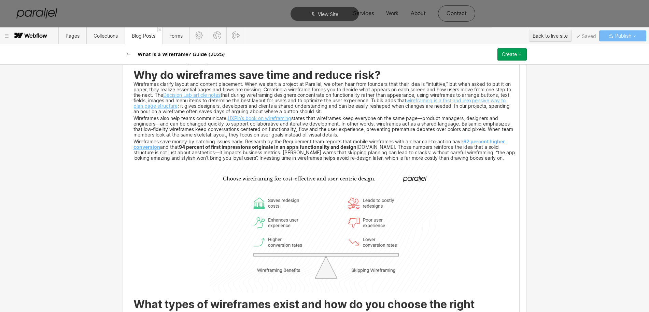
click at [277, 233] on img at bounding box center [325, 227] width 230 height 129
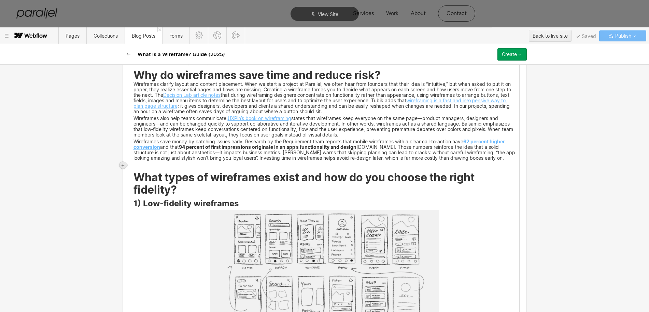
click at [125, 166] on div at bounding box center [123, 165] width 7 height 7
click at [136, 166] on div at bounding box center [135, 165] width 13 height 11
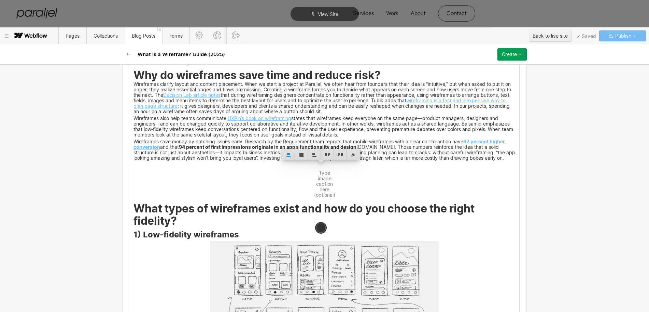
click at [134, 76] on strong "Why do wireframes save time and reduce risk?" at bounding box center [257, 74] width 247 height 13
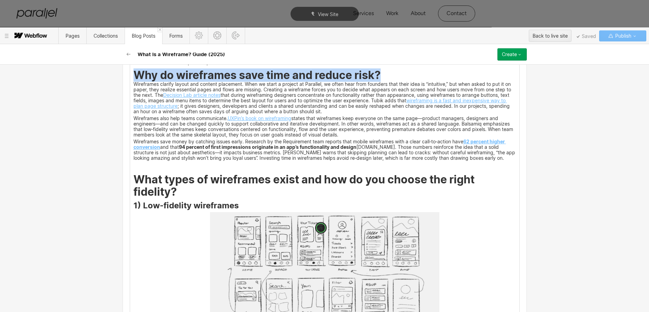
drag, startPoint x: 131, startPoint y: 75, endPoint x: 391, endPoint y: 74, distance: 259.3
click at [391, 74] on h2 "Why do wireframes save time and reduce risk?" at bounding box center [325, 76] width 383 height 10
copy strong "Why do wireframes save time and reduce risk?"
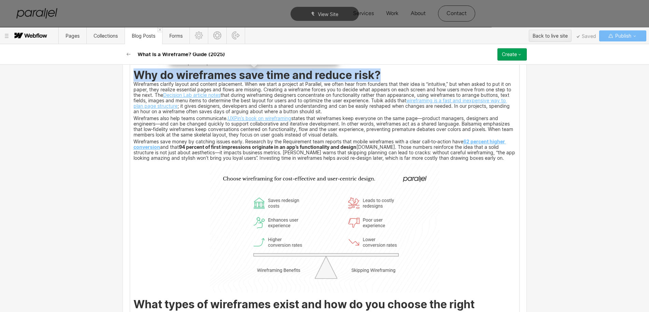
click at [360, 225] on img at bounding box center [325, 227] width 230 height 129
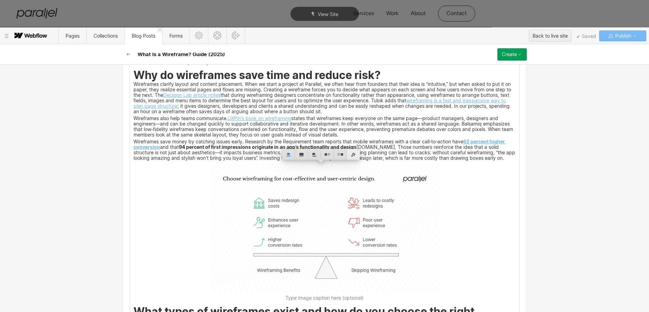
click at [354, 156] on div at bounding box center [353, 154] width 13 height 11
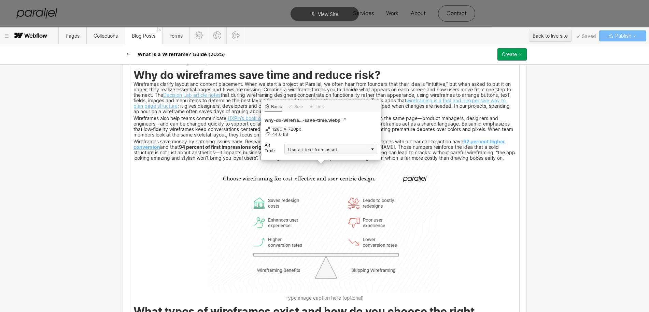
click at [301, 148] on div "Use alt text from asset" at bounding box center [331, 148] width 93 height 11
click at [298, 155] on div "Custom description" at bounding box center [331, 158] width 93 height 9
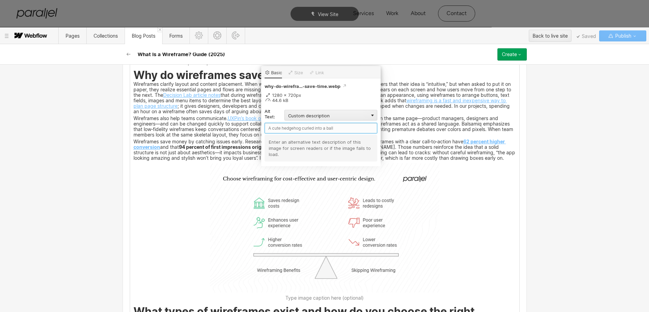
click at [279, 127] on input "text" at bounding box center [321, 128] width 113 height 11
paste input "Why do wireframes save time and reduce risk?"
type input "Why do wireframes save time and reduce risk?"
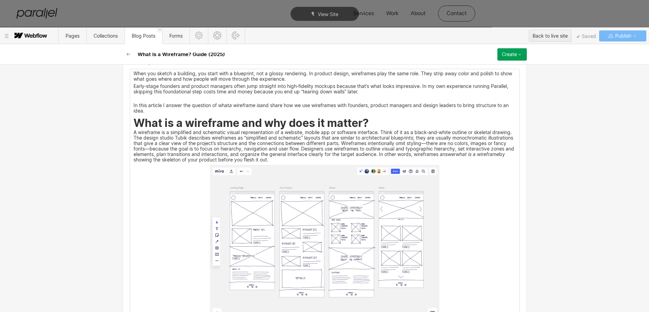
scroll to position [555, 0]
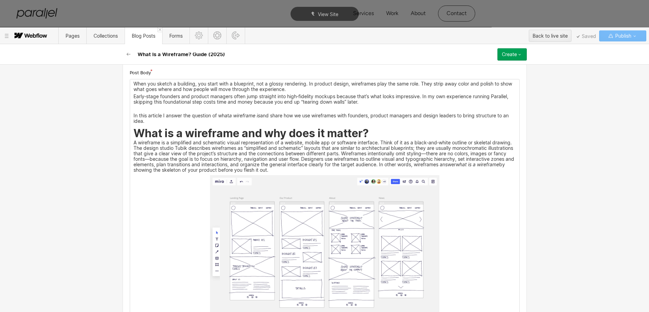
click at [273, 264] on img at bounding box center [325, 251] width 230 height 153
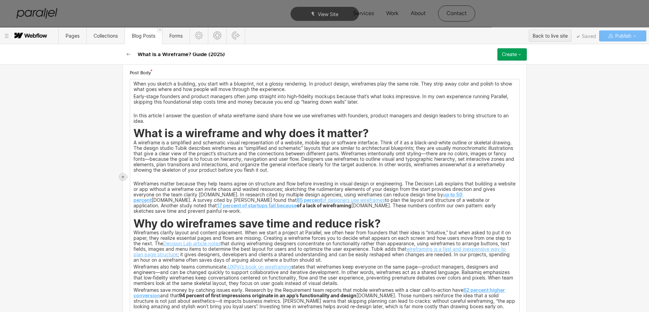
click at [124, 176] on icon at bounding box center [123, 177] width 4 height 4
click at [137, 175] on div at bounding box center [135, 176] width 13 height 11
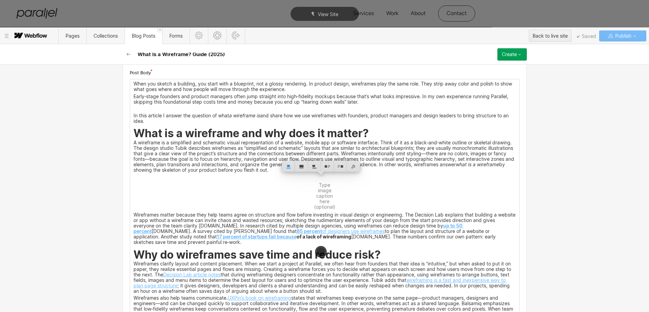
click at [134, 136] on strong "What is a wireframe and why does it matter?" at bounding box center [251, 132] width 235 height 13
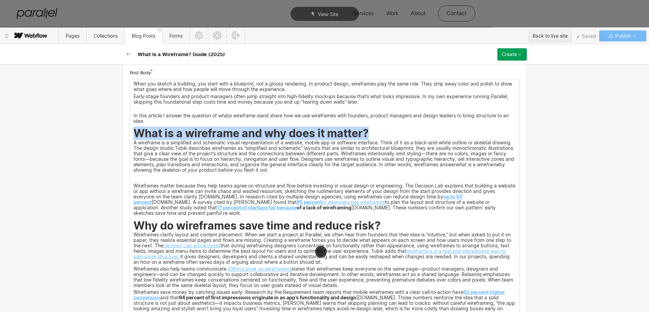
drag, startPoint x: 130, startPoint y: 135, endPoint x: 387, endPoint y: 132, distance: 257.3
click at [387, 132] on h2 "What is a wireframe and why does it matter?" at bounding box center [325, 134] width 383 height 10
copy strong "What is a wireframe and why does it matter?"
click at [325, 179] on img at bounding box center [325, 179] width 0 height 0
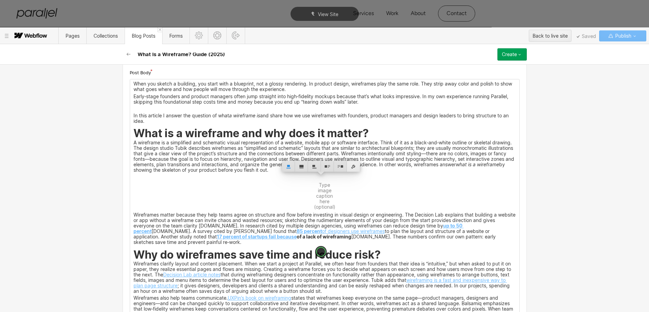
click at [352, 163] on div at bounding box center [353, 166] width 13 height 11
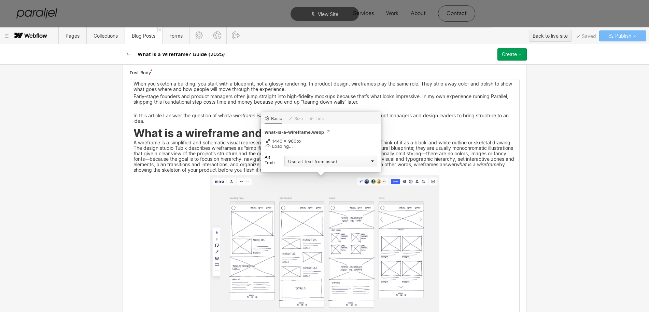
click at [313, 163] on div "Use alt text from asset" at bounding box center [331, 160] width 93 height 11
click at [303, 172] on div "Custom description" at bounding box center [331, 170] width 93 height 9
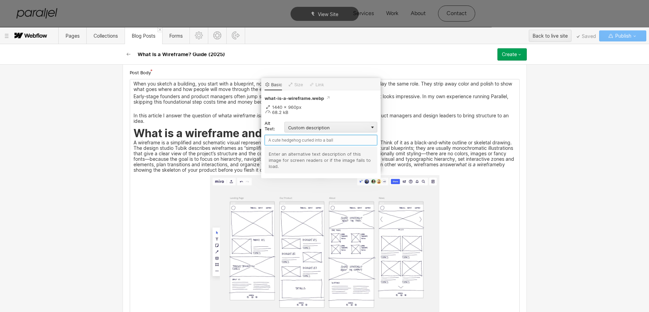
click at [281, 137] on input "text" at bounding box center [321, 140] width 113 height 11
paste input "What is a wireframe and why does it matter?"
type input "What is a wireframe and why does it matter?"
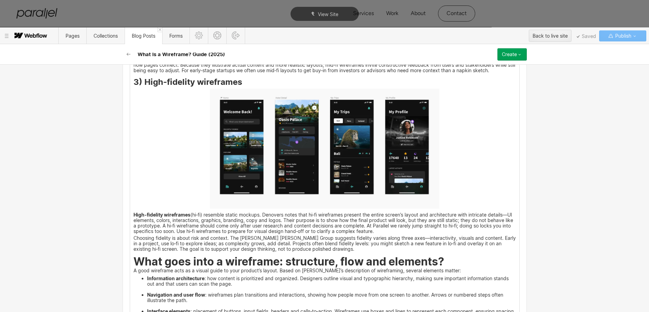
scroll to position [1623, 0]
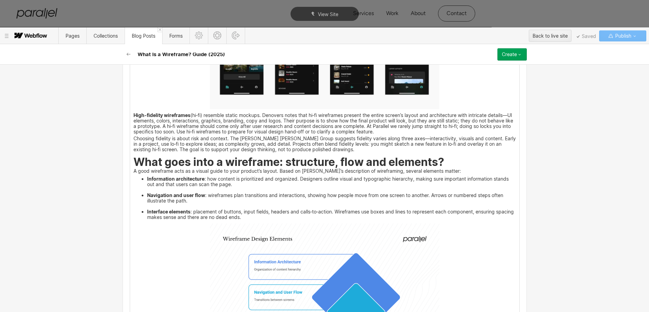
click at [311, 245] on img at bounding box center [325, 287] width 230 height 129
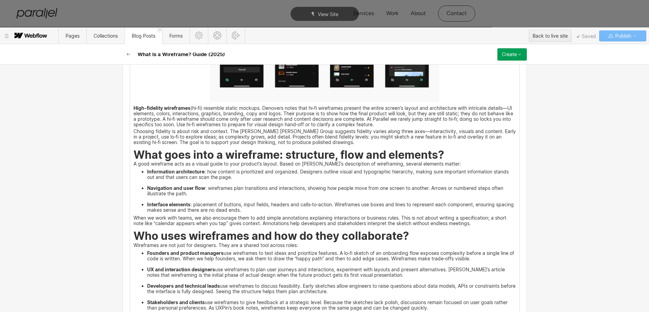
click at [134, 218] on p "When we work with teams, we also encourage them to add simple annotations expla…" at bounding box center [325, 221] width 383 height 10
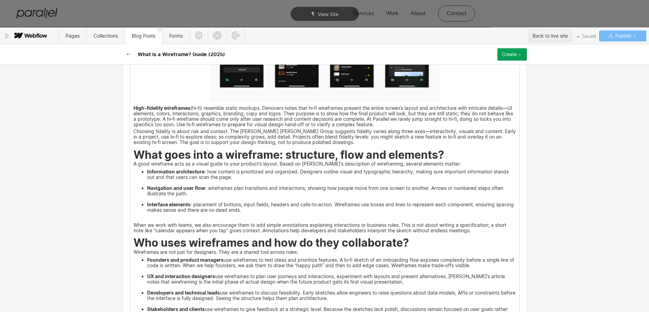
click at [134, 218] on p "‍" at bounding box center [325, 218] width 383 height 4
click at [125, 218] on div at bounding box center [123, 218] width 7 height 7
click at [136, 220] on div at bounding box center [135, 218] width 13 height 11
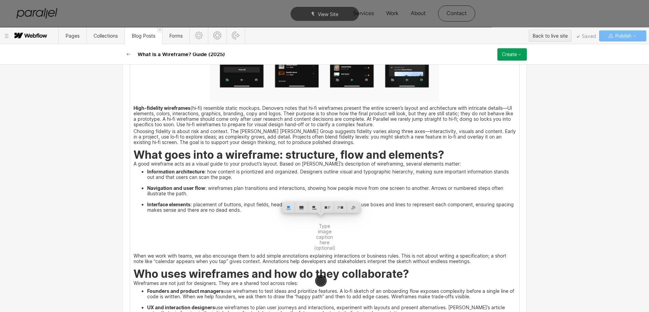
click at [134, 156] on strong "What goes into a wireframe: structure, flow and elements?" at bounding box center [289, 154] width 311 height 13
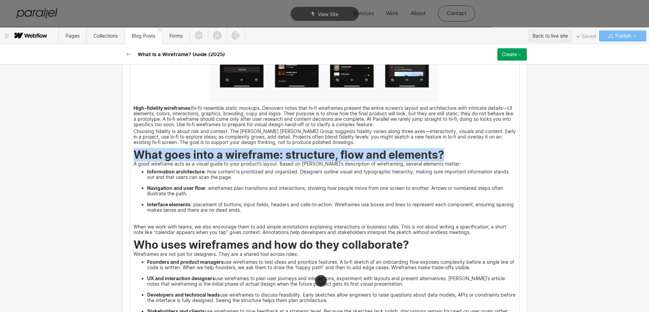
drag, startPoint x: 130, startPoint y: 155, endPoint x: 453, endPoint y: 155, distance: 322.9
click at [453, 155] on h2 "What goes into a wireframe: structure, flow and elements?" at bounding box center [325, 156] width 383 height 10
copy strong "What goes into a wireframe: structure, flow and elements?"
click at [325, 220] on img at bounding box center [325, 220] width 0 height 0
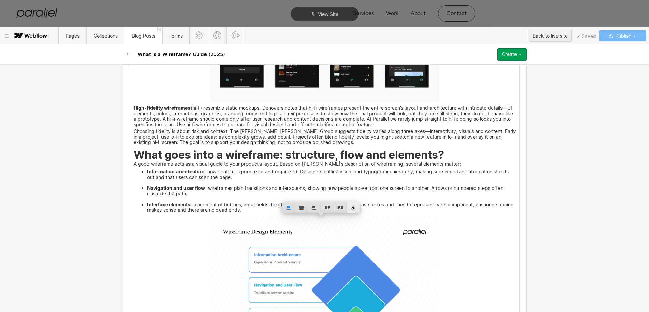
click at [354, 207] on div at bounding box center [353, 207] width 13 height 11
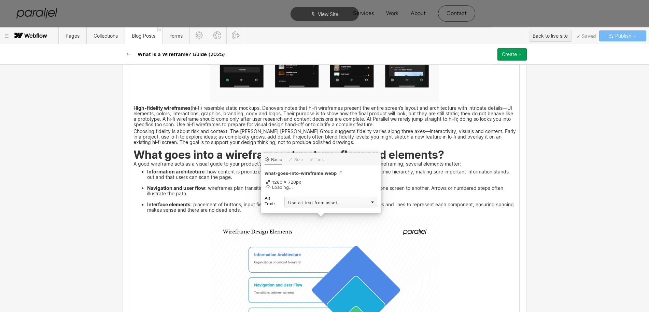
click at [315, 201] on div "Use alt text from asset" at bounding box center [331, 201] width 93 height 11
click at [306, 211] on div "Custom description" at bounding box center [331, 211] width 93 height 9
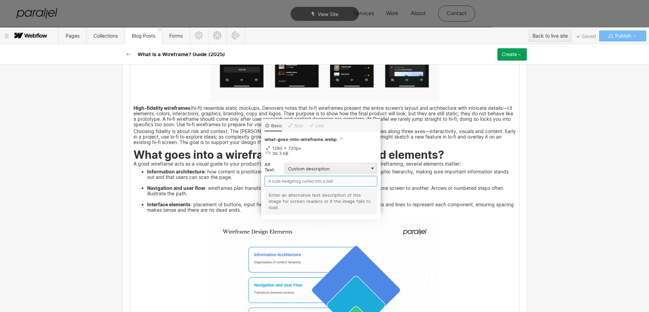
click at [294, 180] on input "text" at bounding box center [321, 181] width 113 height 11
paste input "What goes into a wireframe: structure, flow and elements?"
type input "What goes into a wireframe: structure, flow and elements?"
click at [190, 250] on div "When you sketch a building, you start with a blueprint, not a glossy rendering.…" at bounding box center [324, 266] width 389 height 2508
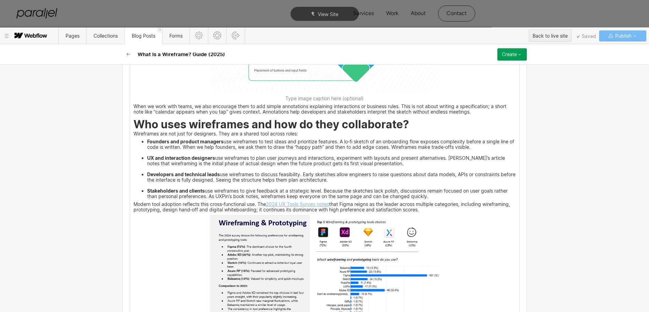
scroll to position [1879, 0]
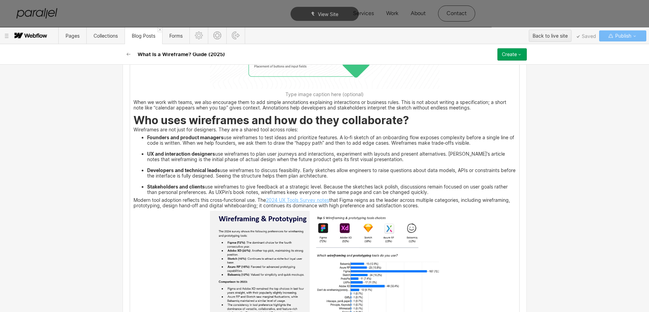
click at [310, 263] on img at bounding box center [325, 275] width 230 height 131
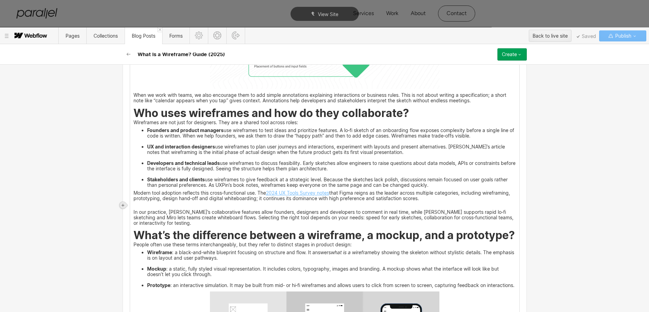
click at [124, 205] on icon at bounding box center [123, 205] width 4 height 4
click at [137, 207] on div at bounding box center [135, 205] width 13 height 11
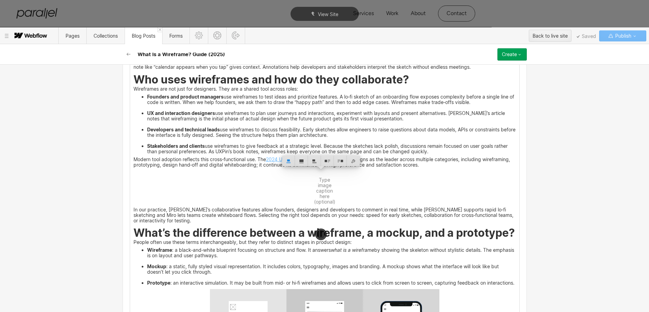
scroll to position [1922, 0]
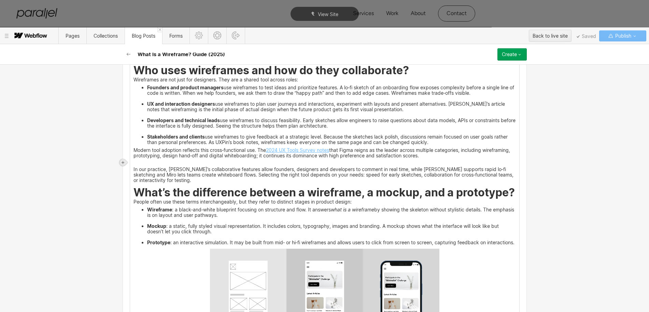
click at [120, 162] on div at bounding box center [123, 162] width 7 height 7
click at [134, 163] on div at bounding box center [135, 162] width 13 height 11
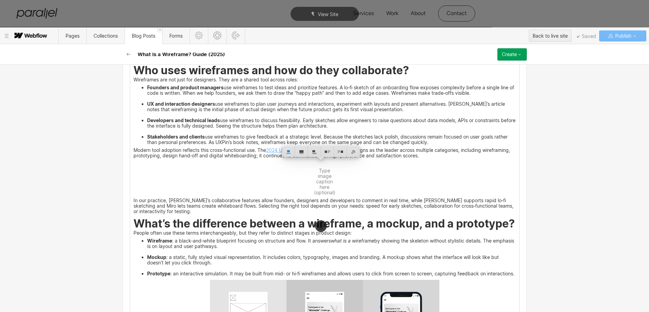
click at [134, 73] on strong "Who uses wireframes and how do they collaborate?" at bounding box center [272, 70] width 276 height 13
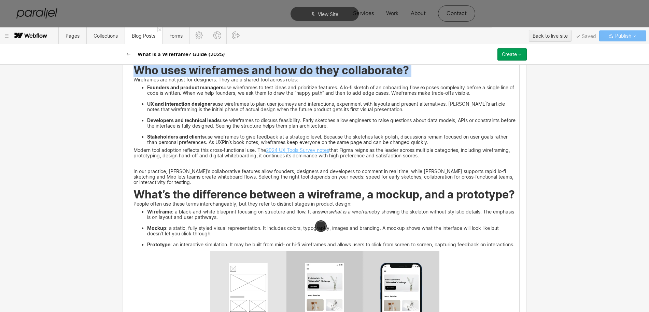
drag, startPoint x: 132, startPoint y: 73, endPoint x: 413, endPoint y: 71, distance: 281.2
click at [413, 71] on h2 "Who uses wireframes and how do they collaborate?" at bounding box center [325, 71] width 383 height 10
copy strong "Who uses wireframes and how do they collaborate?"
click at [325, 165] on img at bounding box center [325, 165] width 0 height 0
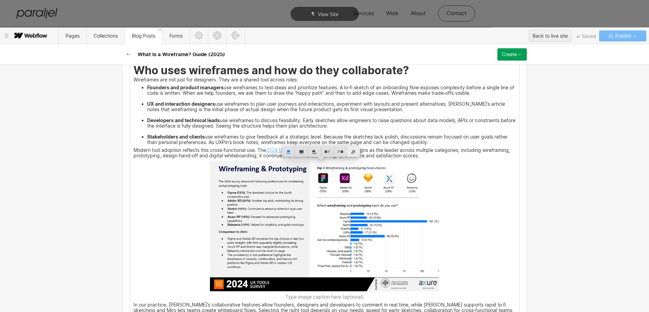
click at [355, 152] on div at bounding box center [353, 151] width 13 height 11
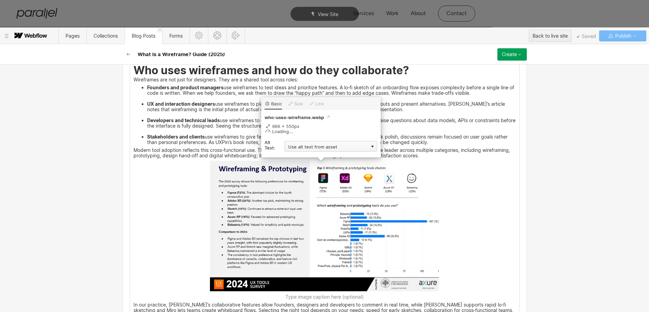
click at [305, 146] on div "Use alt text from asset" at bounding box center [331, 146] width 93 height 11
click at [297, 155] on div "Custom description" at bounding box center [331, 156] width 93 height 9
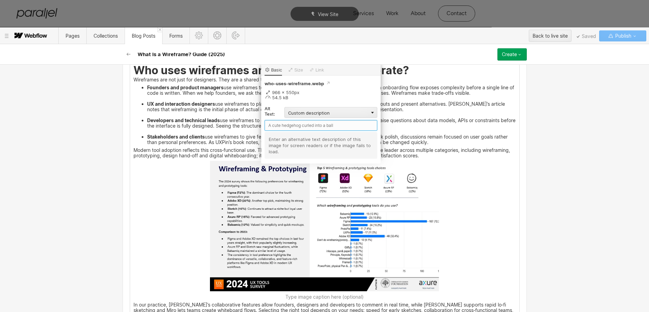
click at [282, 124] on input "text" at bounding box center [321, 125] width 113 height 11
paste input "Who uses wireframes and how do they collaborate?"
type input "Who uses wireframes and how do they collaborate?"
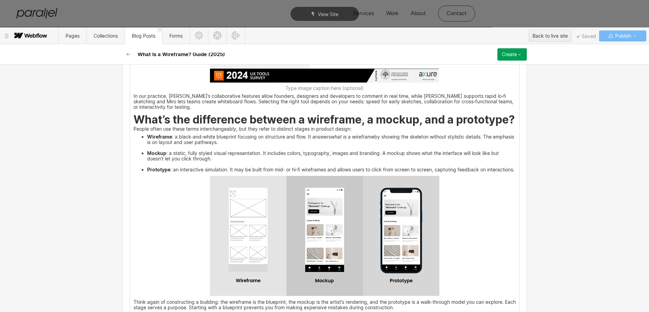
scroll to position [2135, 0]
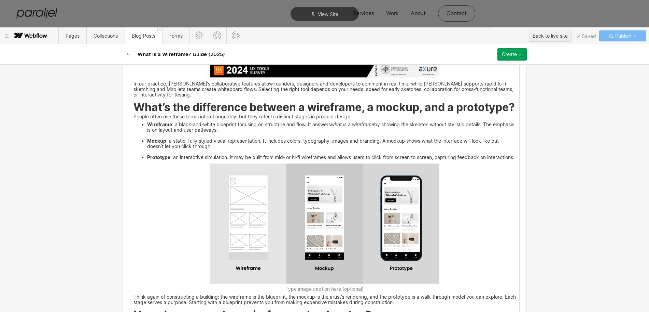
click at [294, 241] on img at bounding box center [325, 223] width 230 height 120
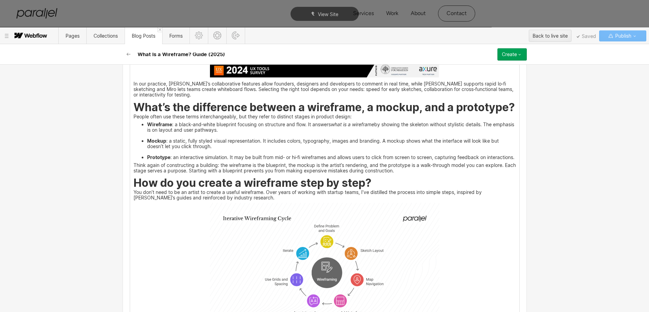
click at [134, 173] on p "Think again of constructing a building: the wireframe is the blueprint, the moc…" at bounding box center [325, 168] width 383 height 10
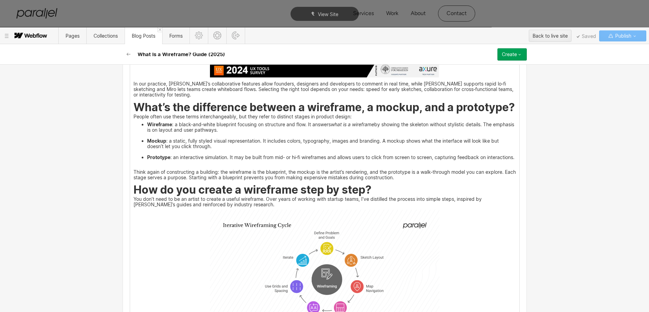
click at [123, 183] on icon at bounding box center [123, 182] width 3 height 3
click at [135, 184] on div at bounding box center [135, 182] width 13 height 11
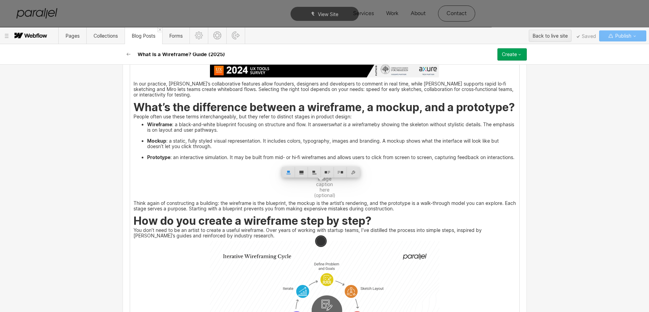
click at [134, 110] on strong "What’s the difference between a wireframe, a mockup, and a prototype?" at bounding box center [325, 106] width 382 height 13
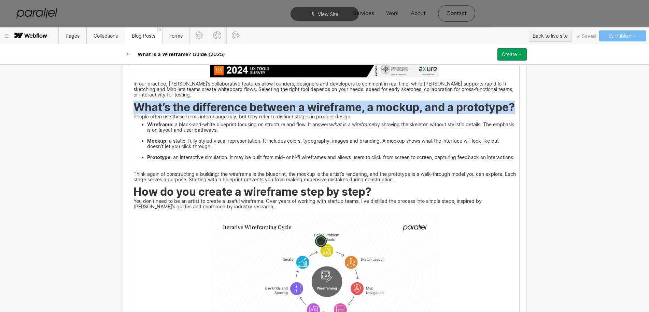
drag, startPoint x: 131, startPoint y: 106, endPoint x: 204, endPoint y: 122, distance: 74.9
click at [204, 113] on h2 "What’s the difference between a wireframe, a mockup, and a prototype?" at bounding box center [325, 108] width 383 height 10
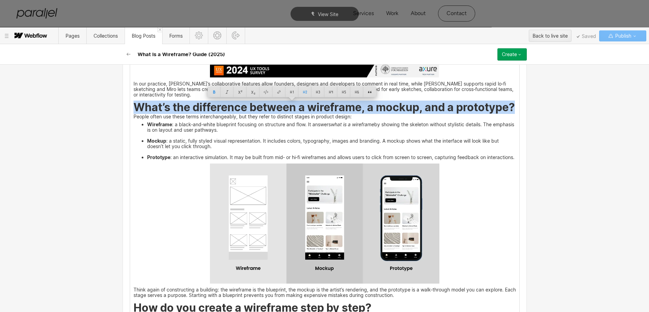
click at [308, 218] on img at bounding box center [325, 223] width 230 height 120
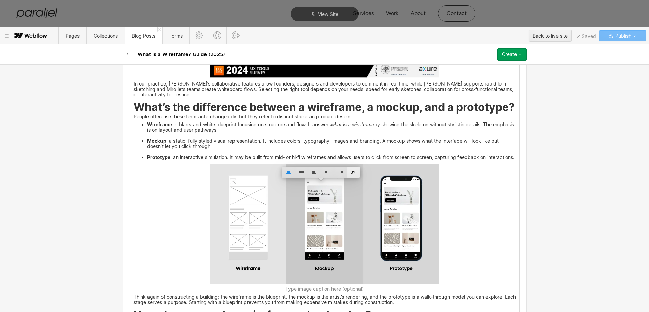
click at [356, 169] on div at bounding box center [353, 172] width 13 height 11
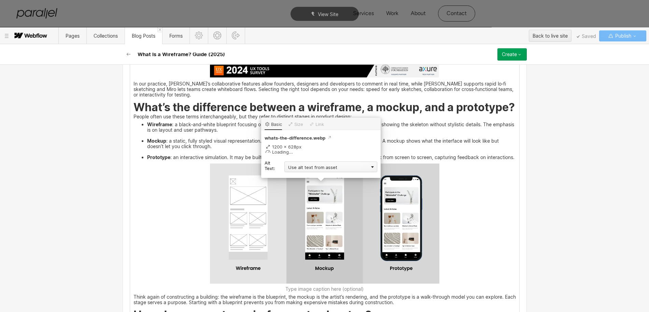
click at [300, 165] on div "Use alt text from asset" at bounding box center [331, 166] width 93 height 11
click at [295, 177] on div "Custom description" at bounding box center [331, 176] width 93 height 9
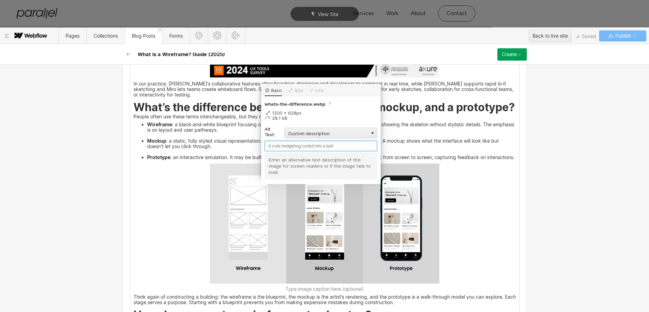
click at [282, 146] on input "text" at bounding box center [321, 145] width 113 height 11
paste input "What’s the difference between a wireframe, a mockup, and a prototype?"
type input "What’s the difference between a wireframe, a mockup, and a prototype?"
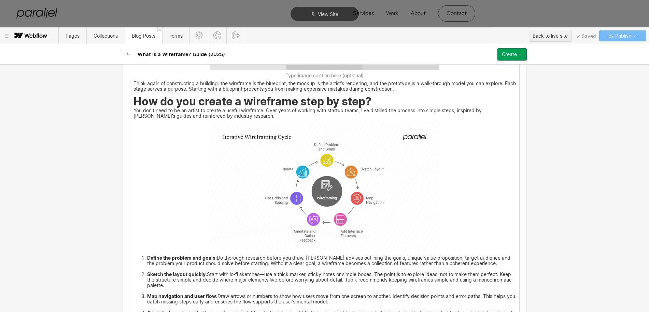
scroll to position [2349, 0]
click at [319, 226] on img at bounding box center [325, 185] width 230 height 129
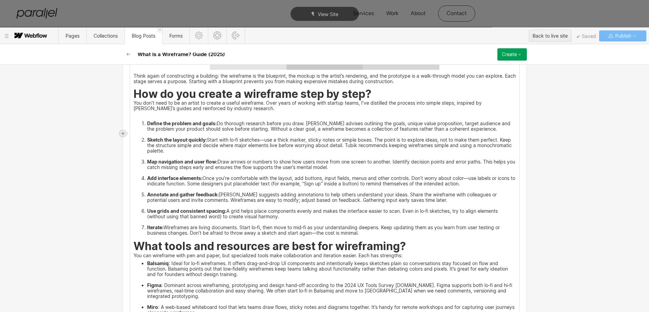
click at [124, 131] on icon at bounding box center [123, 133] width 4 height 4
click at [137, 135] on div at bounding box center [135, 133] width 13 height 11
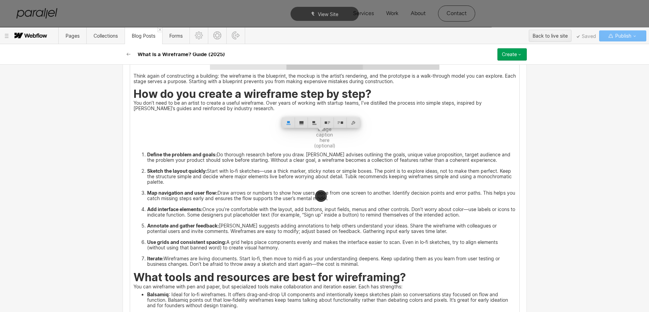
click at [134, 100] on strong "How do you create a wireframe step by step?" at bounding box center [253, 93] width 238 height 13
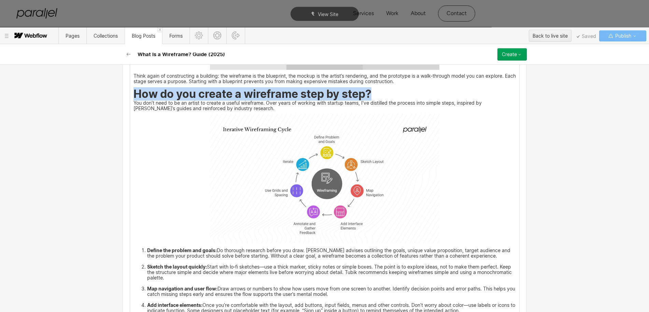
drag, startPoint x: 130, startPoint y: 112, endPoint x: 371, endPoint y: 116, distance: 240.6
click at [371, 100] on h2 "How do you create a wireframe step by step?" at bounding box center [325, 95] width 383 height 10
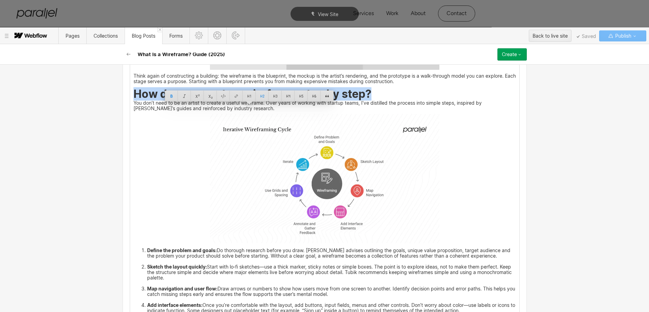
click at [314, 184] on img at bounding box center [325, 178] width 230 height 129
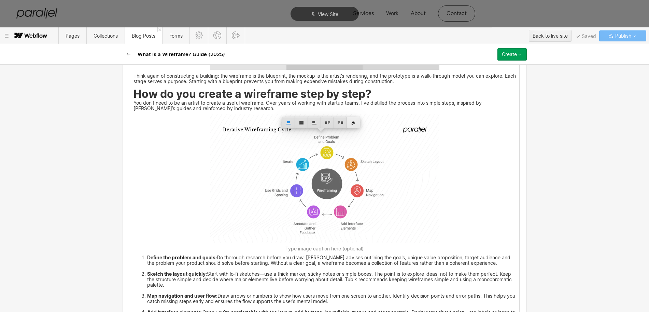
click at [353, 122] on div at bounding box center [353, 122] width 13 height 11
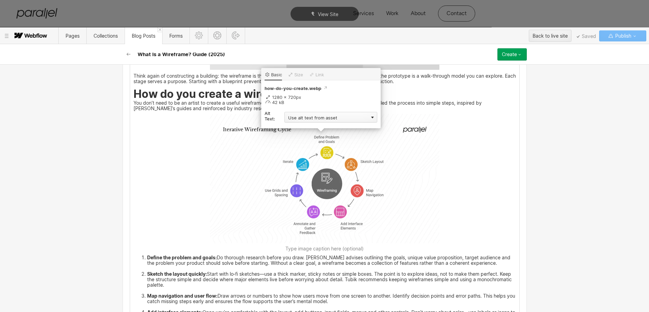
click at [306, 120] on div "Use alt text from asset" at bounding box center [331, 117] width 93 height 11
click at [299, 127] on div "Custom description" at bounding box center [331, 127] width 93 height 9
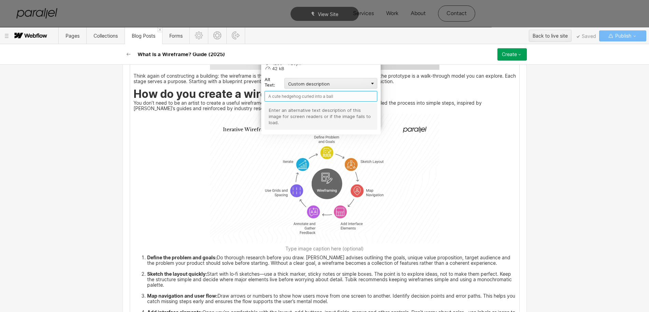
click at [278, 97] on input "text" at bounding box center [321, 96] width 113 height 11
paste input "How do you create a wireframe step by step?"
type input "How do you create a wireframe step by step?"
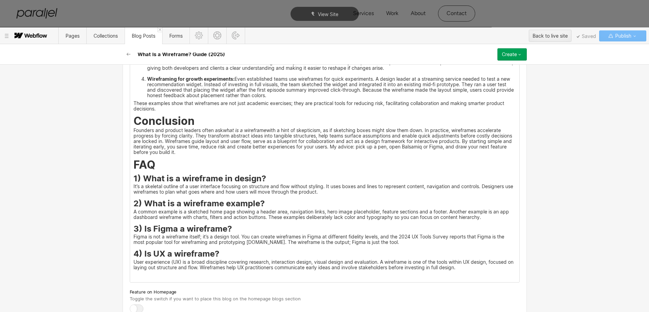
scroll to position [2904, 0]
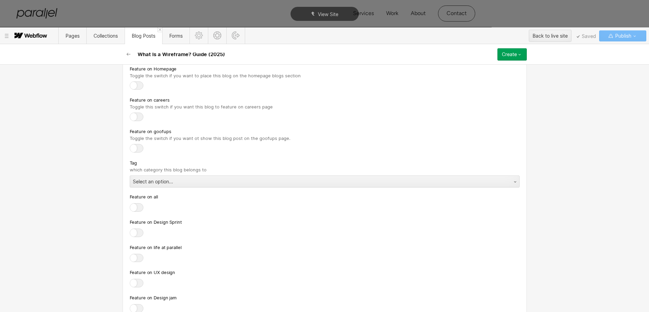
scroll to position [3075, 0]
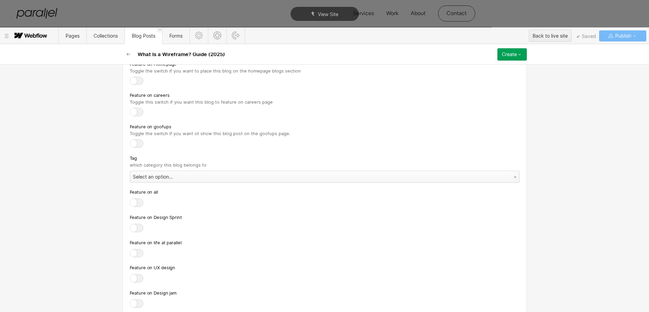
click at [144, 182] on div "Select an option..." at bounding box center [318, 176] width 376 height 11
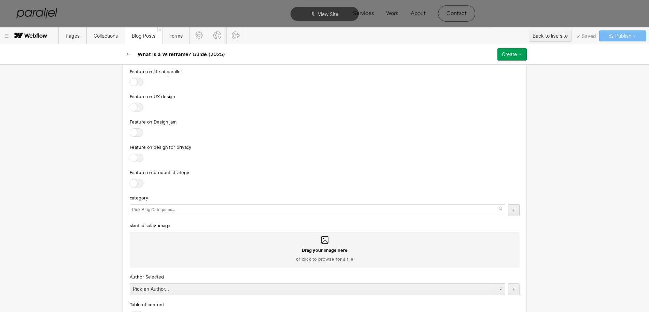
scroll to position [3291, 0]
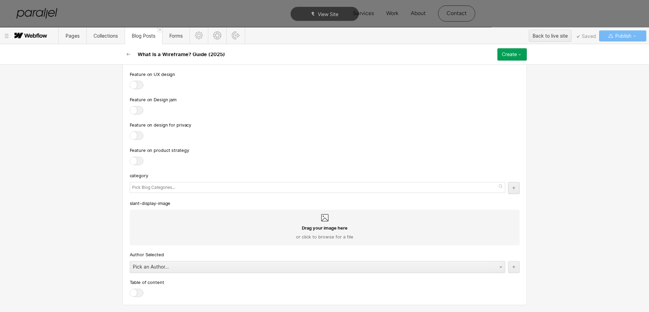
click at [144, 188] on input "text" at bounding box center [154, 187] width 45 height 10
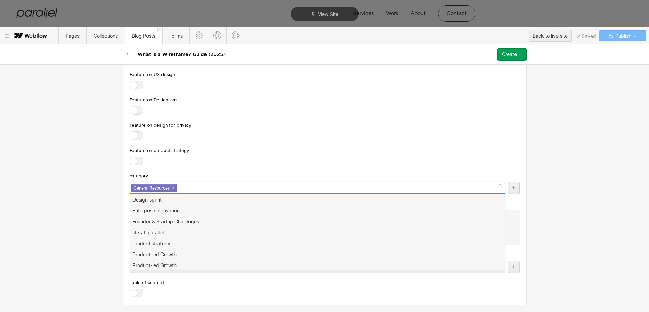
scroll to position [0, 0]
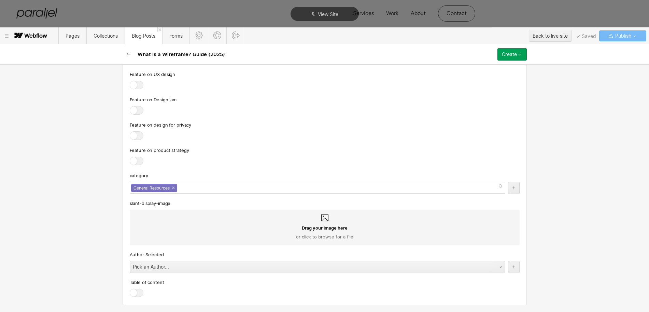
click at [238, 154] on div "Feature on product strategy" at bounding box center [325, 156] width 390 height 20
click at [165, 266] on div "Pick an Author..." at bounding box center [310, 266] width 361 height 11
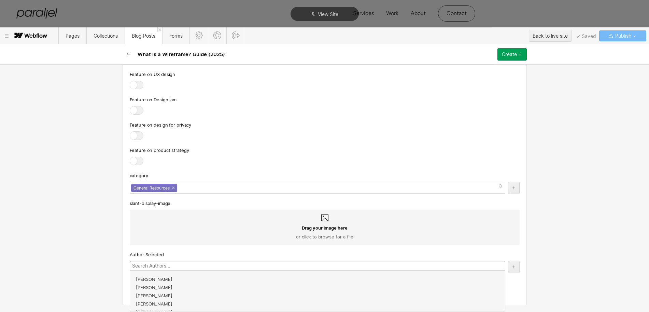
scroll to position [123, 0]
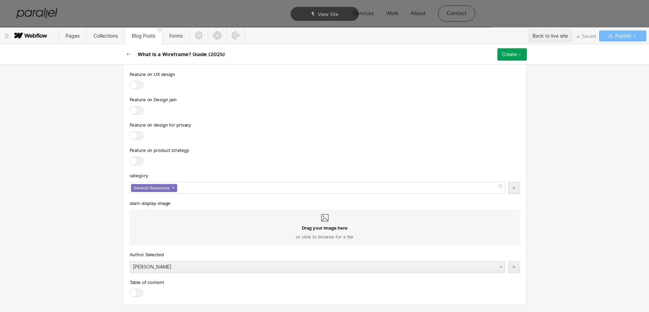
click at [134, 293] on div at bounding box center [137, 292] width 14 height 9
click at [0, 0] on input "checkbox" at bounding box center [0, 0] width 0 height 0
click at [508, 50] on button "Create" at bounding box center [512, 54] width 29 height 12
click at [478, 76] on span "Publish now" at bounding box center [475, 77] width 23 height 6
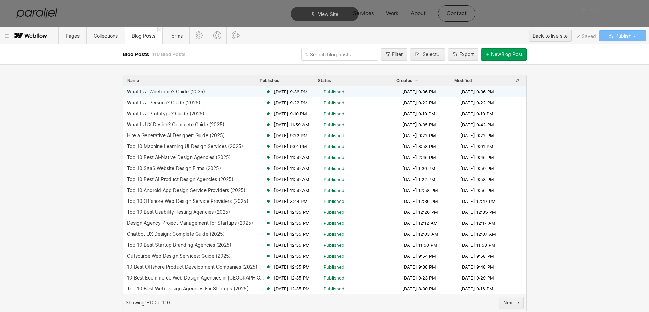
click at [144, 93] on div "What Is a Wireframe? Guide (2025)" at bounding box center [166, 91] width 78 height 5
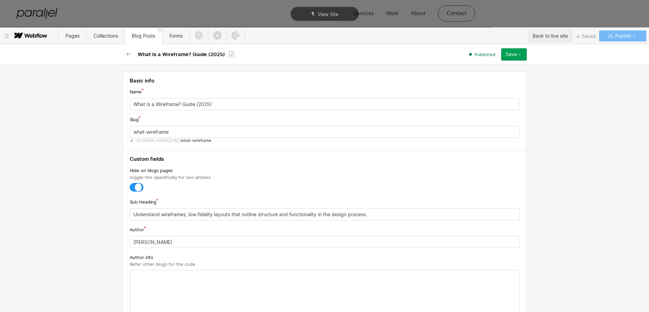
click at [145, 140] on span "www.parallelhq.com/blog/" at bounding box center [159, 140] width 44 height 5
click at [127, 54] on icon "button" at bounding box center [128, 54] width 5 height 5
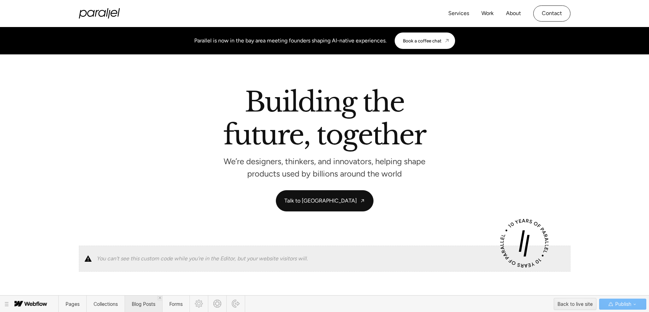
click at [142, 302] on span "Blog Posts" at bounding box center [144, 304] width 24 height 6
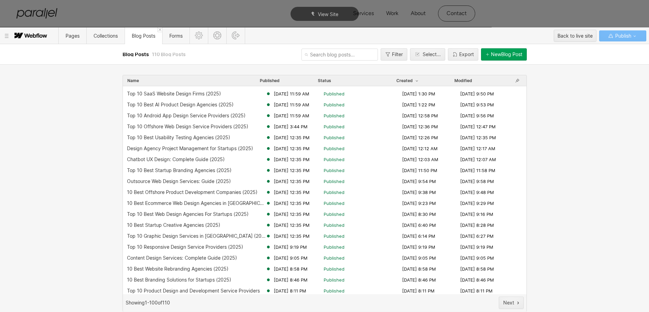
scroll to position [85, 0]
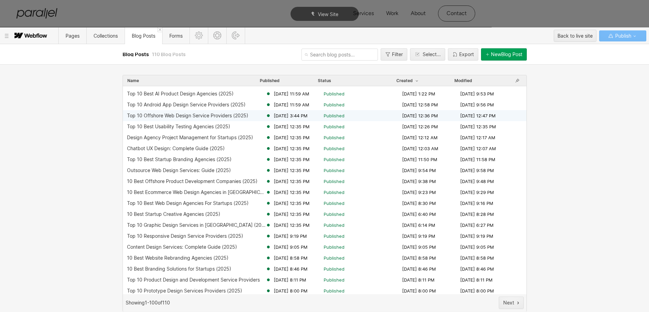
click at [134, 114] on div "Top 10 Offshore Web Design Service Providers (2025)" at bounding box center [187, 115] width 121 height 5
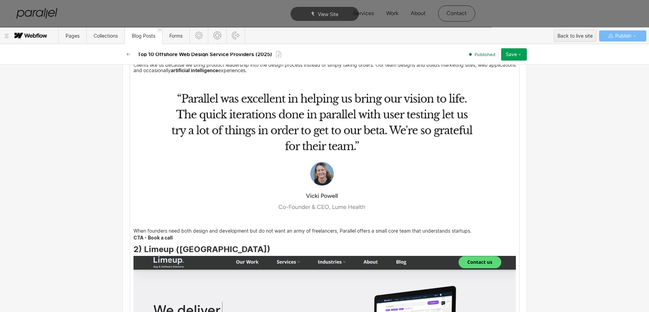
scroll to position [854, 0]
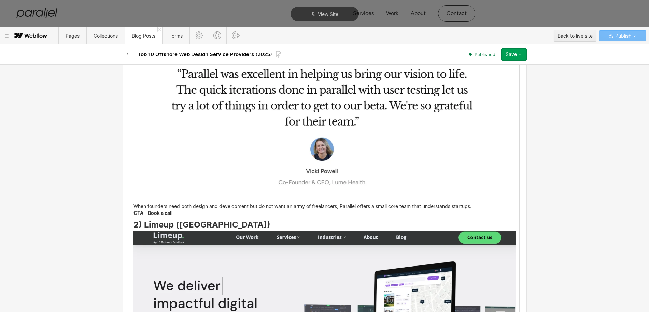
click at [179, 211] on p "CTA - Book a call" at bounding box center [325, 213] width 383 height 4
drag, startPoint x: 172, startPoint y: 214, endPoint x: 129, endPoint y: 215, distance: 43.1
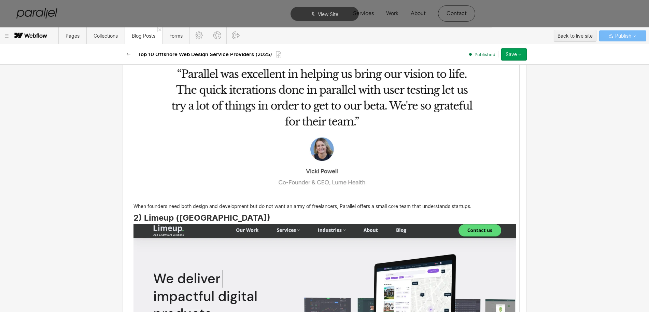
click at [475, 206] on p "When founders need both design and development but do not want an army of freel…" at bounding box center [325, 206] width 383 height 4
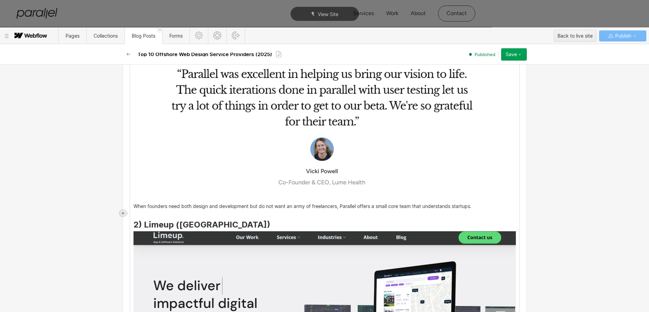
click at [124, 211] on icon at bounding box center [123, 213] width 4 height 4
click at [163, 213] on div at bounding box center [161, 212] width 13 height 11
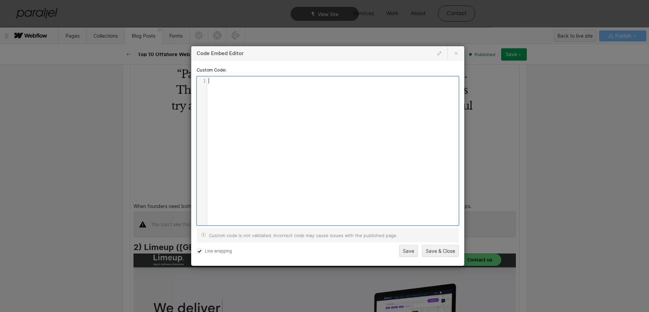
scroll to position [2, 0]
click at [200, 254] on div "Line wrapping Save Save & Close" at bounding box center [328, 249] width 262 height 14
click at [259, 177] on div "xxxxxxxxxx 1 1 ​" at bounding box center [333, 156] width 272 height 159
click at [201, 250] on icon at bounding box center [199, 251] width 3 height 2
click at [201, 250] on input "Line wrapping" at bounding box center [199, 250] width 5 height 5
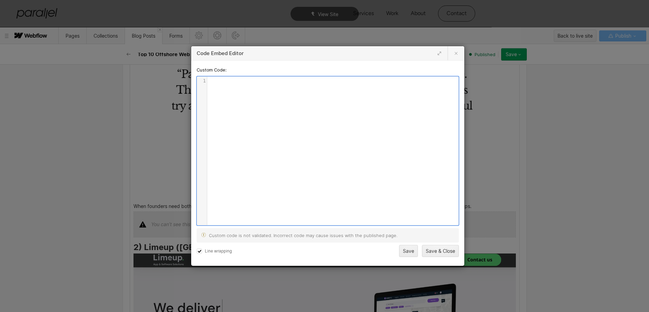
checkbox input "false"
click at [266, 169] on div "xxxxxxxxxx 1 ​" at bounding box center [333, 156] width 272 height 159
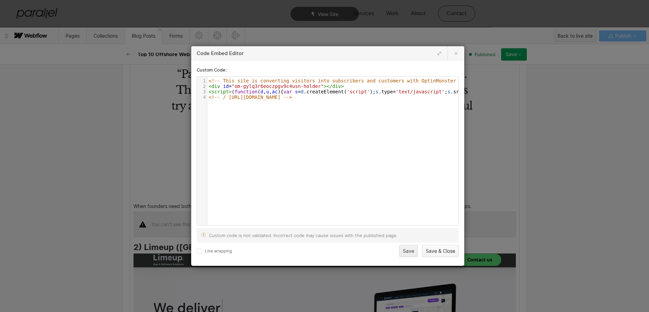
click at [430, 251] on button "Save & Close" at bounding box center [440, 251] width 37 height 12
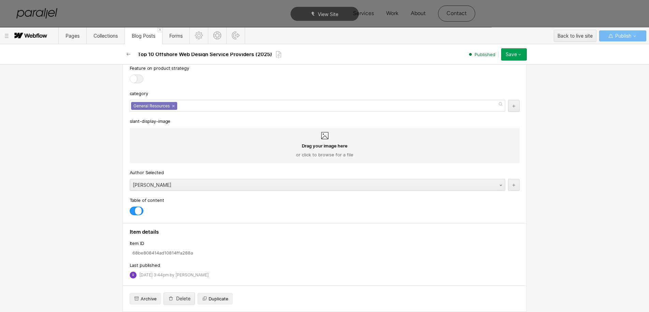
scroll to position [3179, 0]
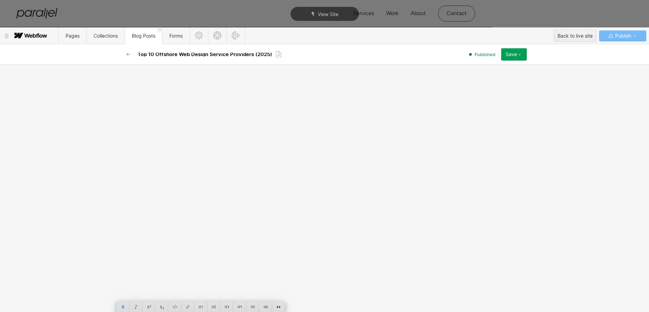
drag, startPoint x: 175, startPoint y: 148, endPoint x: 127, endPoint y: 145, distance: 47.9
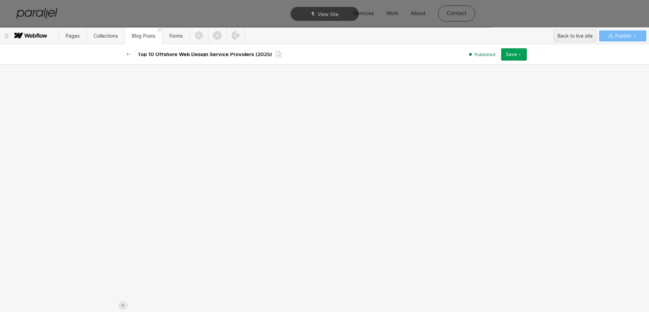
click at [123, 303] on icon at bounding box center [123, 305] width 4 height 4
click at [162, 301] on div at bounding box center [161, 306] width 13 height 11
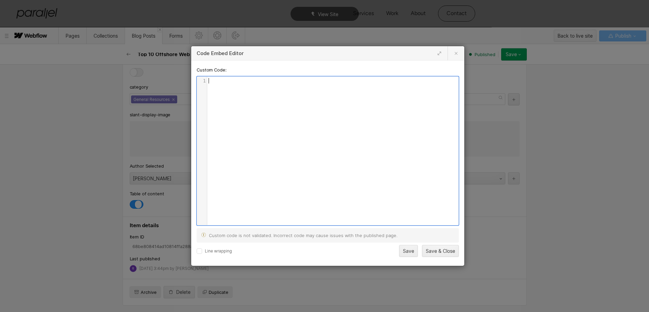
scroll to position [2, 0]
click at [254, 152] on div "1 1 ​" at bounding box center [333, 156] width 272 height 159
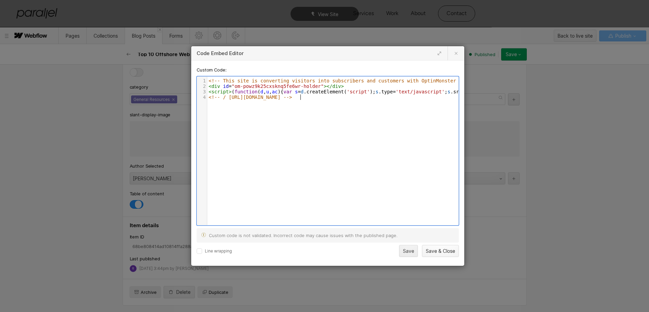
click at [439, 251] on button "Save & Close" at bounding box center [440, 251] width 37 height 12
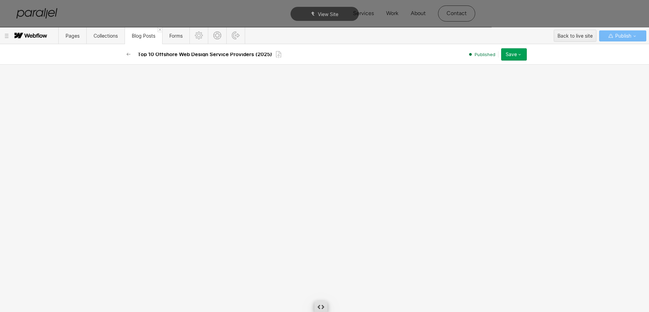
scroll to position [3179, 0]
click at [512, 54] on div "Save" at bounding box center [511, 54] width 11 height 5
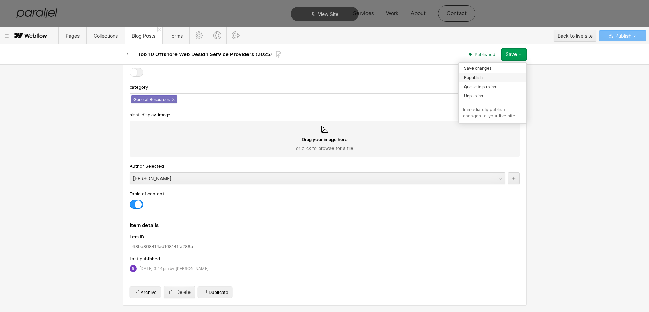
click at [470, 80] on span "Republish" at bounding box center [473, 77] width 19 height 6
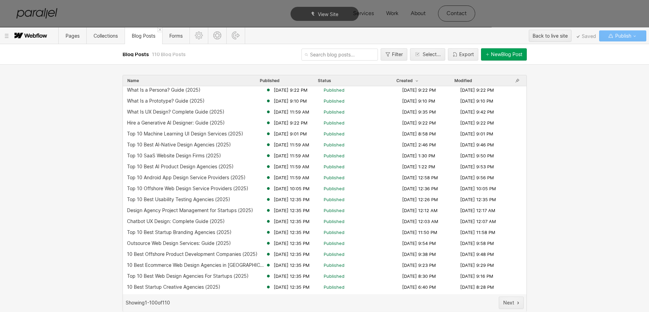
scroll to position [0, 0]
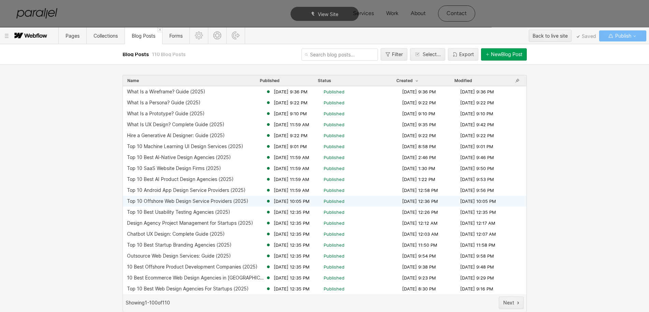
click at [167, 200] on div "Top 10 Offshore Web Design Service Providers (2025)" at bounding box center [187, 200] width 121 height 5
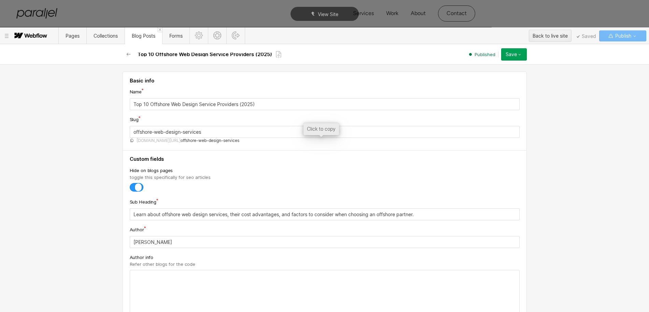
click at [153, 139] on span "[DOMAIN_NAME][URL]" at bounding box center [159, 140] width 44 height 5
click at [128, 53] on icon "button" at bounding box center [128, 54] width 5 height 5
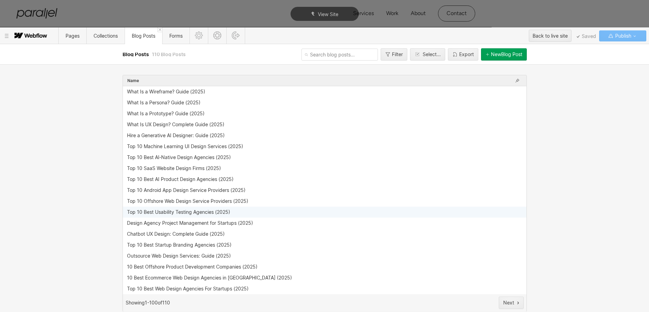
click at [164, 213] on div "Top 10 Best Usability Testing Agencies (2025)" at bounding box center [178, 211] width 103 height 5
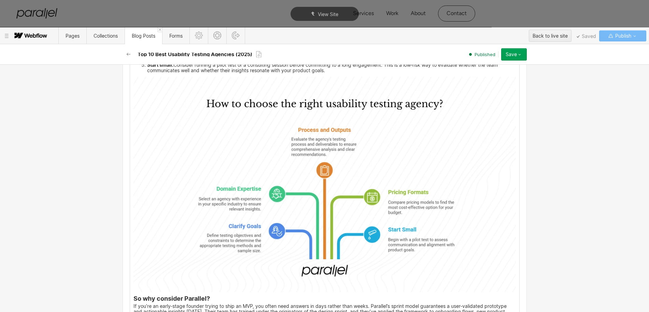
scroll to position [1495, 0]
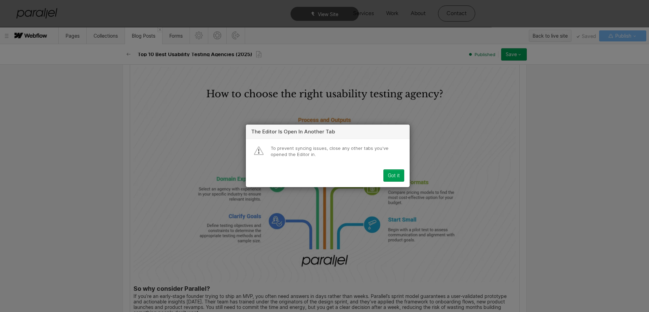
click at [164, 163] on div "The Editor is open in another tab To prevent syncing issues, close any other ta…" at bounding box center [328, 156] width 656 height 312
click at [395, 178] on button "Got it" at bounding box center [394, 175] width 21 height 12
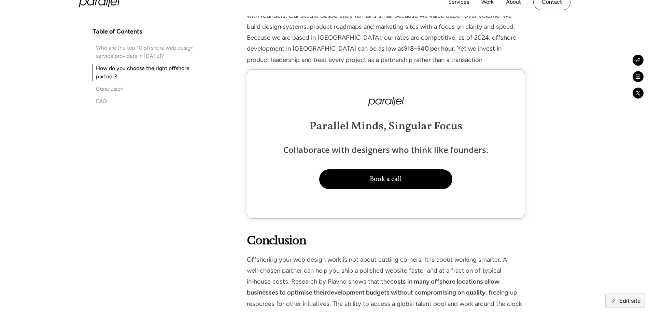
scroll to position [4014, 0]
